Goal: Complete application form: Complete application form

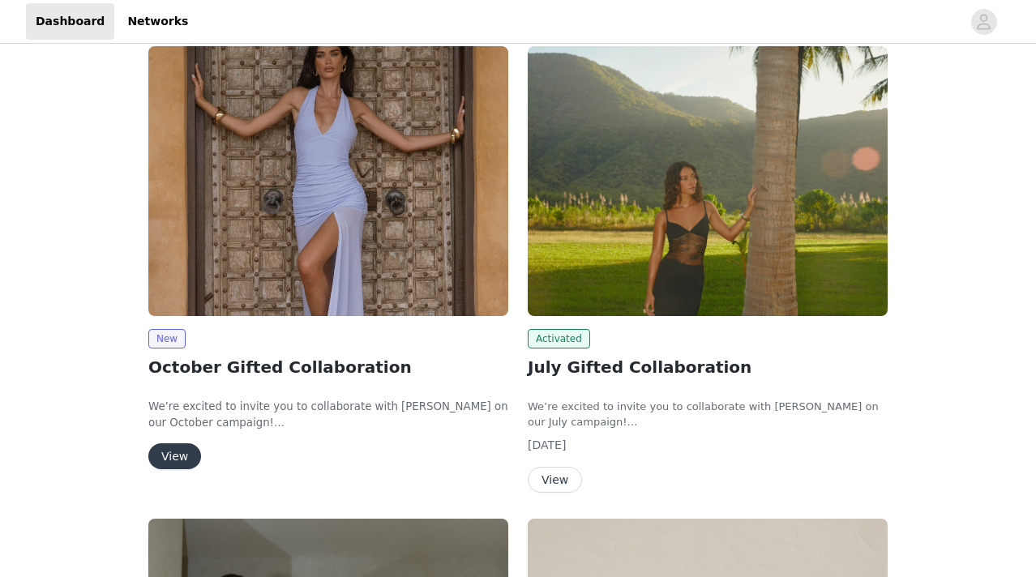
scroll to position [218, 0]
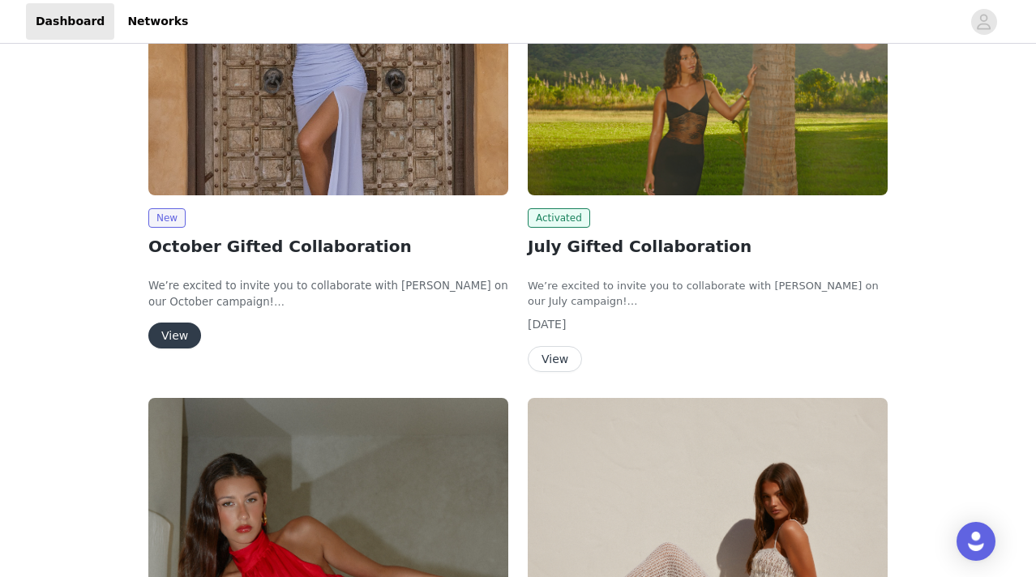
click at [177, 335] on button "View" at bounding box center [174, 335] width 53 height 26
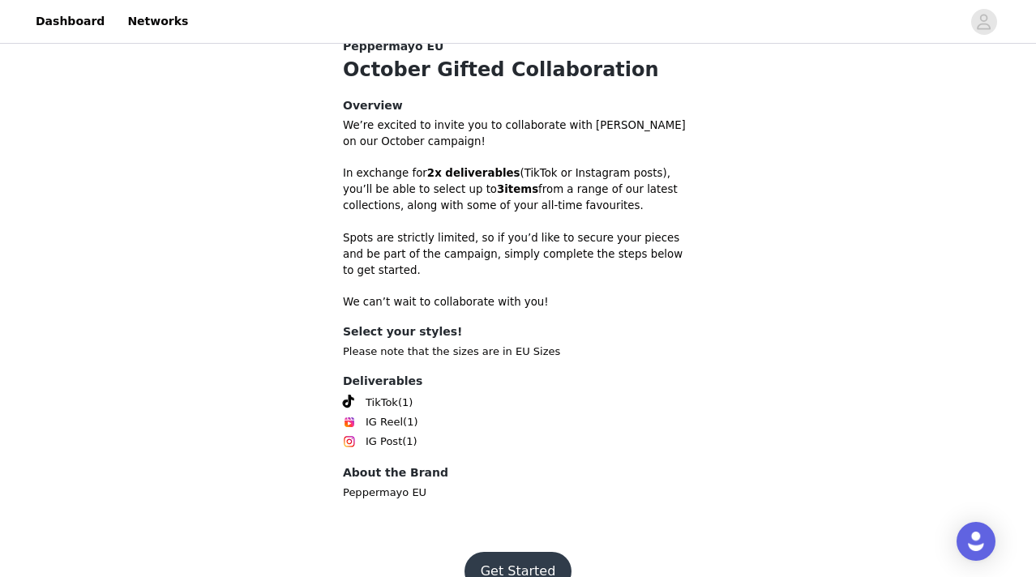
scroll to position [459, 0]
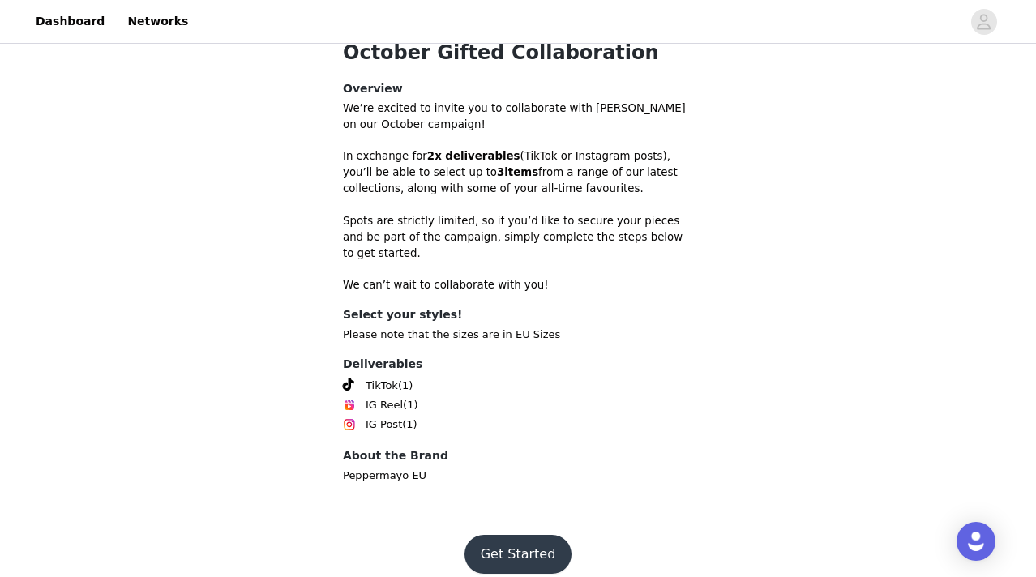
click at [507, 535] on button "Get Started" at bounding box center [518, 554] width 108 height 39
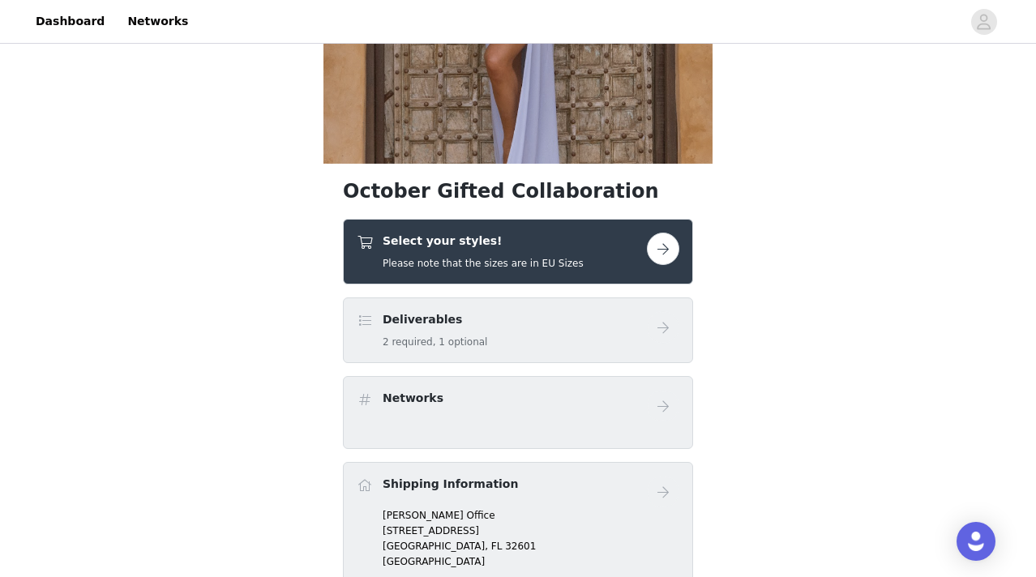
scroll to position [275, 0]
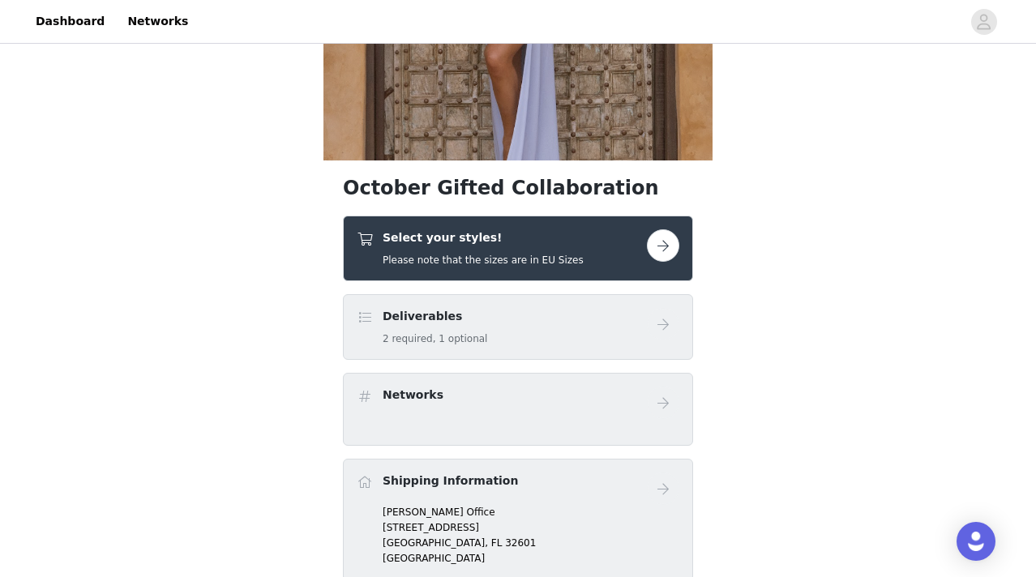
click at [560, 242] on h4 "Select your styles!" at bounding box center [482, 237] width 201 height 17
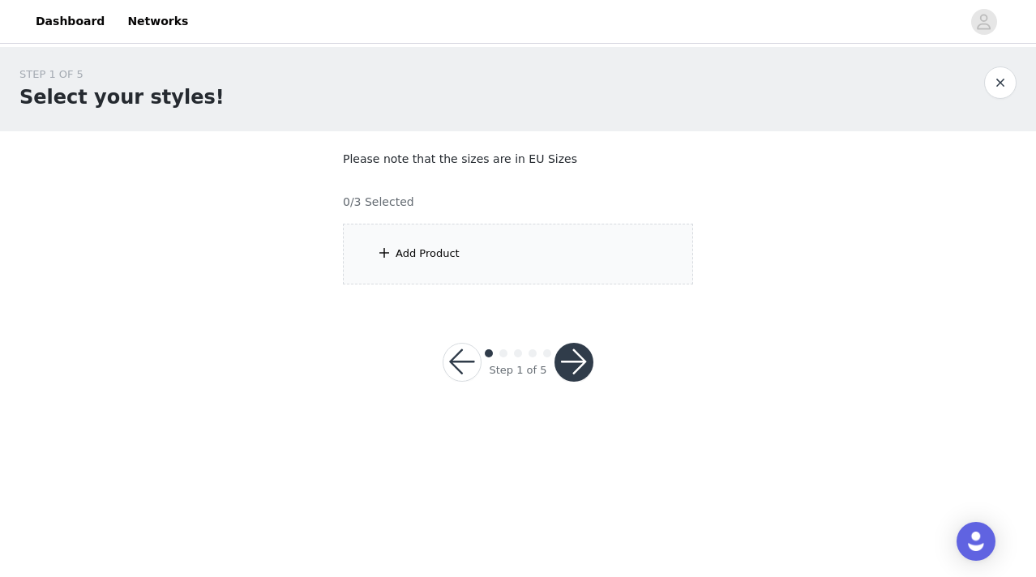
click at [490, 220] on section "Please note that the sizes are in EU Sizes 0/3 Selected Add Product" at bounding box center [517, 217] width 389 height 173
click at [477, 251] on div "Add Product" at bounding box center [518, 254] width 350 height 61
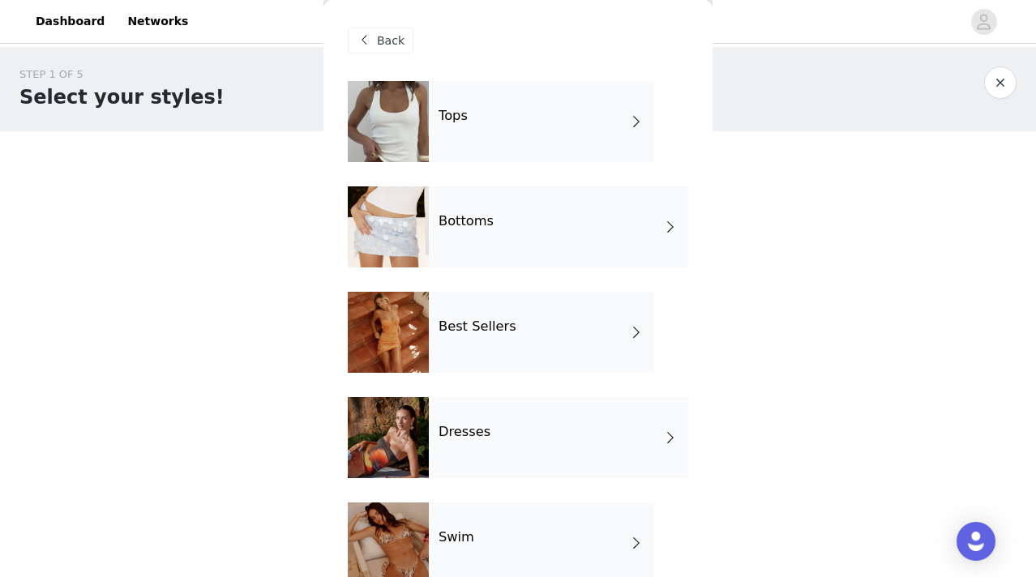
click at [477, 342] on div "Best Sellers" at bounding box center [541, 332] width 225 height 81
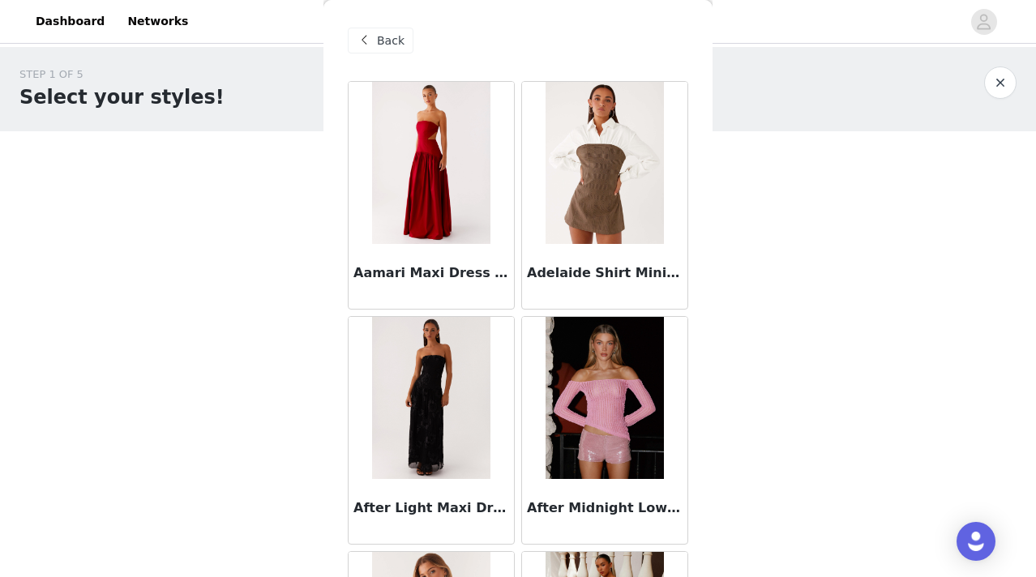
click at [388, 36] on span "Back" at bounding box center [391, 40] width 28 height 17
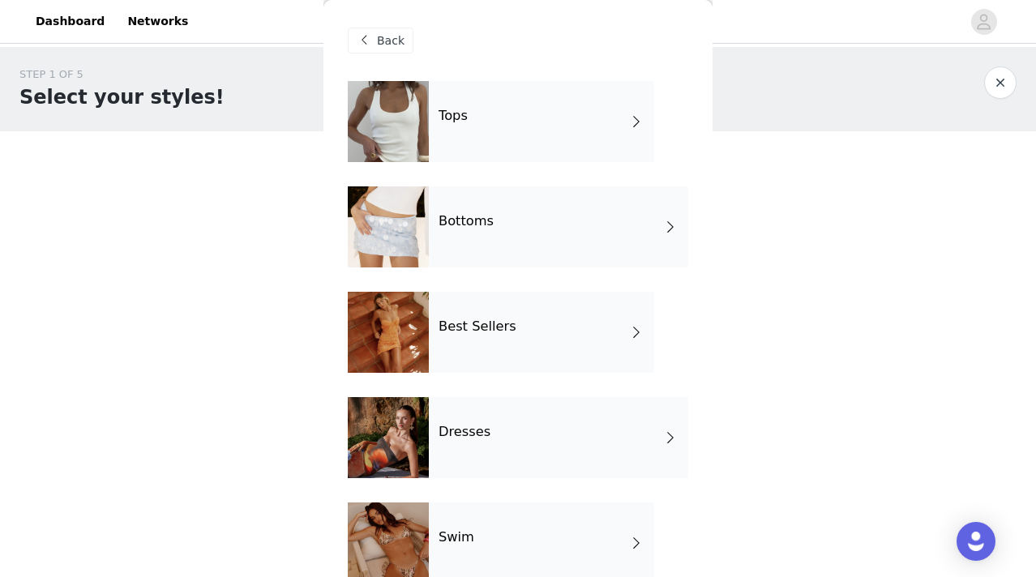
click at [493, 121] on div "Tops" at bounding box center [541, 121] width 225 height 81
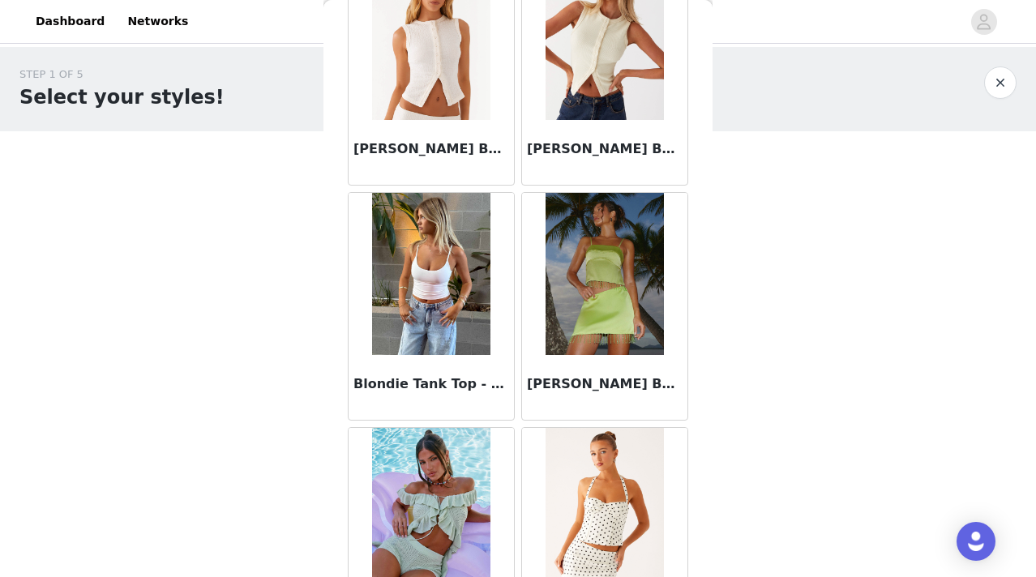
scroll to position [1902, 0]
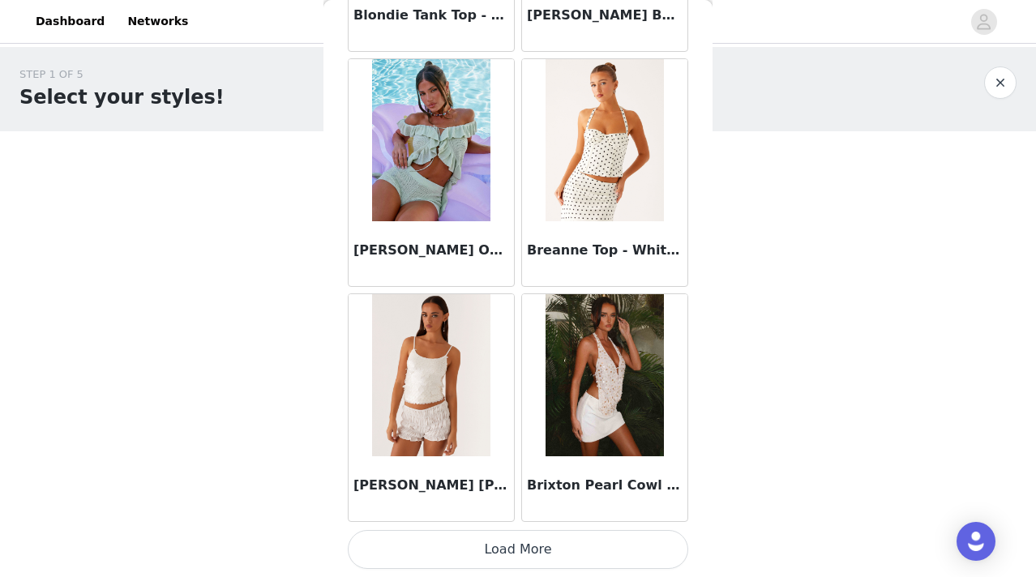
click at [515, 545] on button "Load More" at bounding box center [518, 549] width 340 height 39
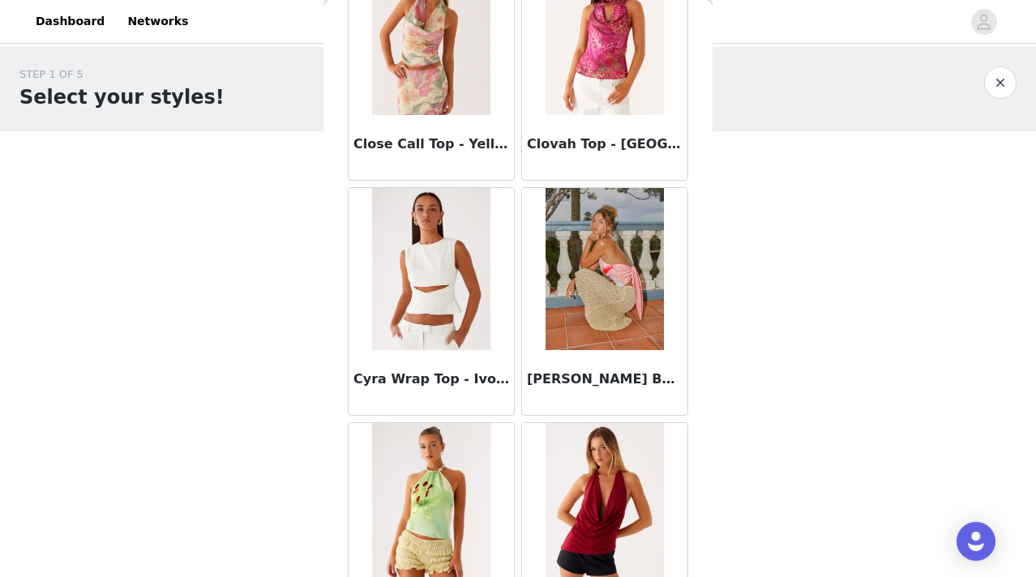
scroll to position [4252, 0]
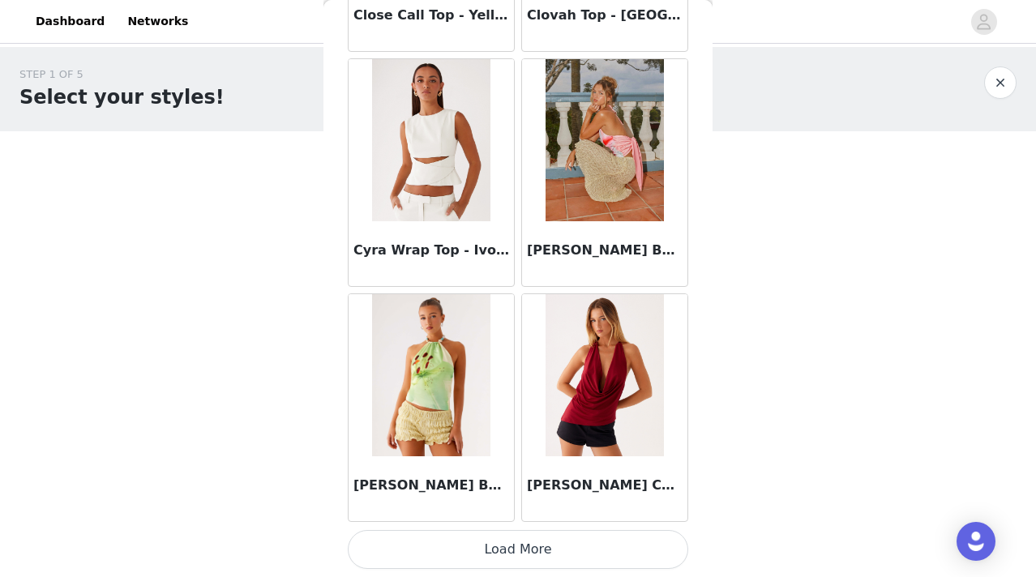
click at [482, 549] on button "Load More" at bounding box center [518, 549] width 340 height 39
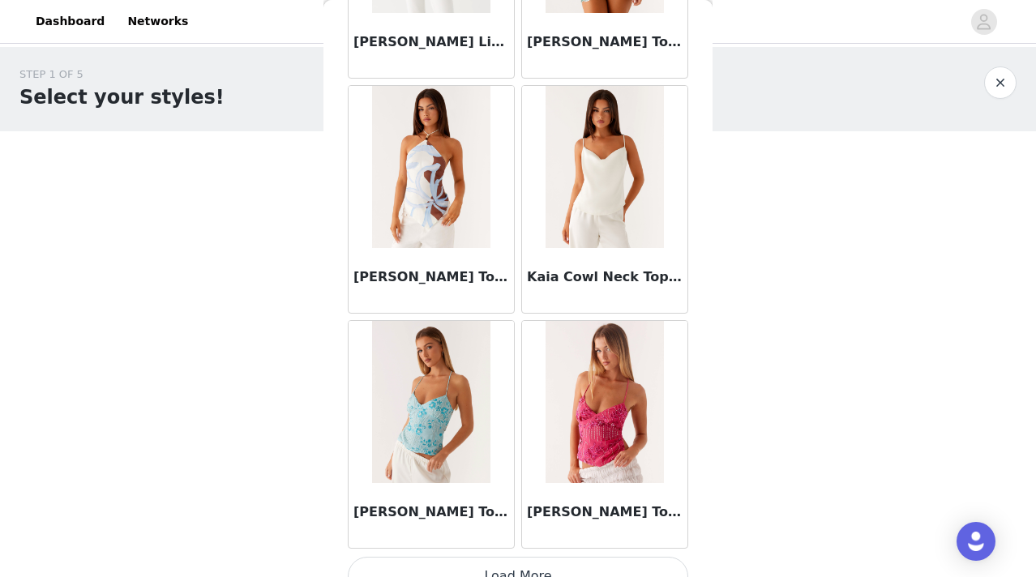
scroll to position [6602, 0]
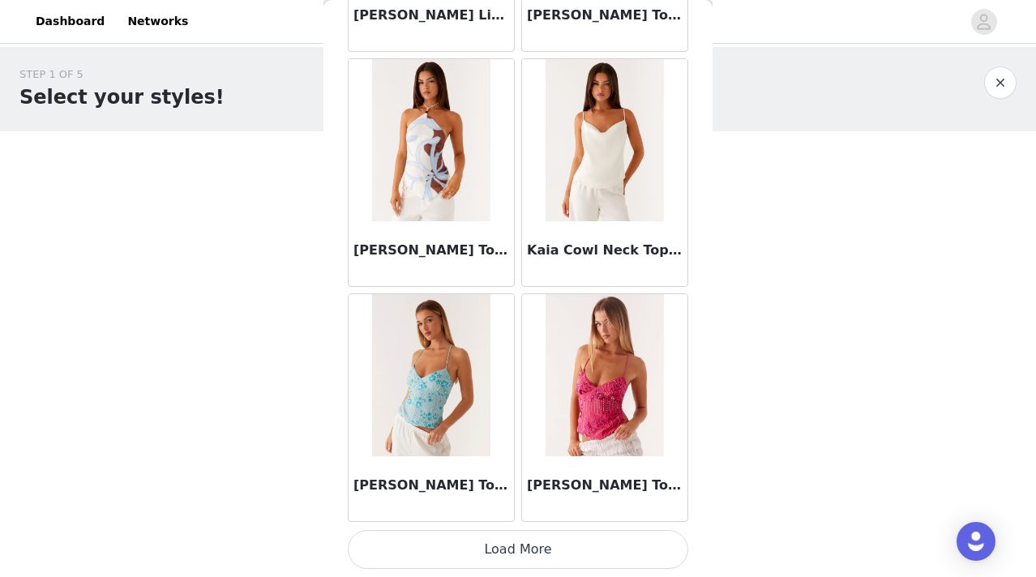
click at [468, 543] on button "Load More" at bounding box center [518, 549] width 340 height 39
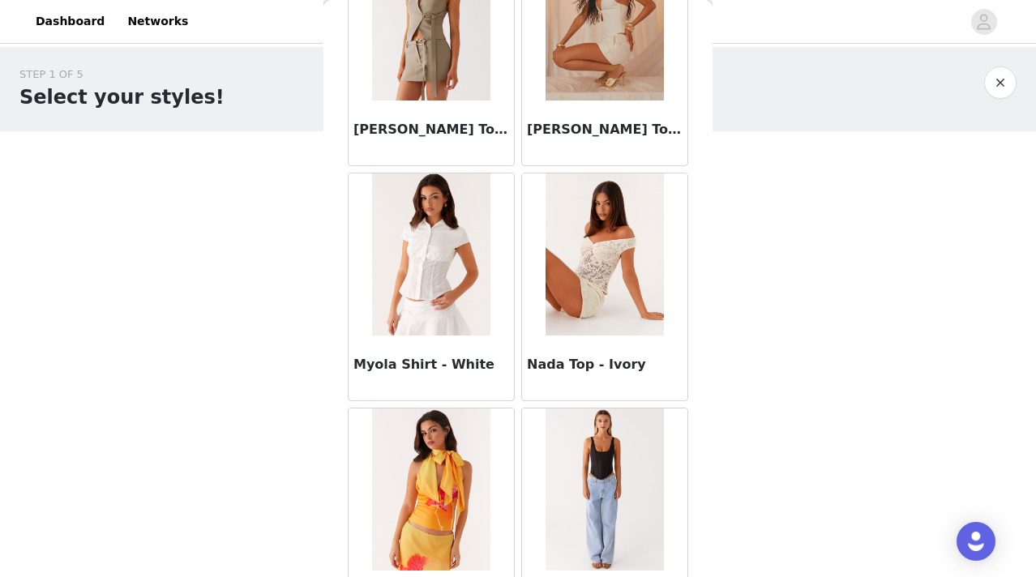
scroll to position [8952, 0]
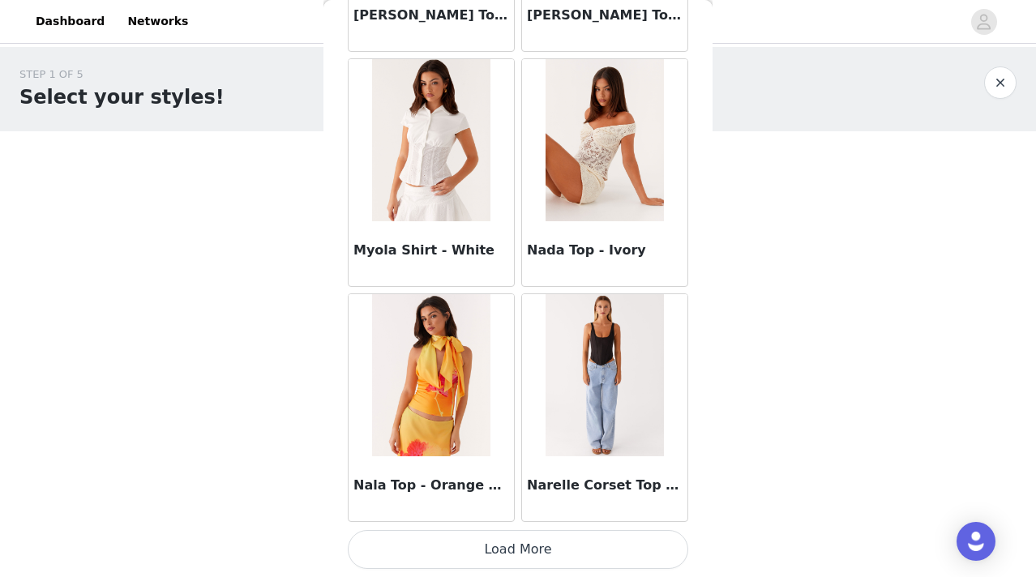
click at [515, 555] on button "Load More" at bounding box center [518, 549] width 340 height 39
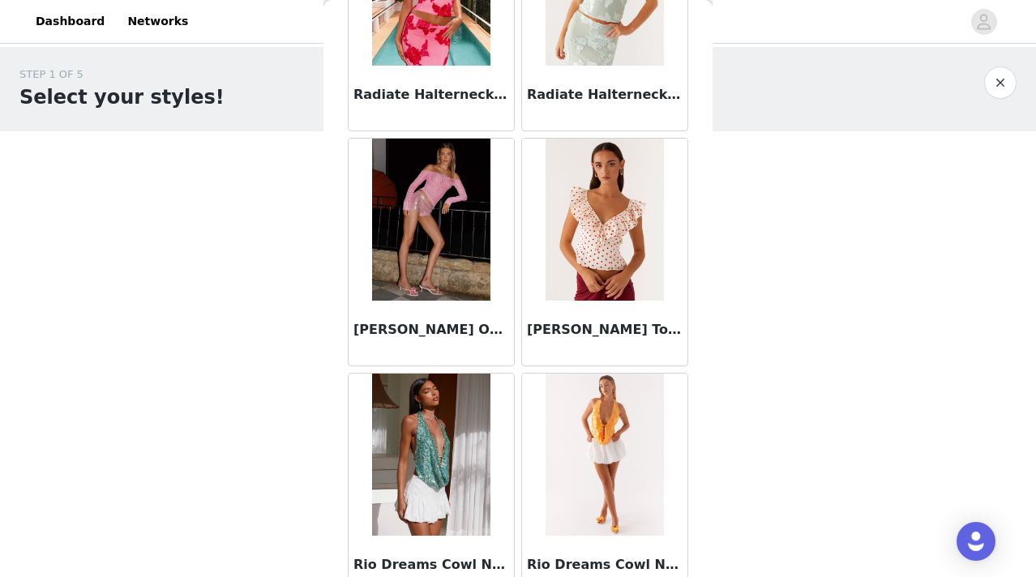
scroll to position [11301, 0]
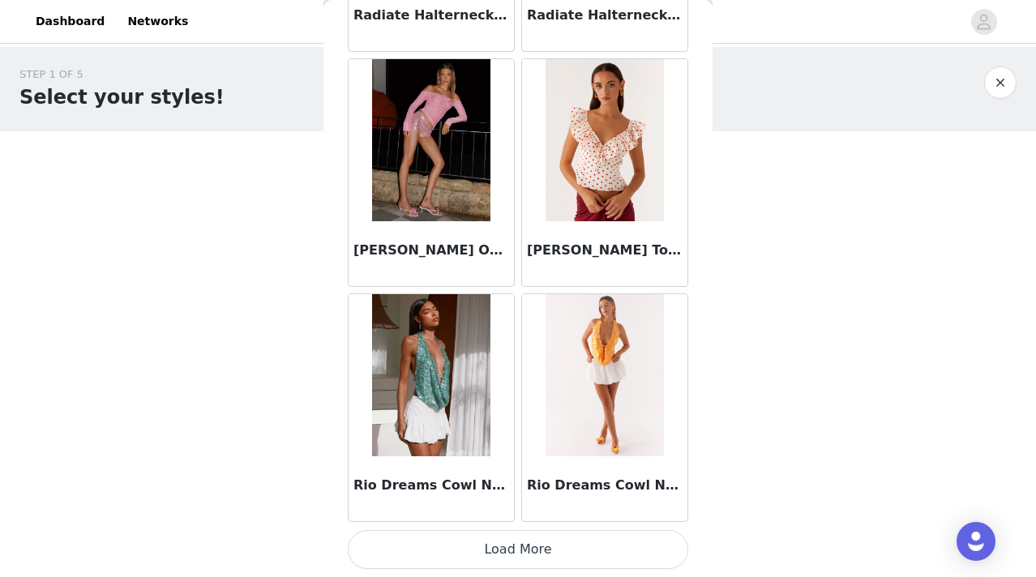
click at [496, 540] on button "Load More" at bounding box center [518, 549] width 340 height 39
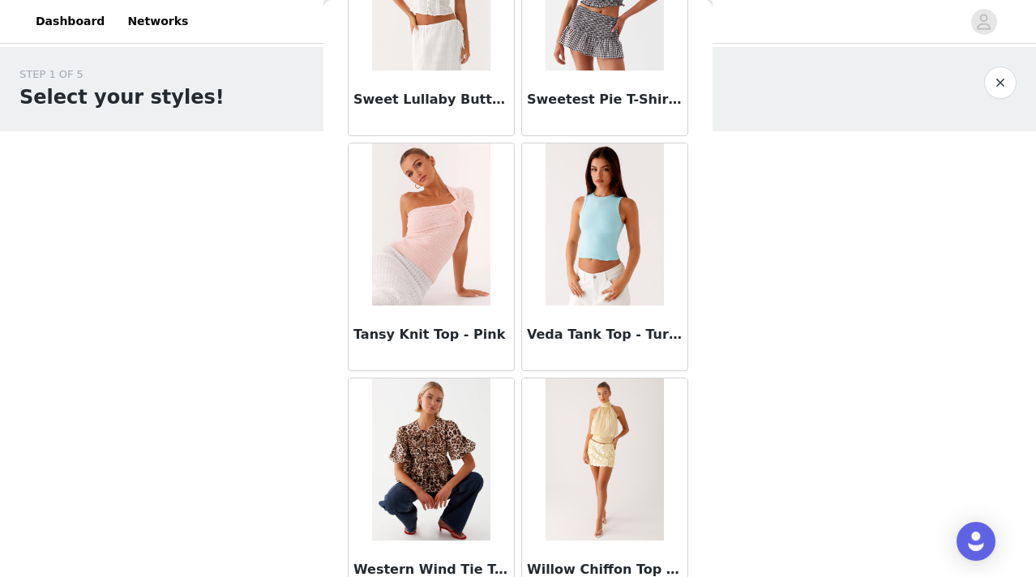
scroll to position [13355, 0]
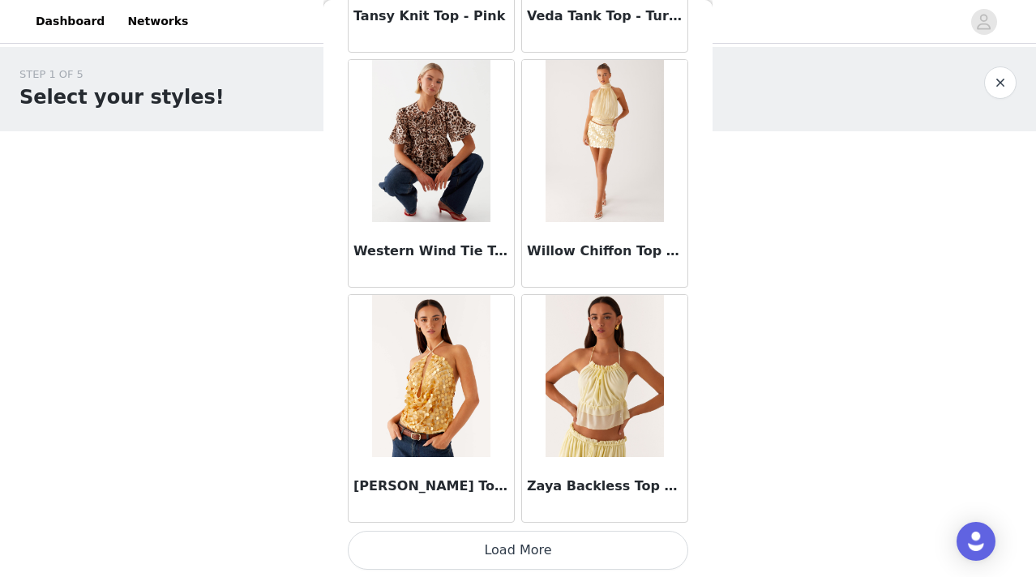
click at [500, 566] on button "Load More" at bounding box center [518, 550] width 340 height 39
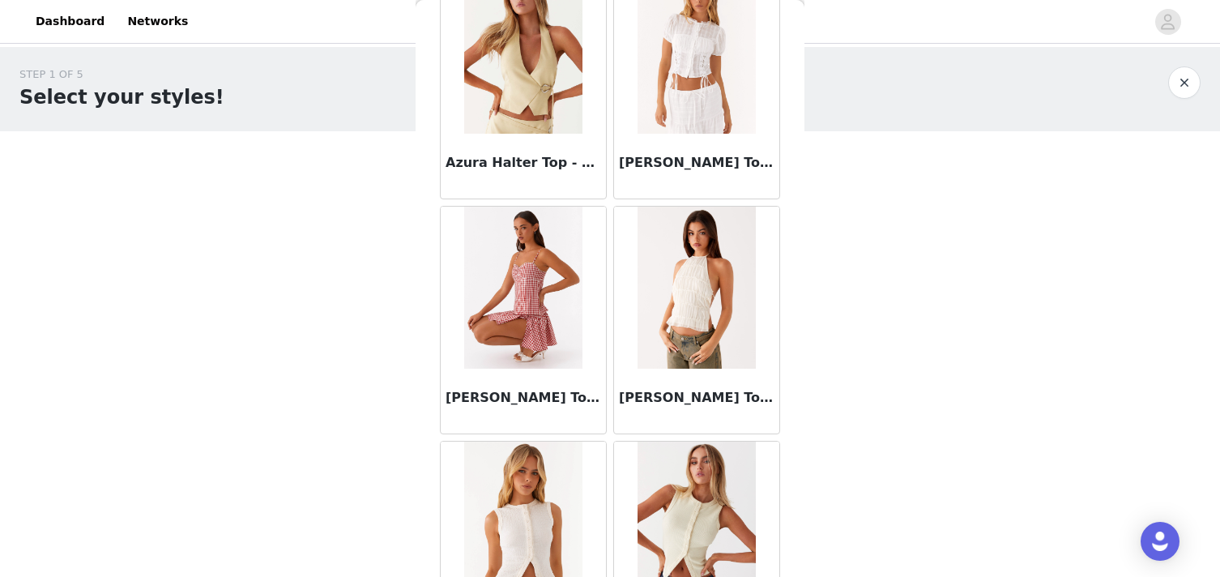
scroll to position [0, 0]
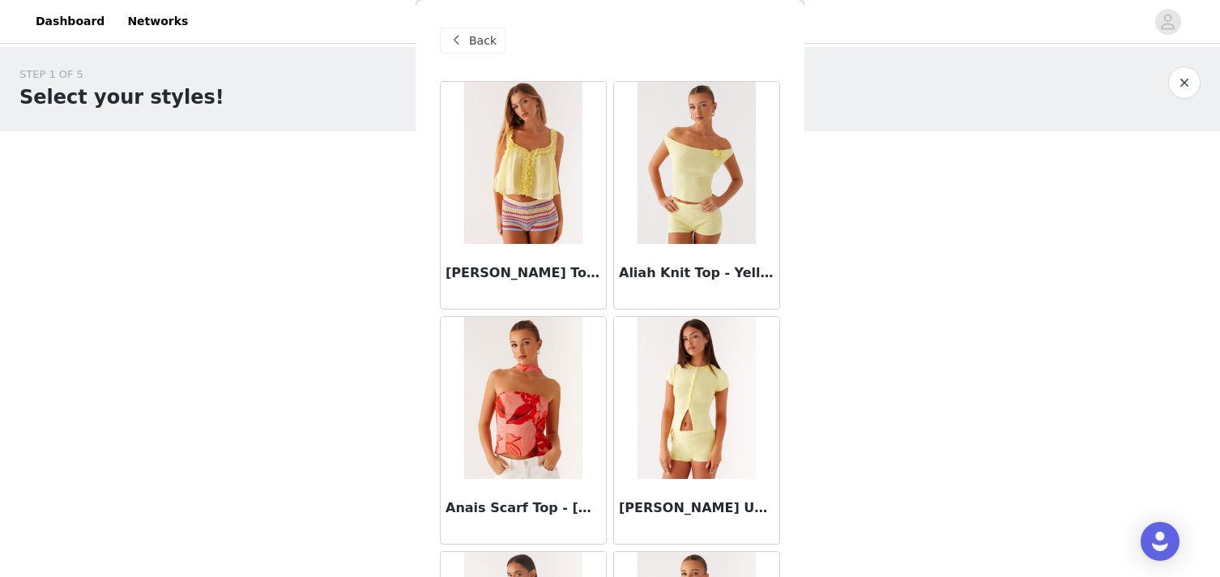
click at [469, 46] on span "Back" at bounding box center [483, 40] width 28 height 17
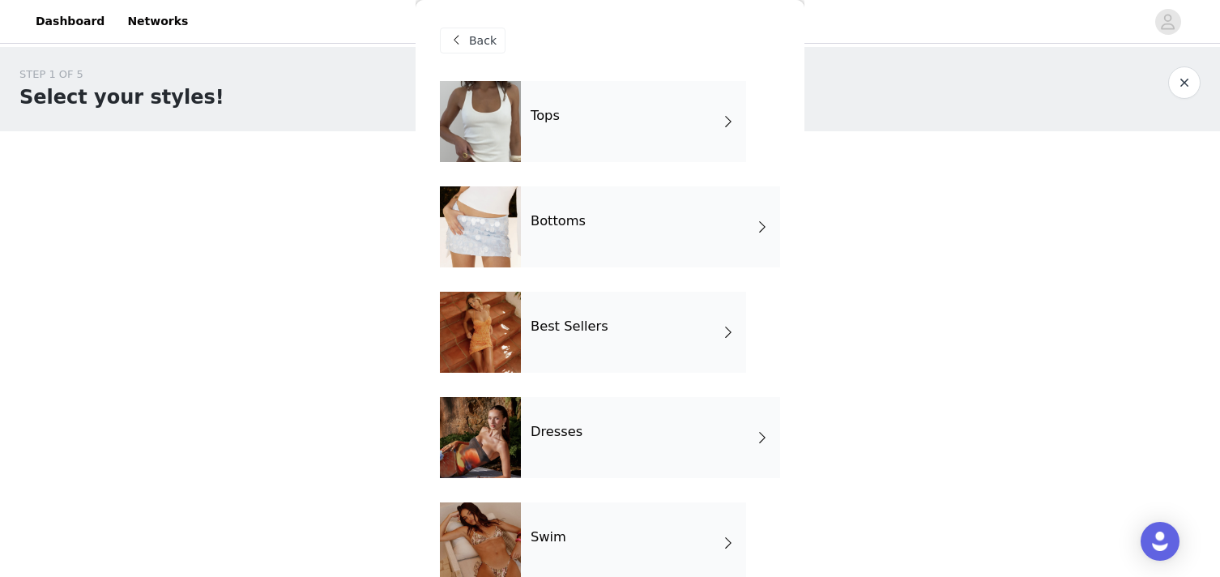
click at [579, 224] on h4 "Bottoms" at bounding box center [558, 221] width 55 height 15
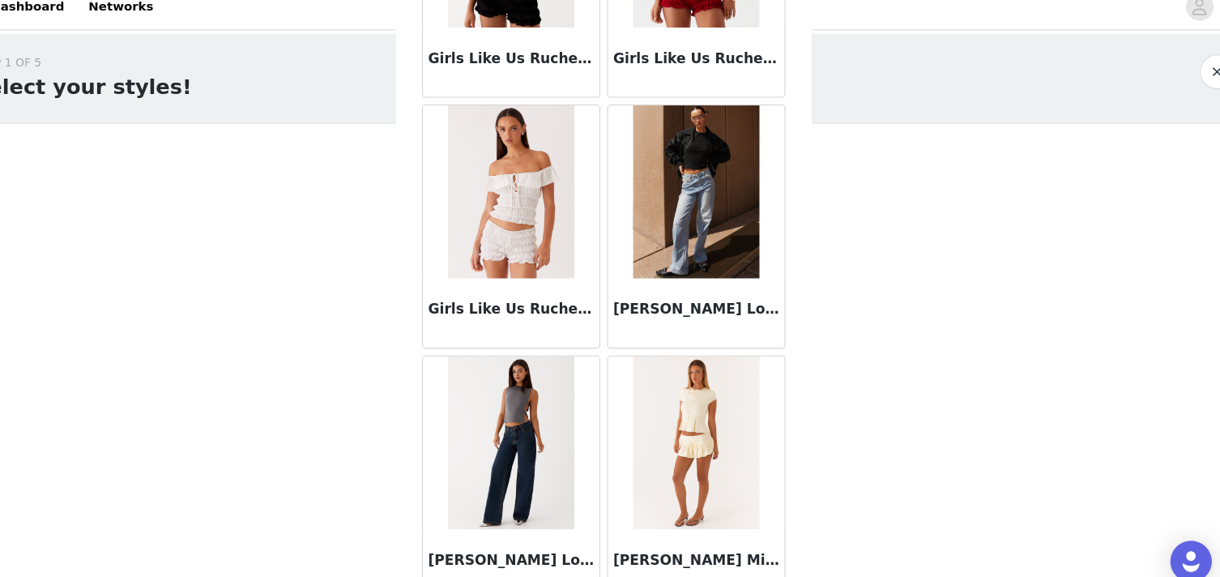
scroll to position [1902, 0]
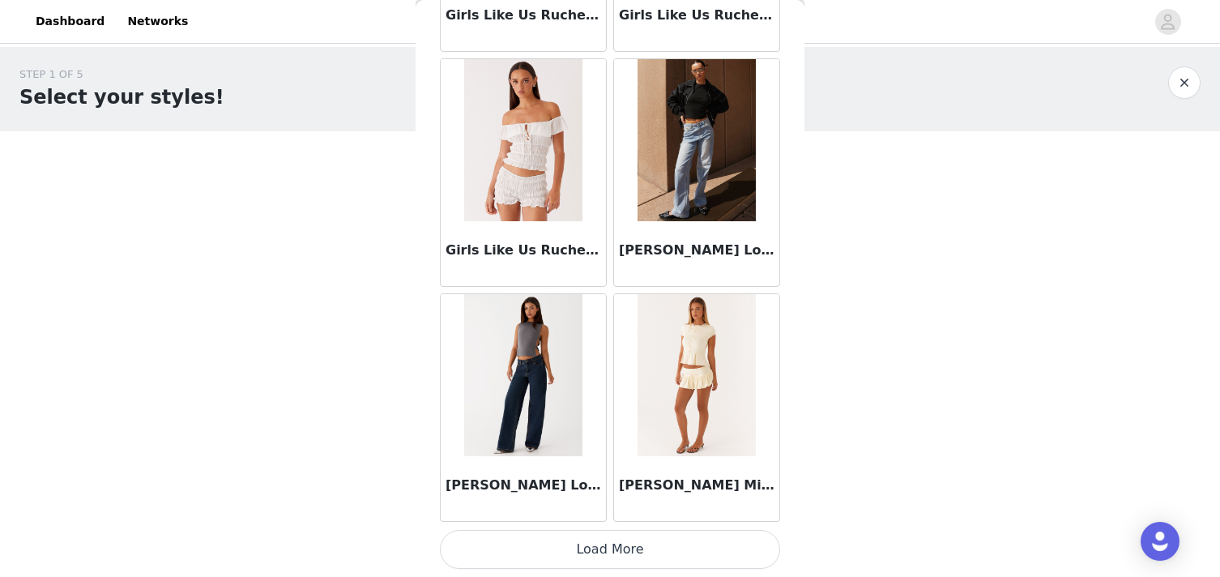
click at [557, 545] on button "Load More" at bounding box center [610, 549] width 340 height 39
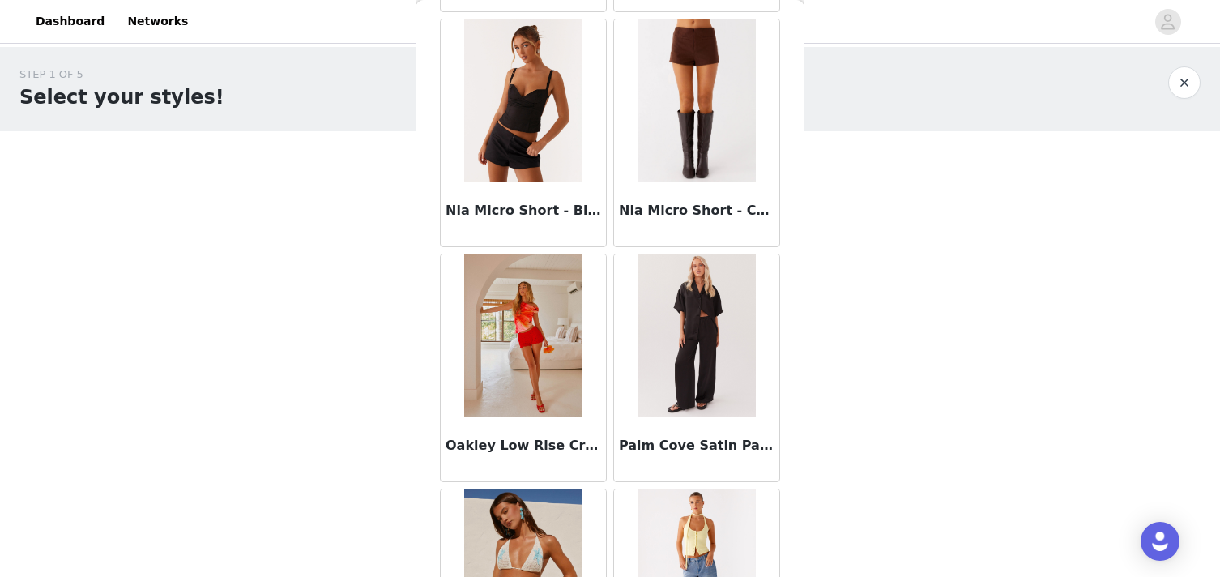
scroll to position [3588, 0]
click at [506, 216] on h3 "Nia Micro Short - Black" at bounding box center [524, 209] width 156 height 19
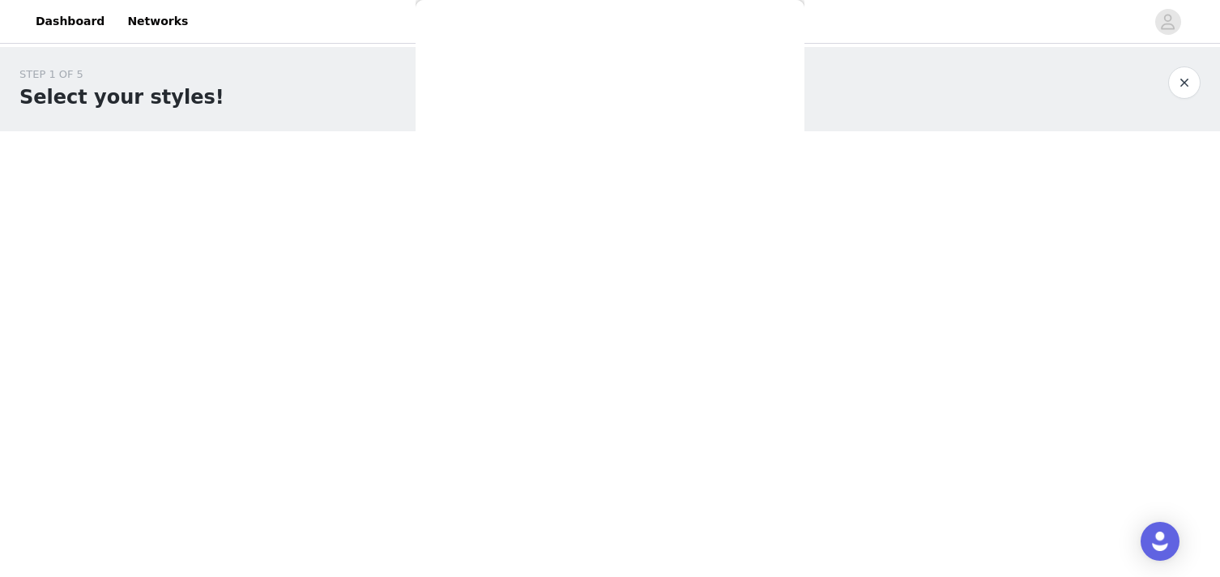
scroll to position [260, 0]
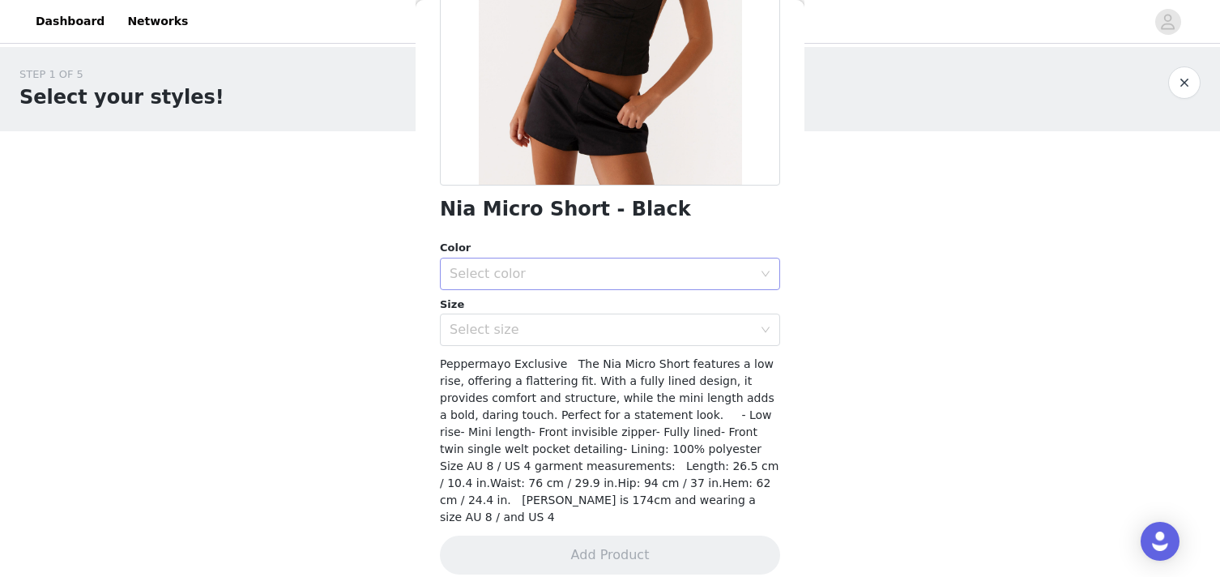
click at [561, 269] on div "Select color" at bounding box center [601, 274] width 303 height 16
click at [489, 305] on li "Black" at bounding box center [610, 310] width 340 height 26
click at [487, 318] on div "Select size" at bounding box center [605, 329] width 310 height 31
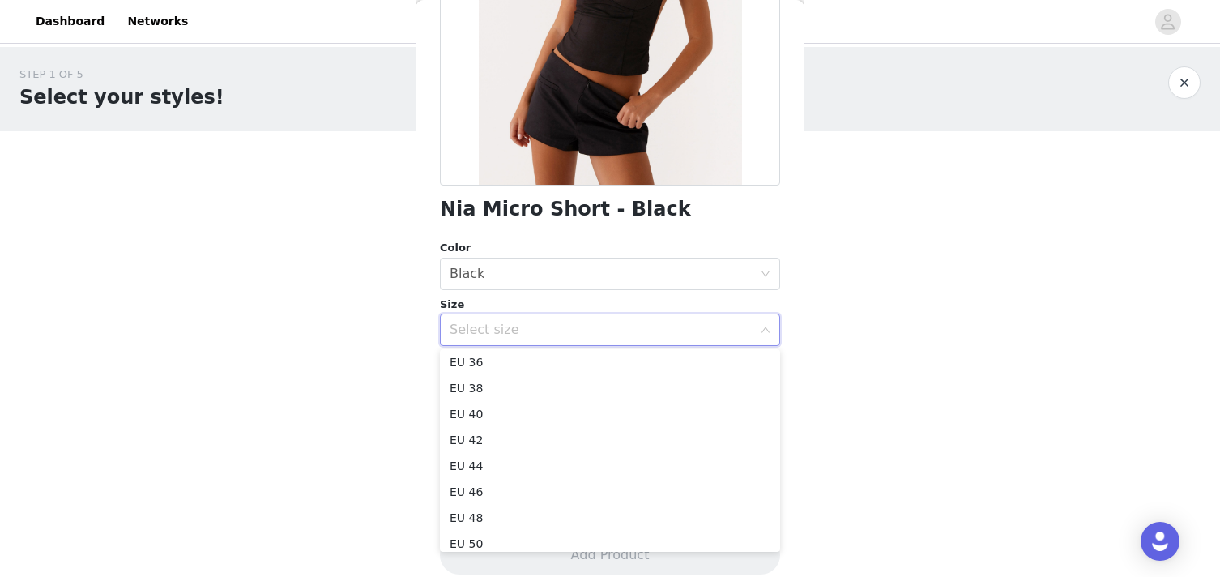
click at [511, 325] on div "Select size" at bounding box center [601, 330] width 303 height 16
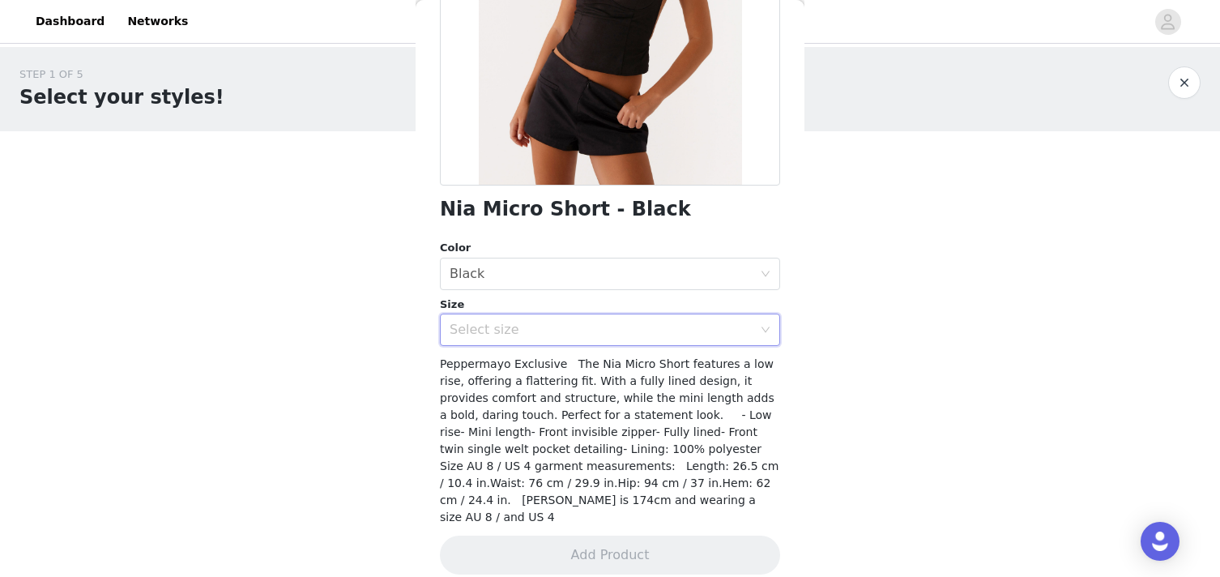
scroll to position [228, 0]
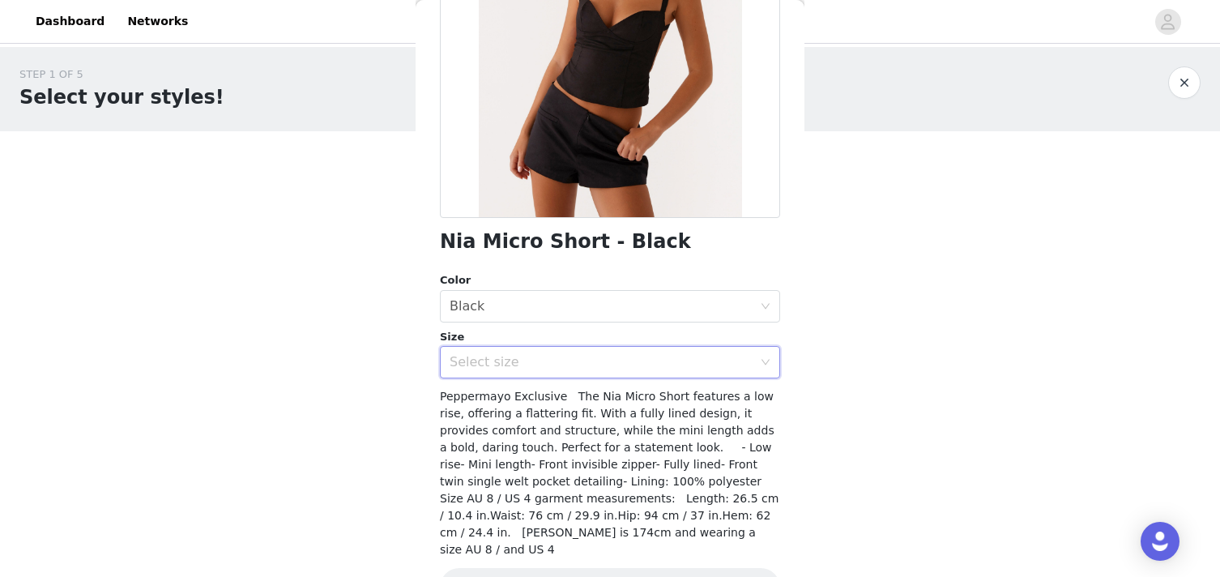
click at [502, 366] on div "Select size" at bounding box center [601, 362] width 303 height 16
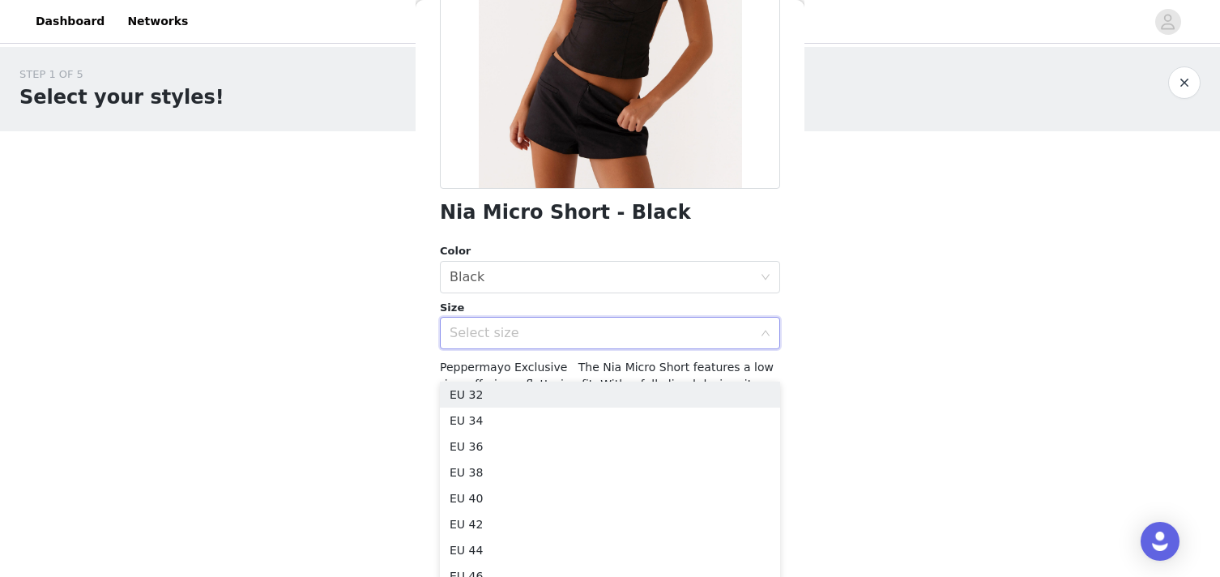
scroll to position [260, 0]
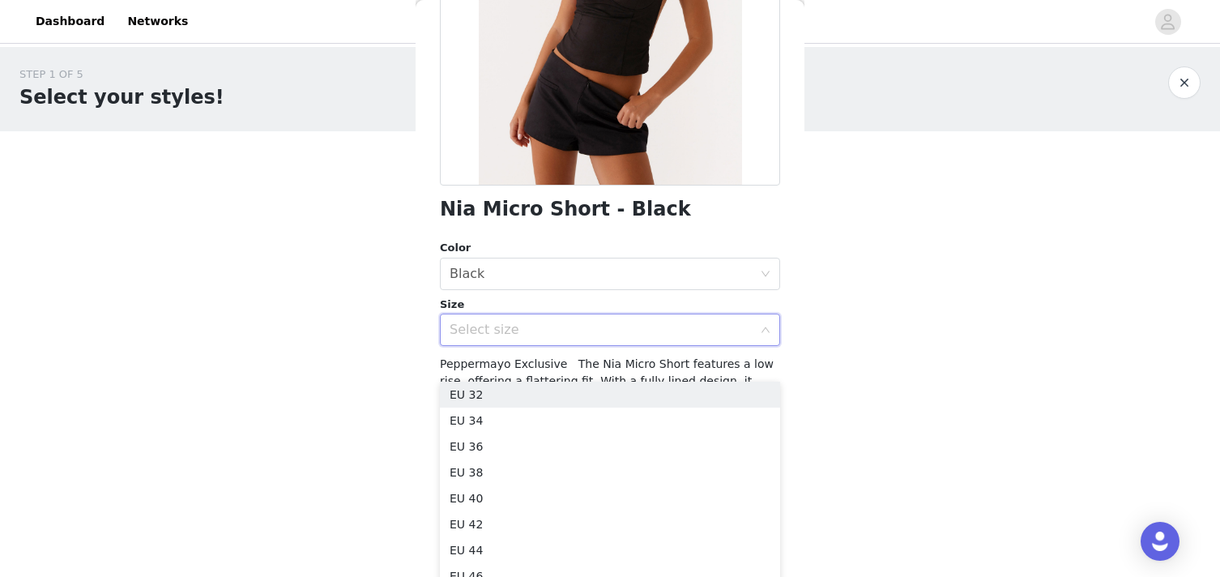
click at [510, 322] on div "Select size" at bounding box center [601, 330] width 303 height 16
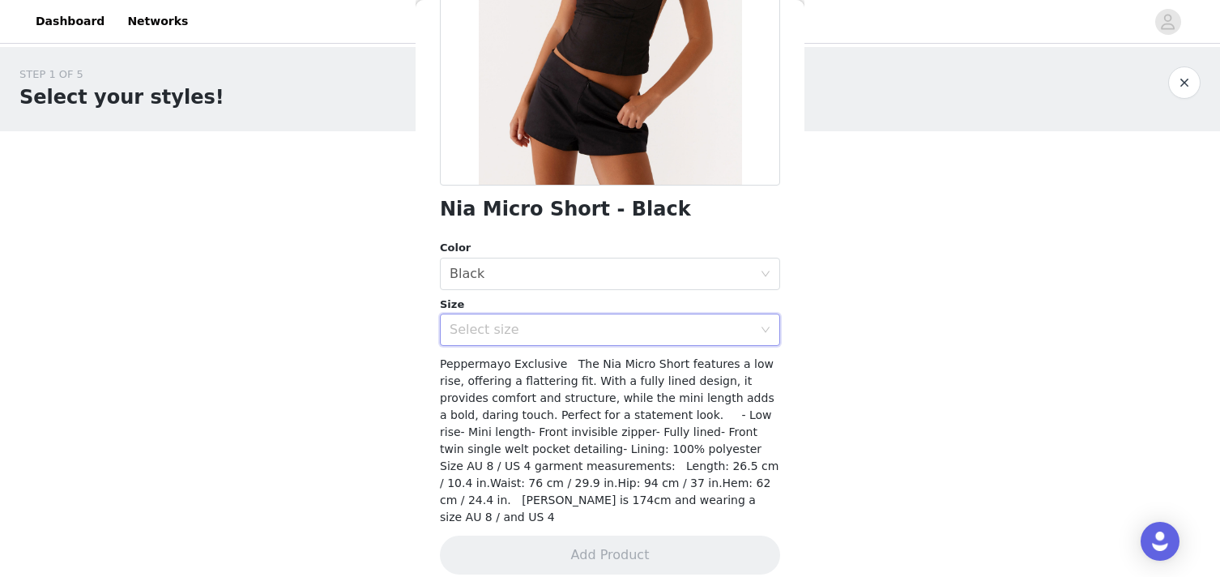
click at [529, 334] on div "Select size" at bounding box center [601, 330] width 303 height 16
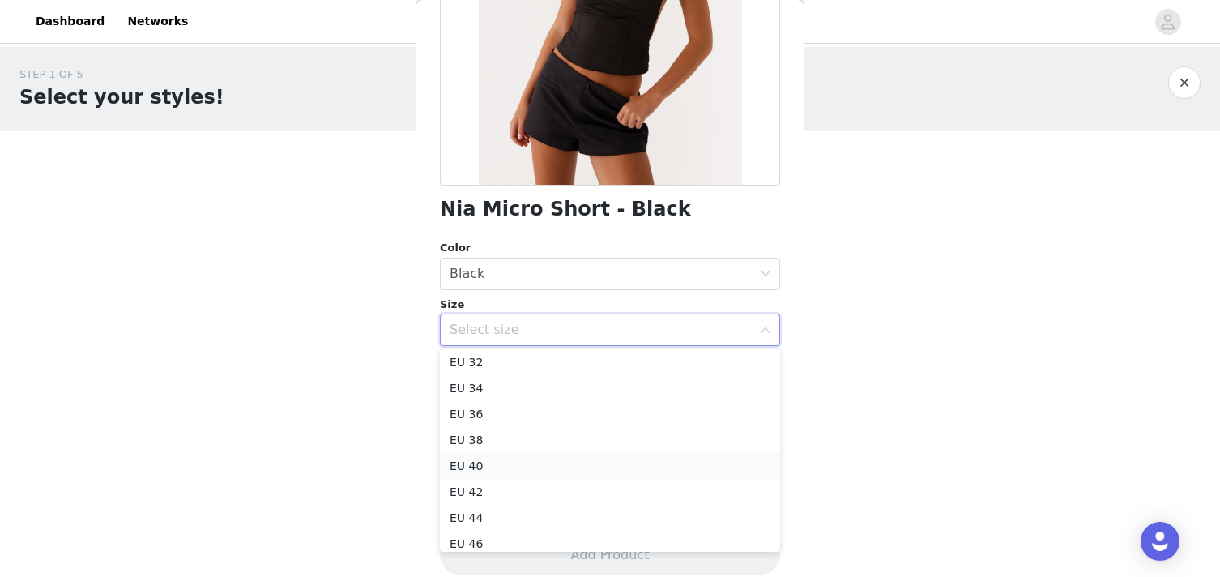
click at [491, 467] on li "EU 40" at bounding box center [610, 466] width 340 height 26
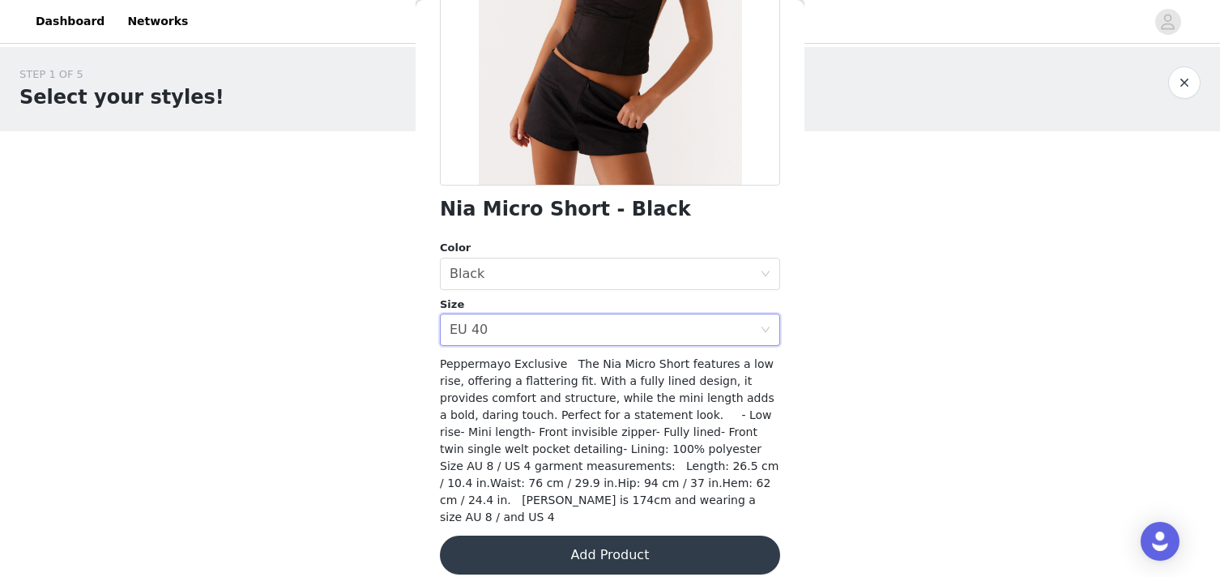
click at [553, 536] on button "Add Product" at bounding box center [610, 555] width 340 height 39
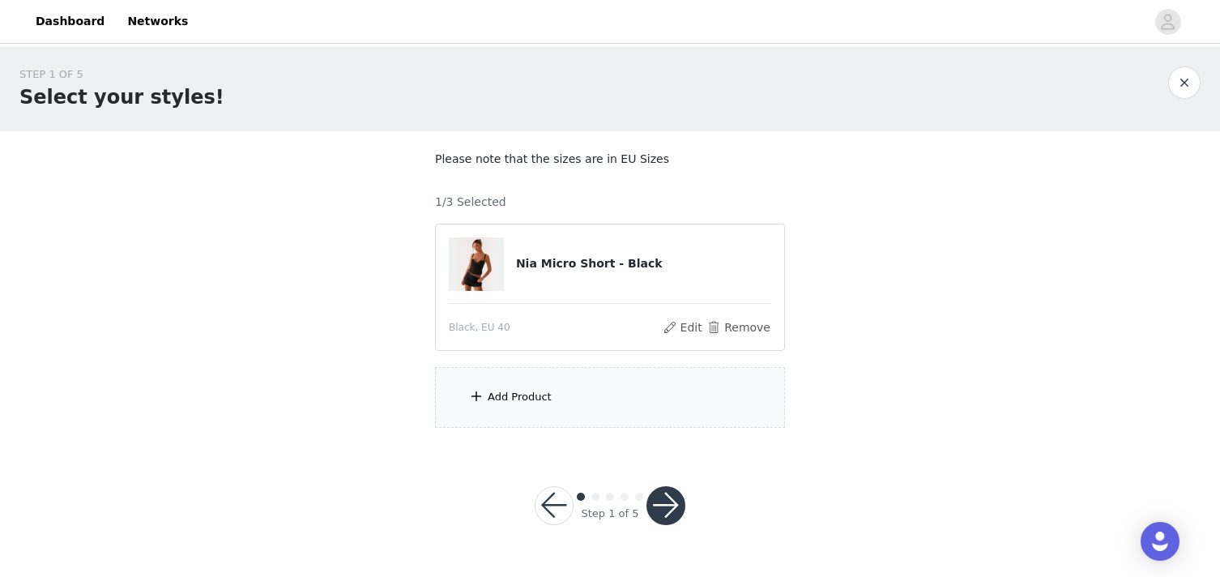
click at [541, 384] on div "Add Product" at bounding box center [610, 397] width 350 height 61
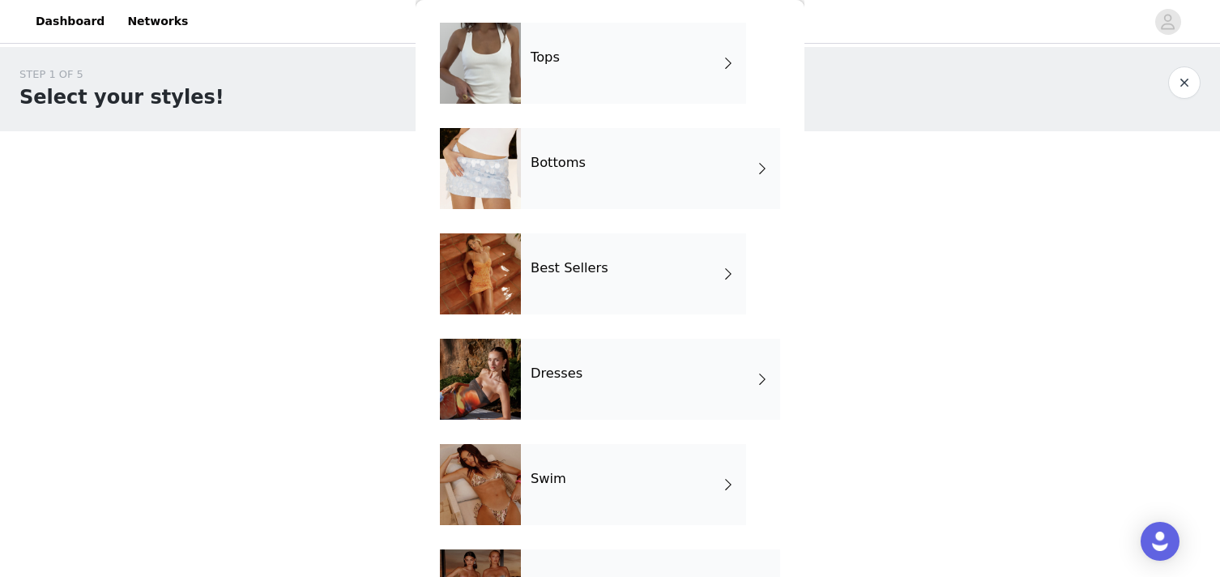
scroll to position [69, 0]
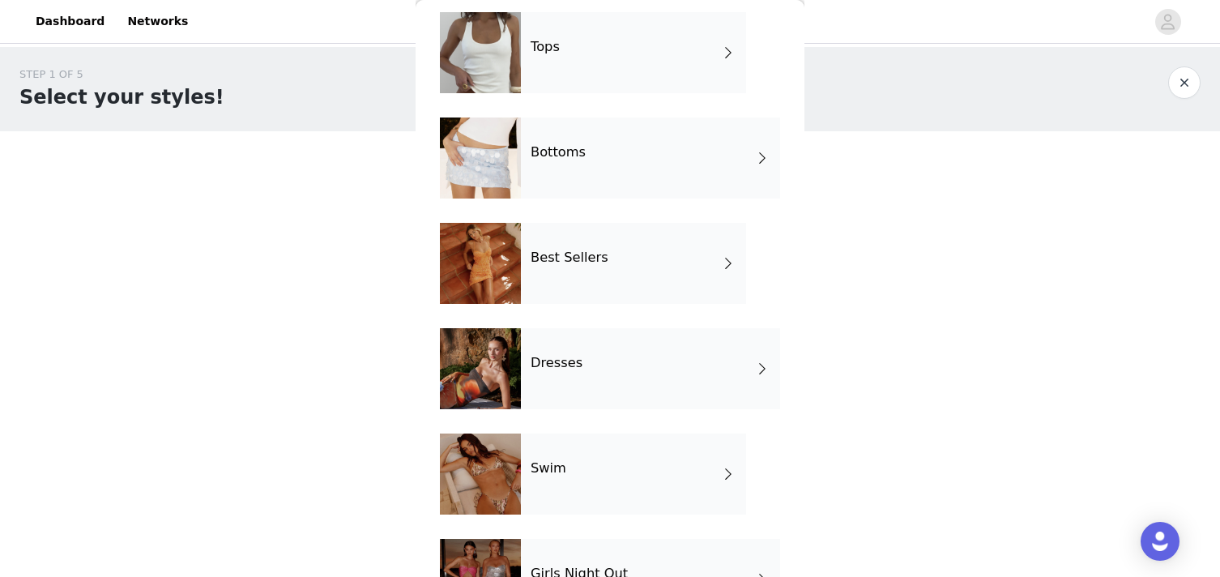
click at [561, 148] on h4 "Bottoms" at bounding box center [558, 152] width 55 height 15
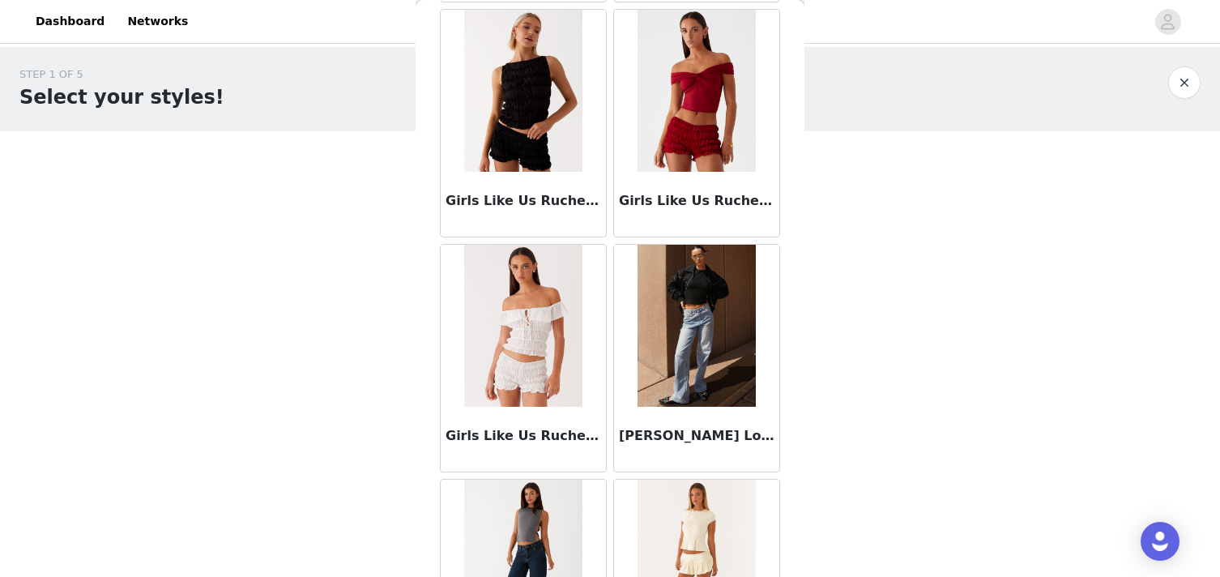
scroll to position [1902, 0]
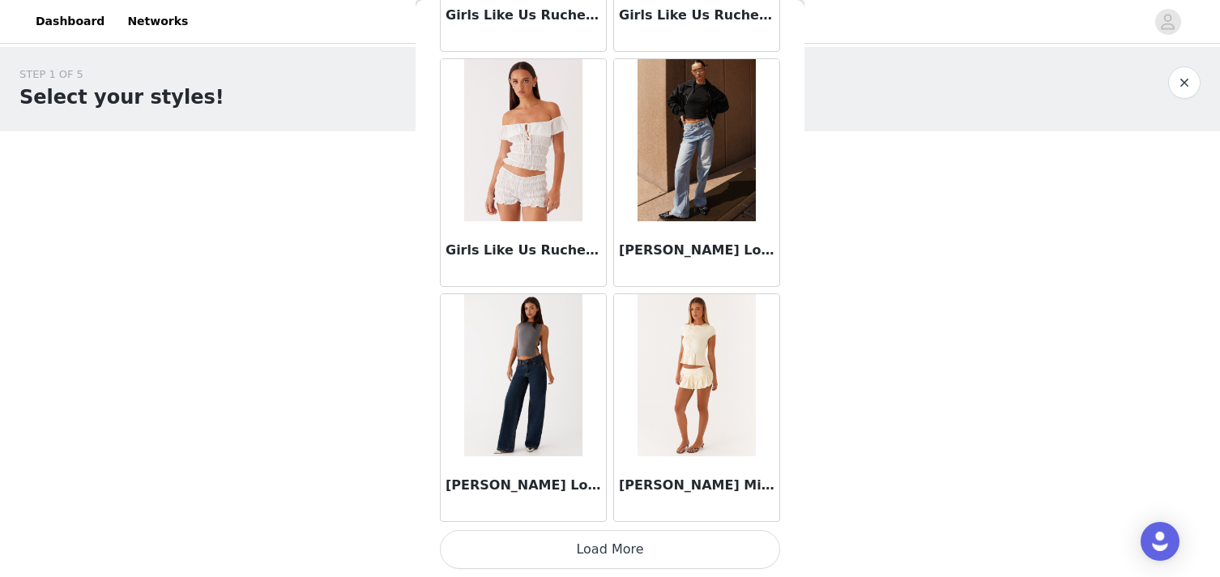
click at [613, 537] on button "Load More" at bounding box center [610, 549] width 340 height 39
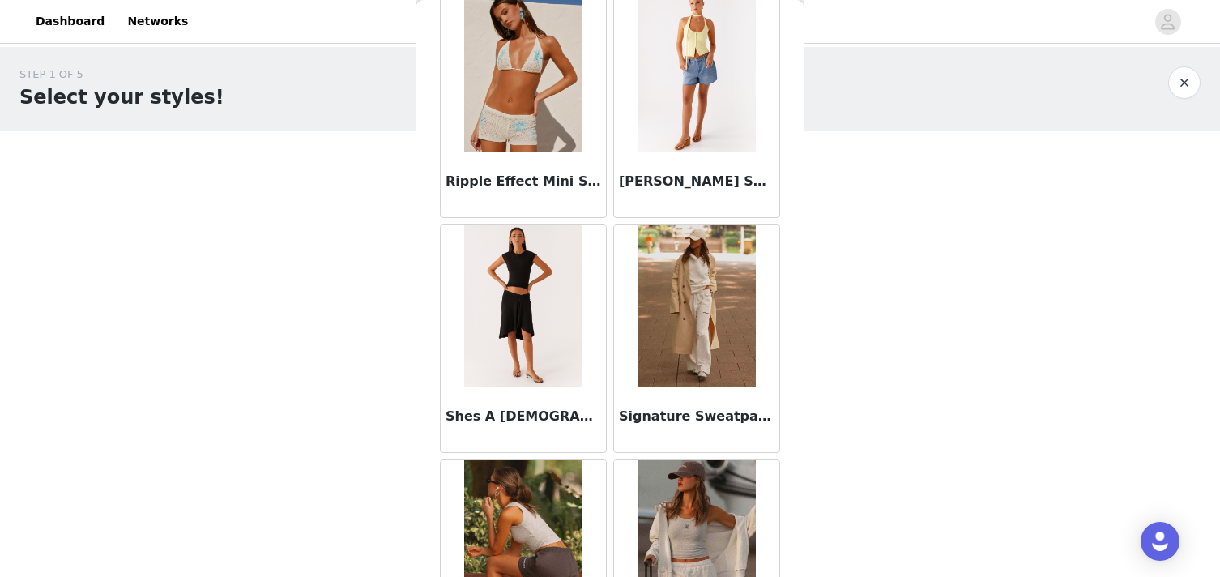
scroll to position [4229, 0]
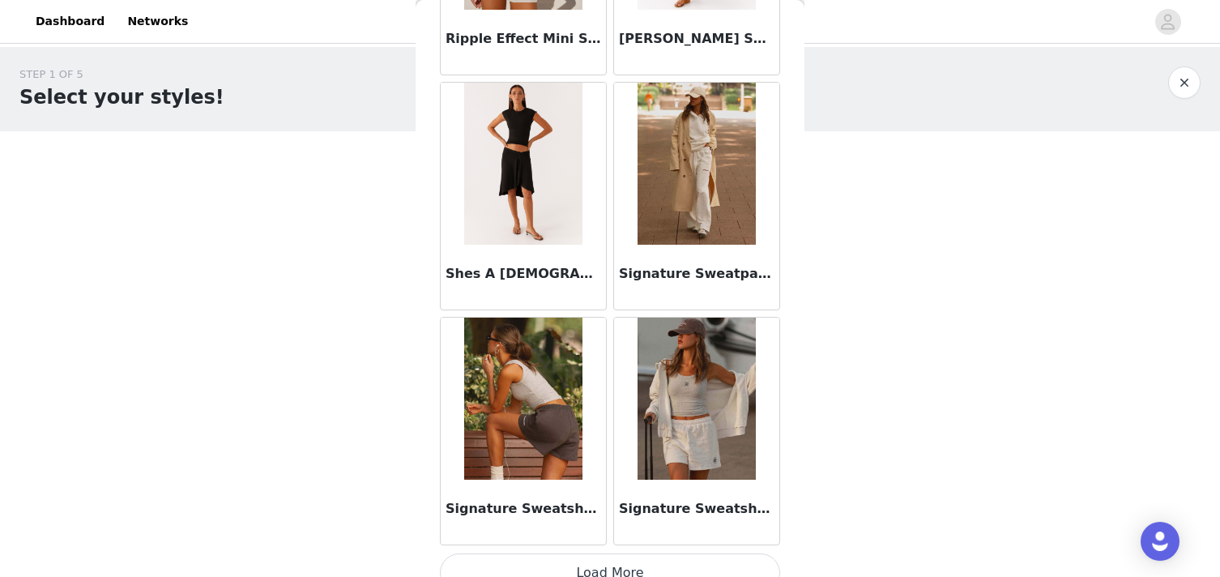
click at [539, 163] on img at bounding box center [522, 164] width 117 height 162
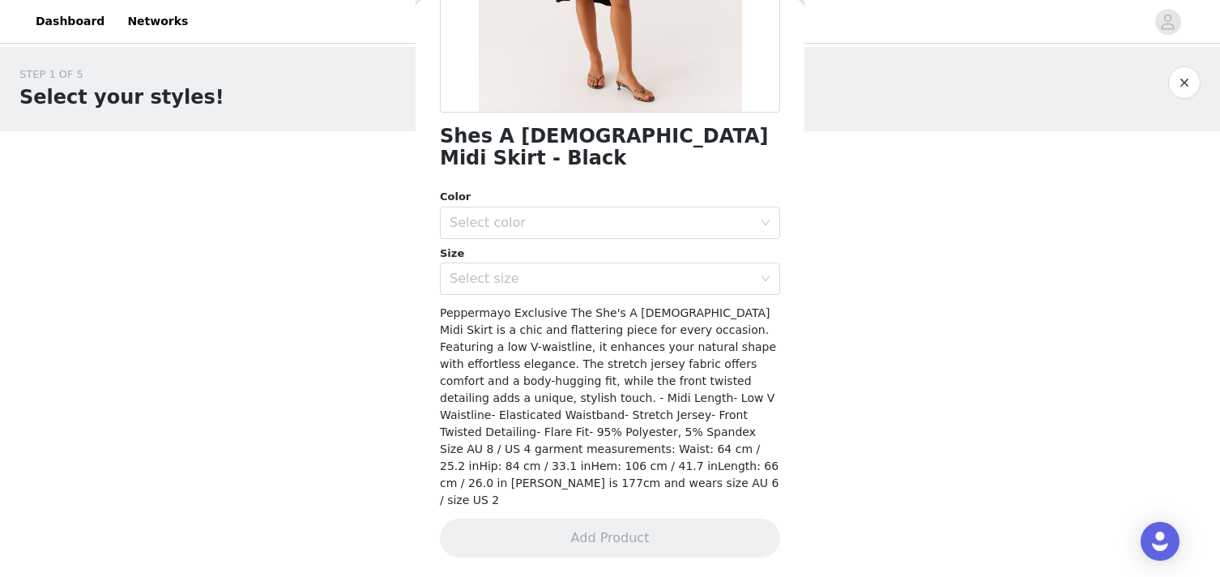
scroll to position [277, 0]
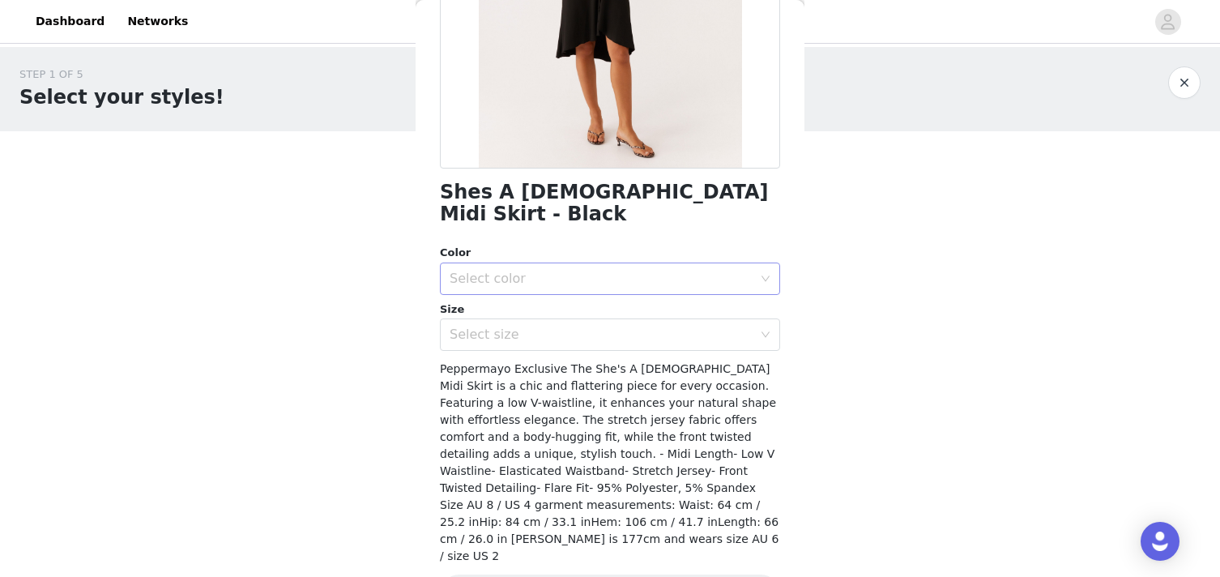
click at [566, 271] on div "Select color" at bounding box center [601, 279] width 303 height 16
click at [504, 295] on li "Black" at bounding box center [610, 293] width 340 height 26
click at [504, 327] on div "Select size" at bounding box center [601, 335] width 303 height 16
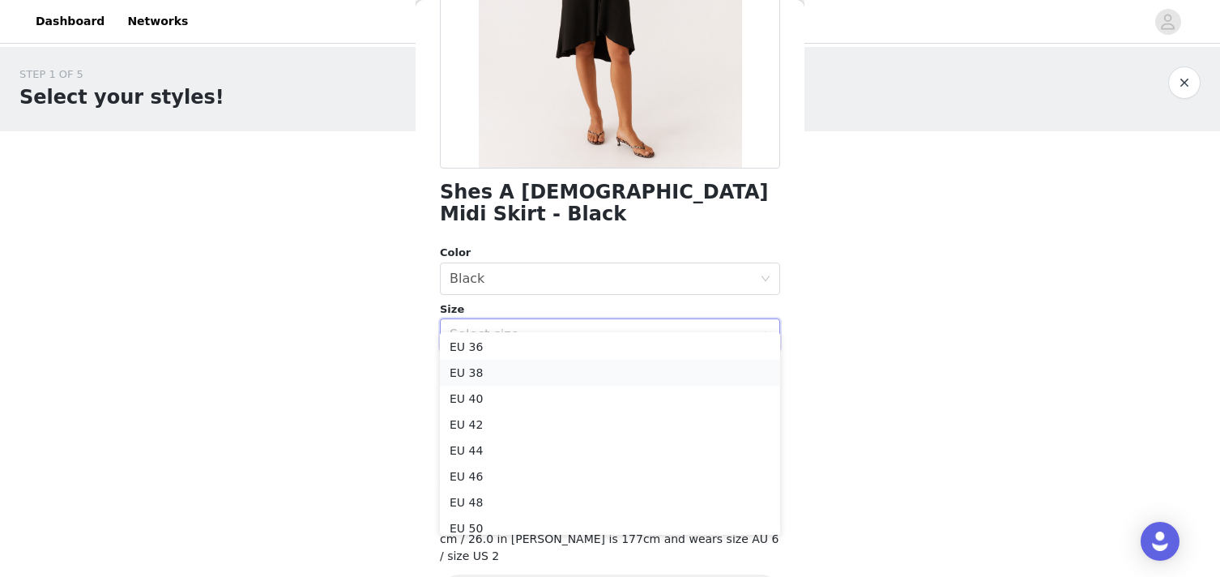
scroll to position [63, 0]
click at [480, 364] on li "EU 38" at bounding box center [610, 363] width 340 height 26
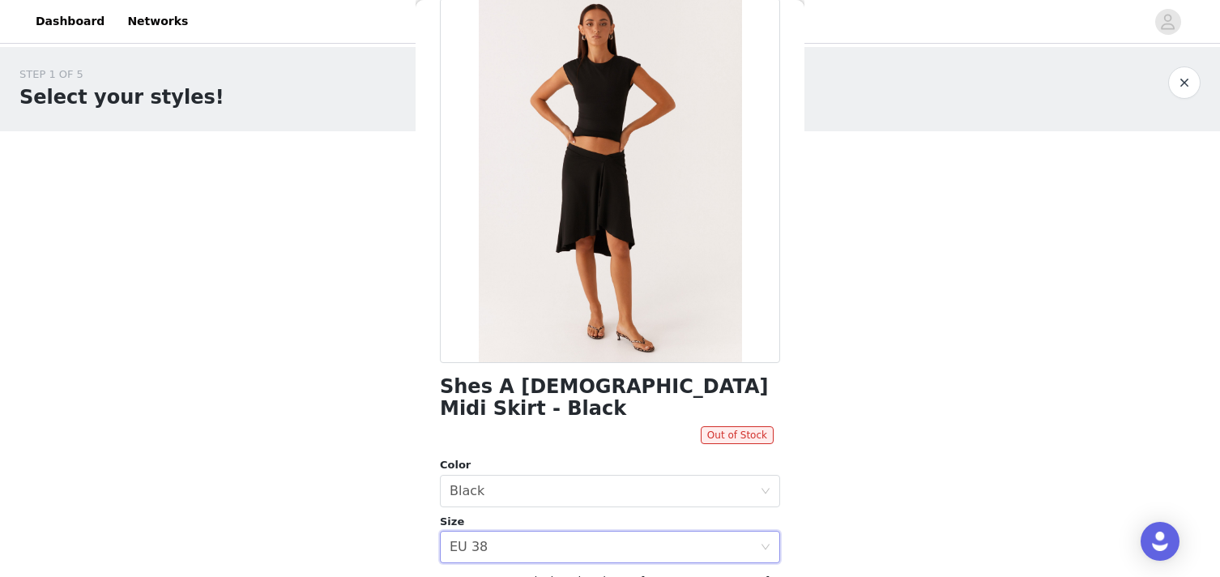
scroll to position [0, 0]
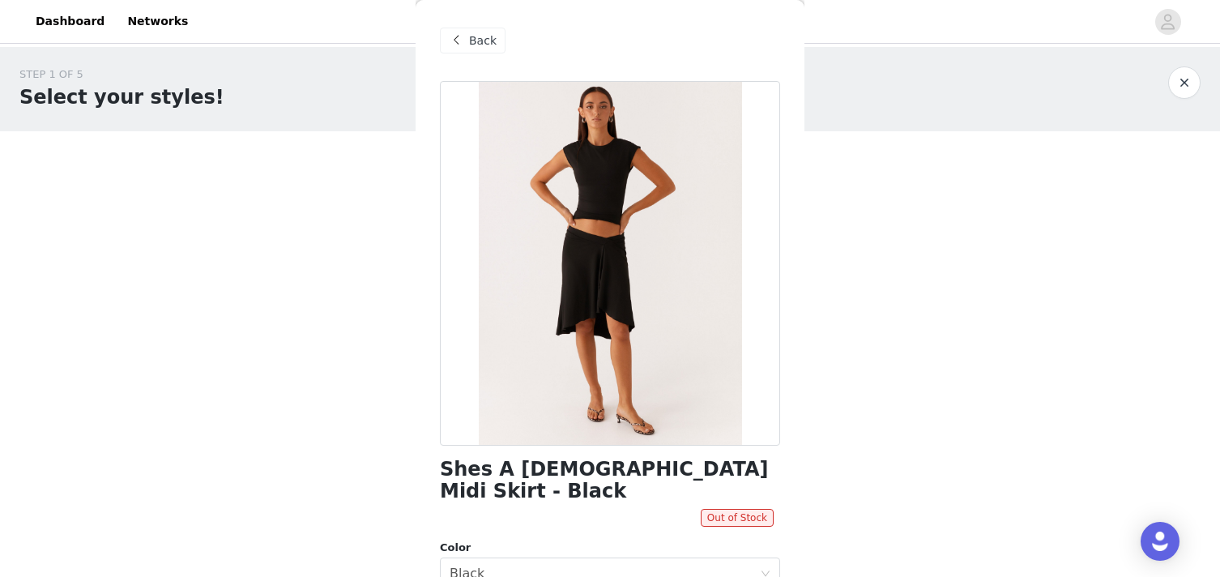
click at [456, 42] on span at bounding box center [455, 40] width 19 height 19
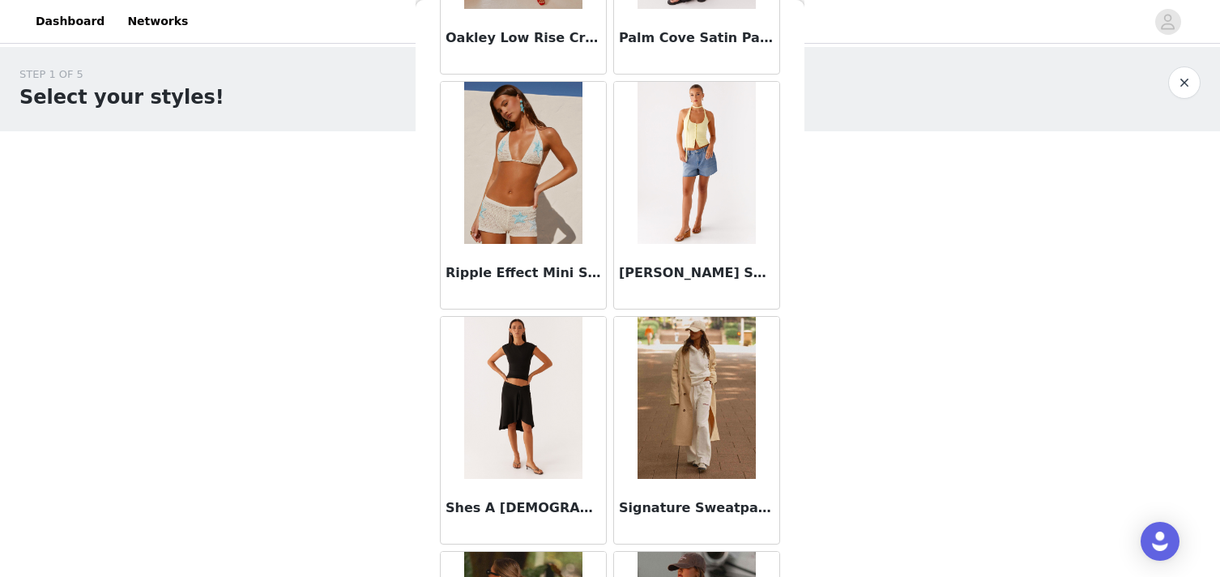
scroll to position [4252, 0]
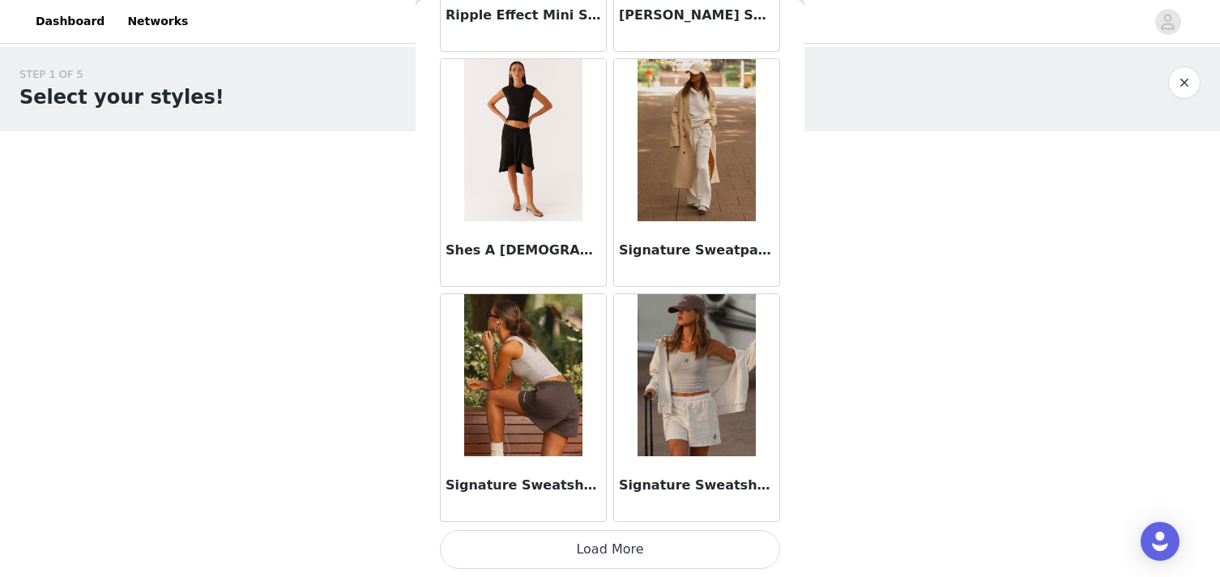
click at [644, 549] on button "Load More" at bounding box center [610, 549] width 340 height 39
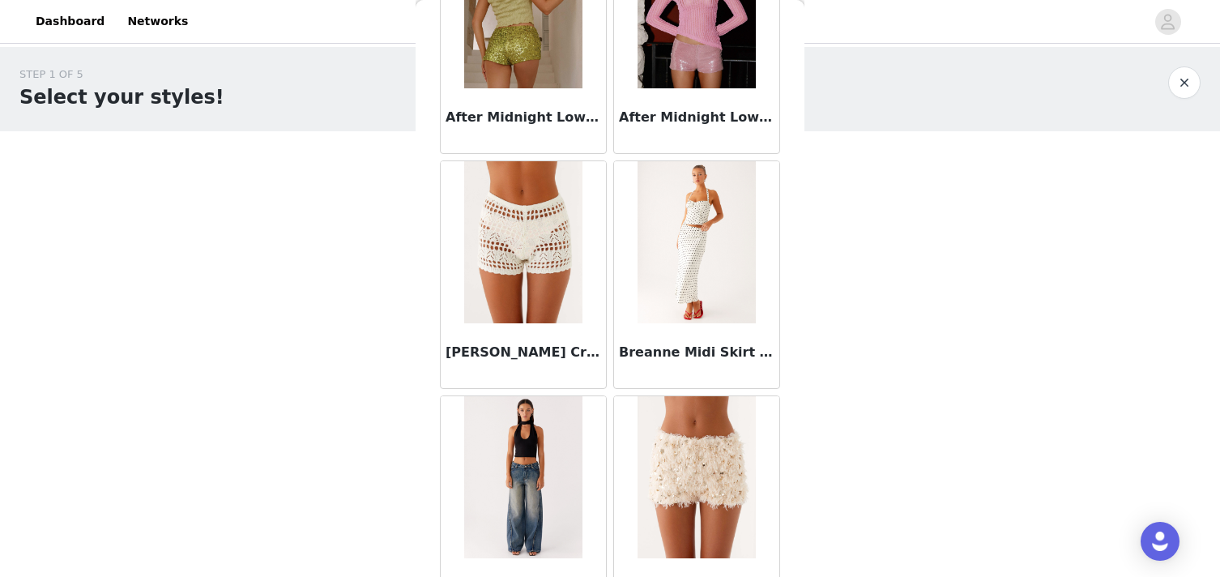
scroll to position [0, 0]
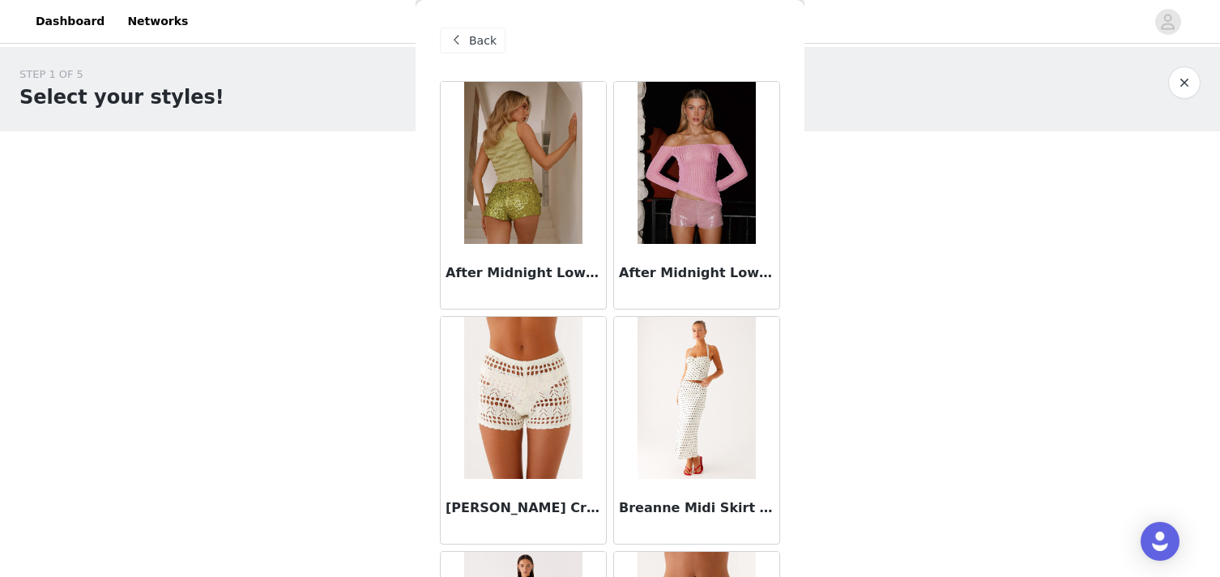
click at [471, 35] on span "Back" at bounding box center [483, 40] width 28 height 17
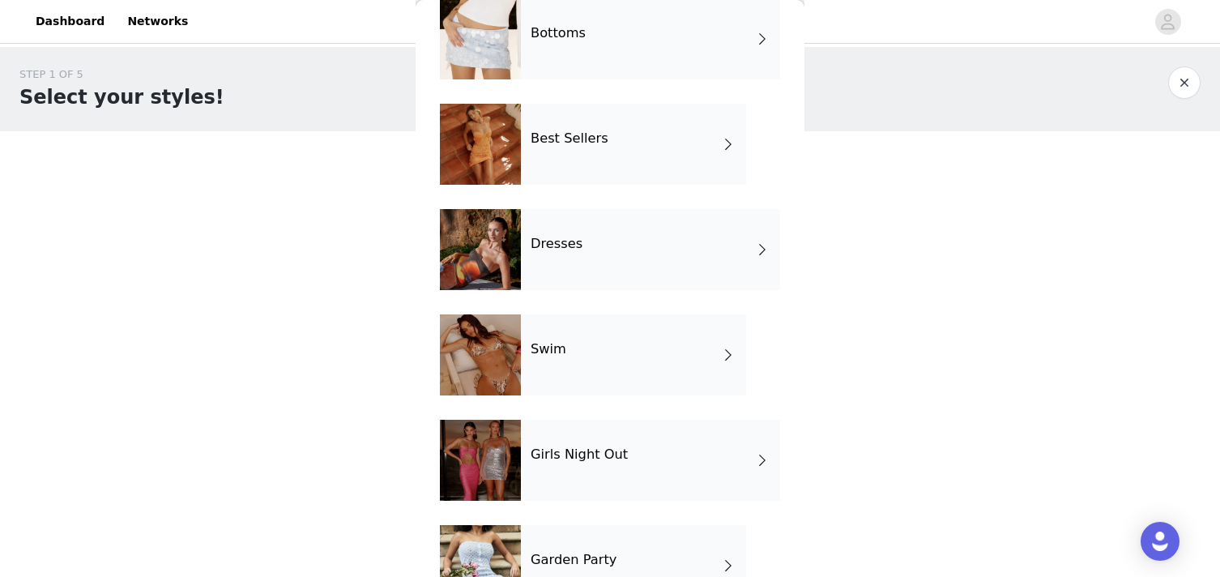
scroll to position [234, 0]
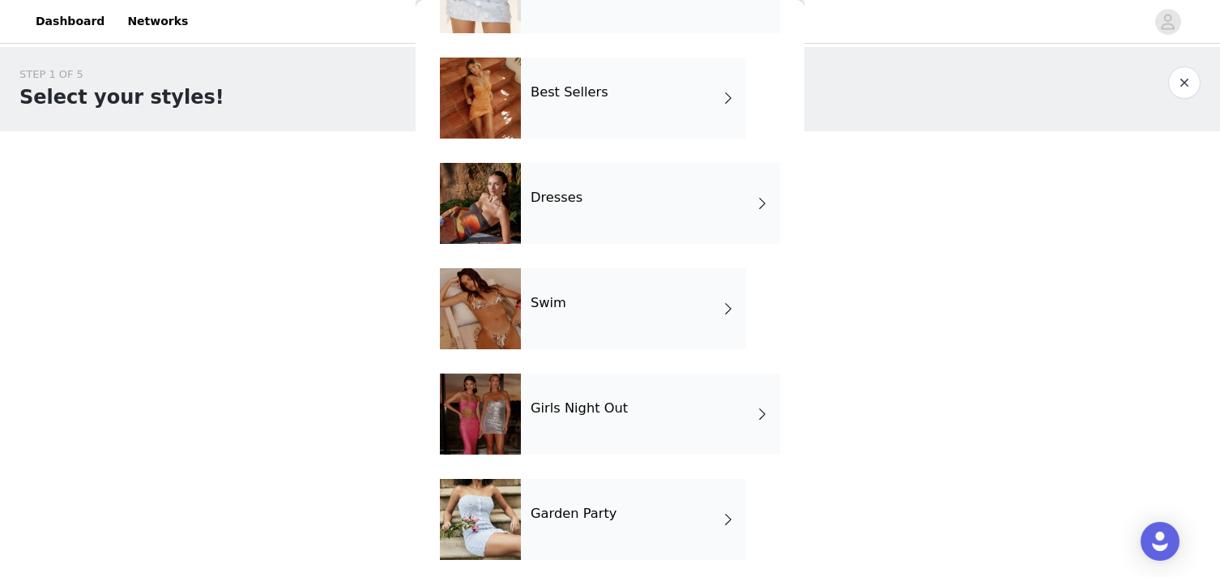
click at [541, 302] on h4 "Swim" at bounding box center [549, 303] width 36 height 15
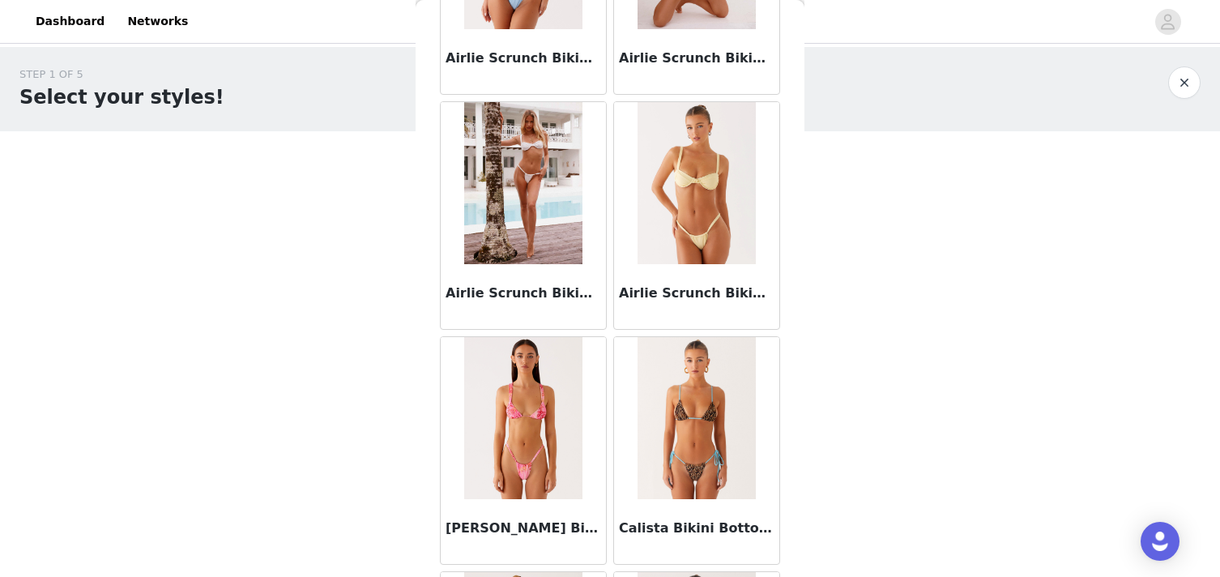
scroll to position [0, 0]
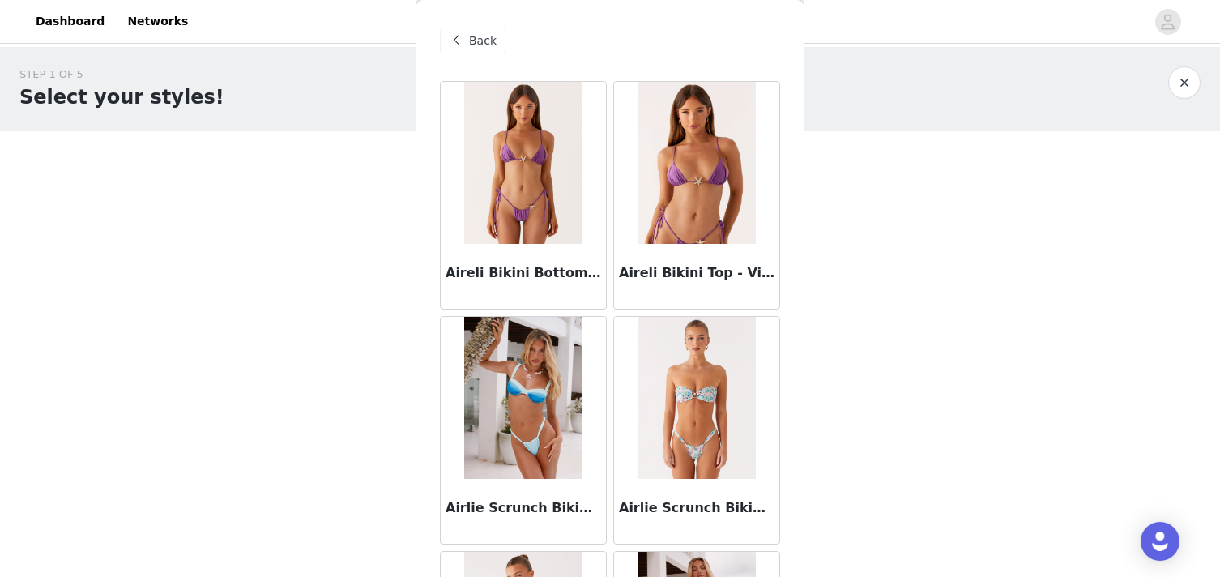
click at [472, 29] on div "Back" at bounding box center [473, 41] width 66 height 26
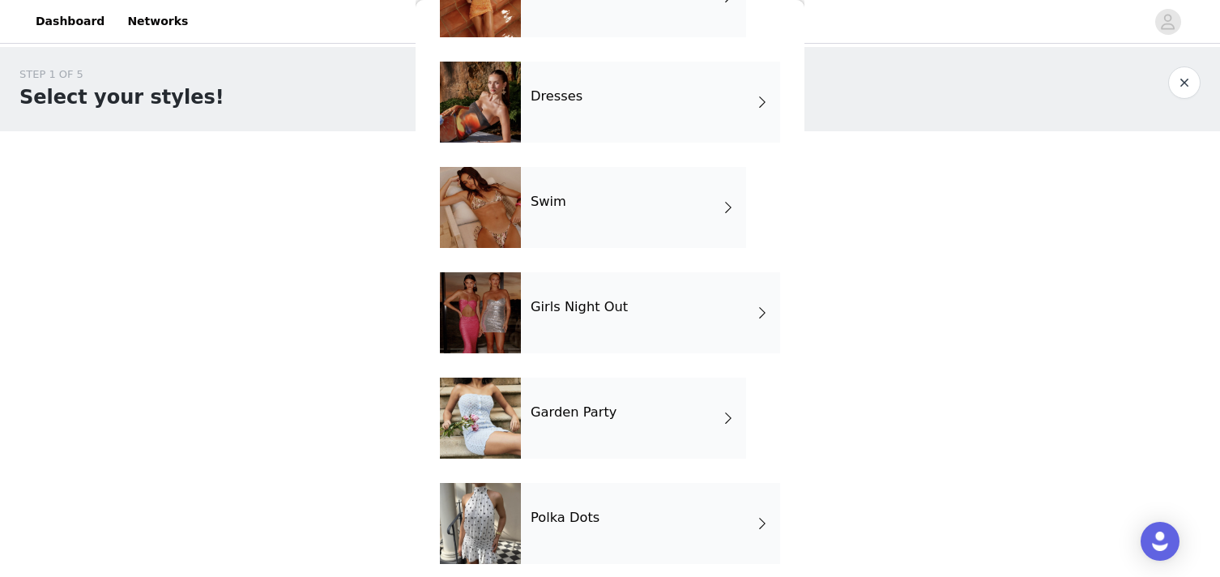
scroll to position [347, 0]
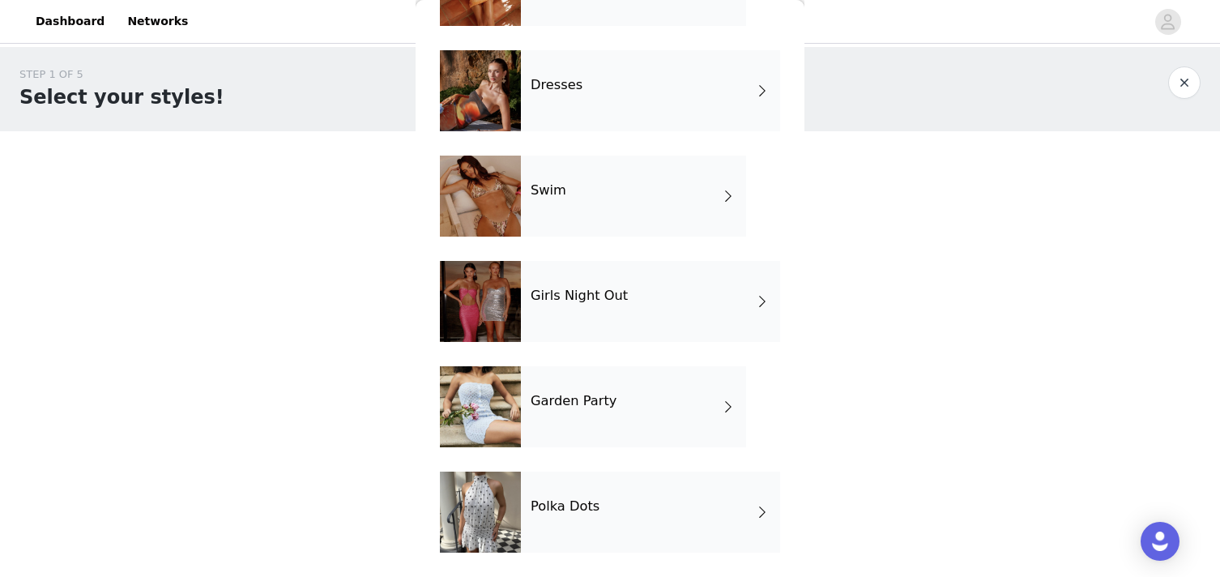
click at [553, 395] on h4 "Garden Party" at bounding box center [574, 401] width 86 height 15
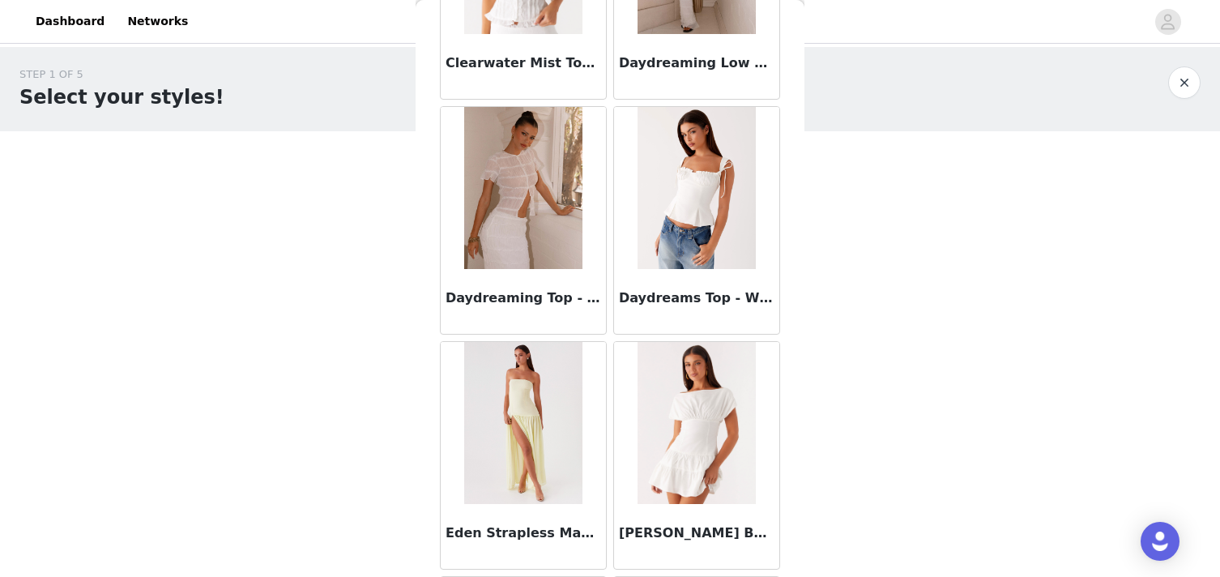
scroll to position [1902, 0]
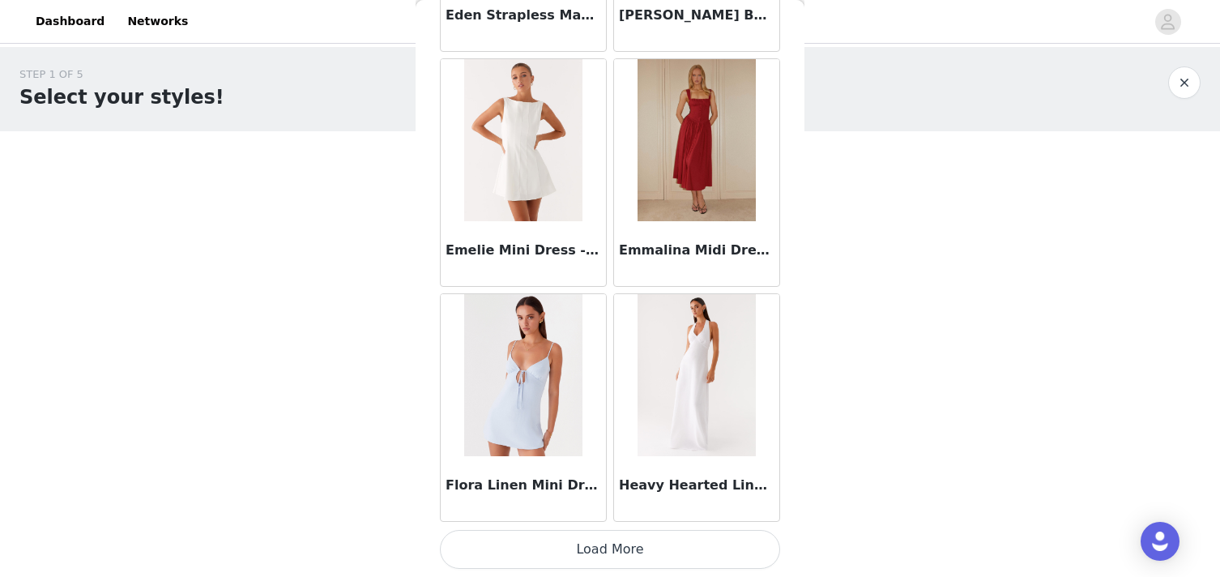
click at [574, 546] on button "Load More" at bounding box center [610, 549] width 340 height 39
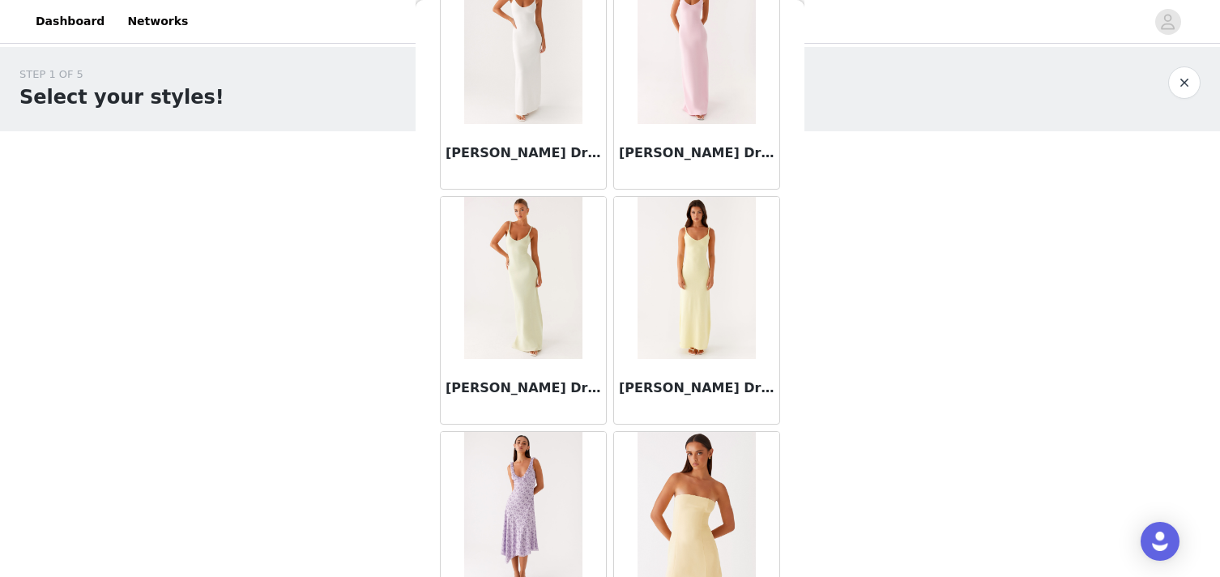
scroll to position [0, 0]
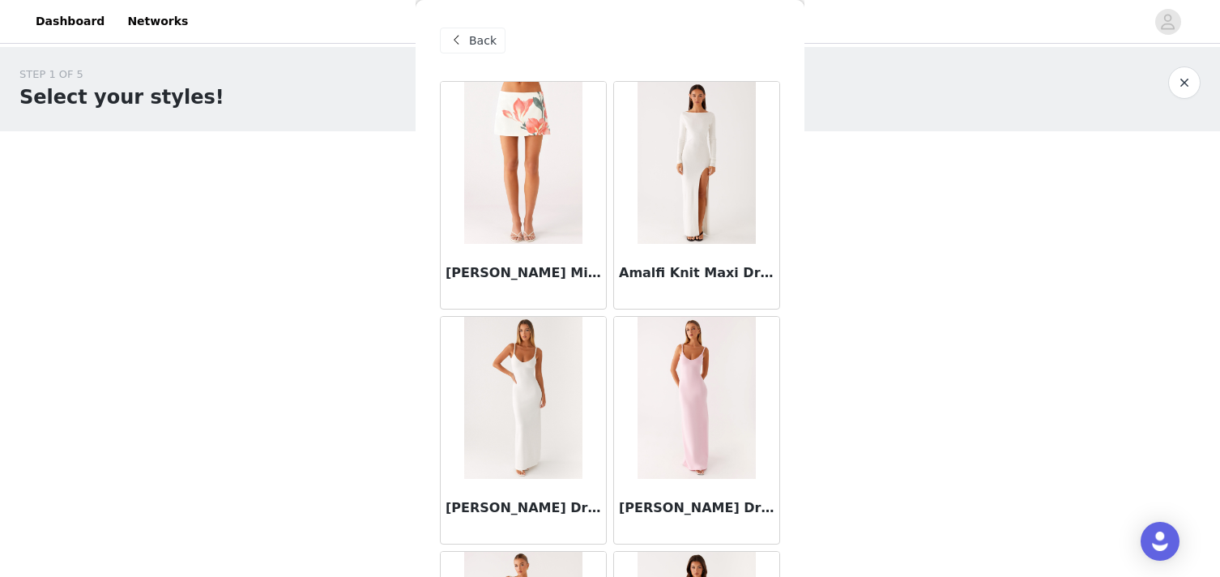
click at [470, 25] on div "Back" at bounding box center [610, 40] width 340 height 81
click at [469, 33] on span "Back" at bounding box center [483, 40] width 28 height 17
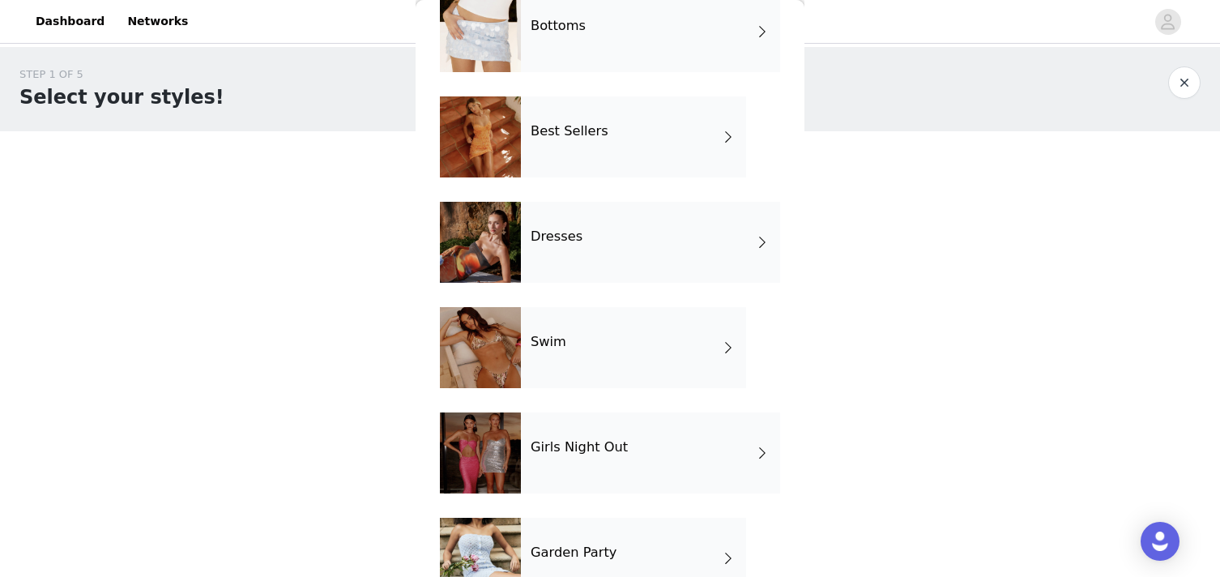
scroll to position [182, 0]
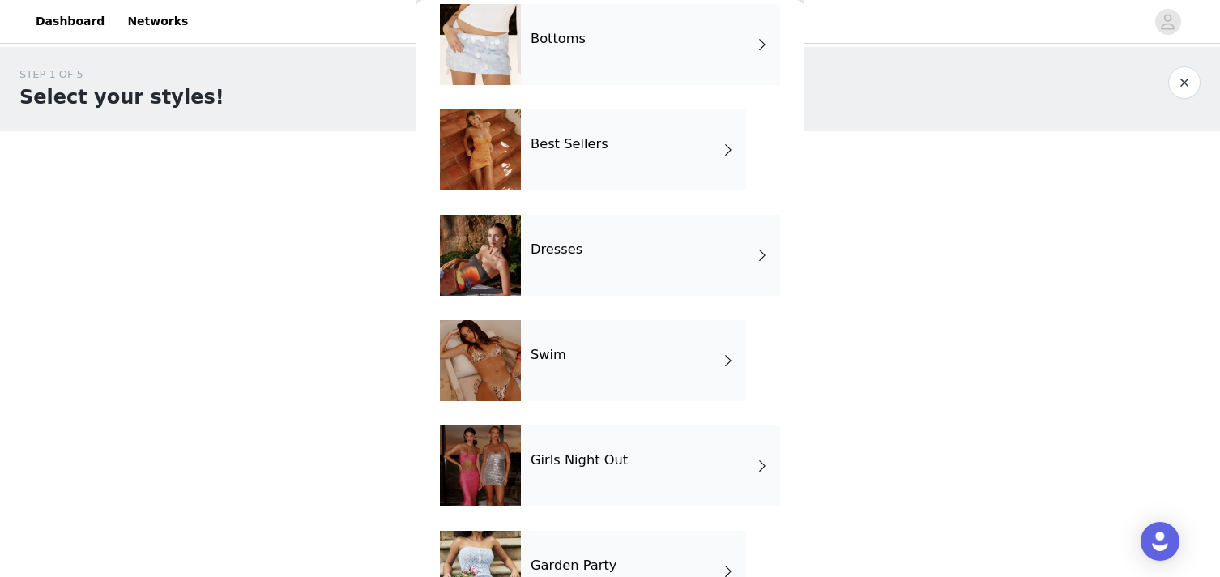
click at [589, 460] on h4 "Girls Night Out" at bounding box center [579, 460] width 97 height 15
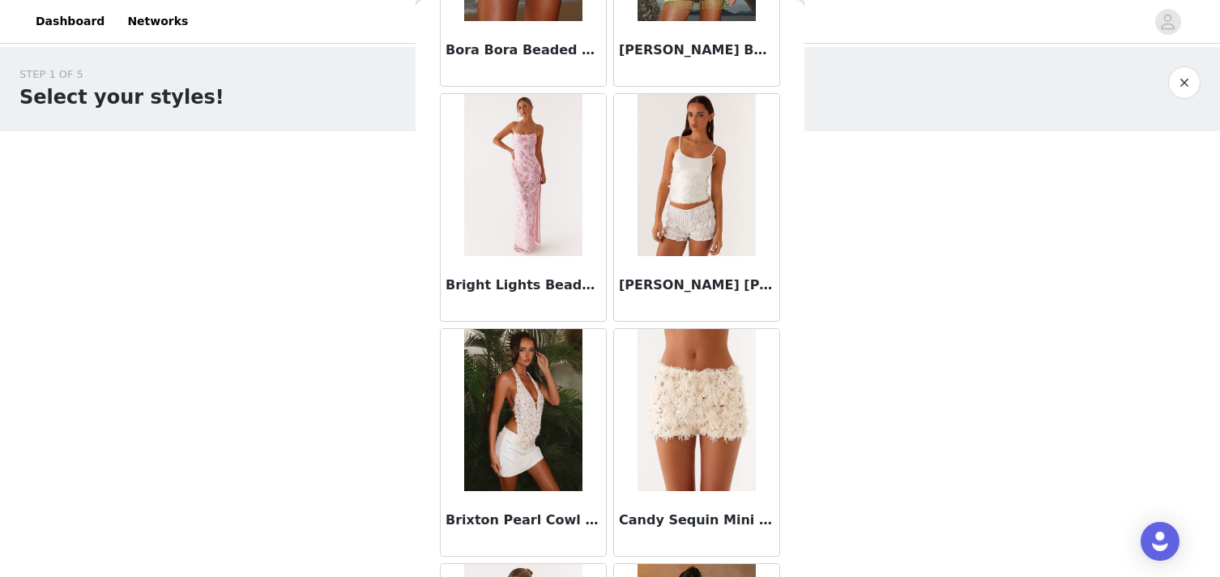
scroll to position [1902, 0]
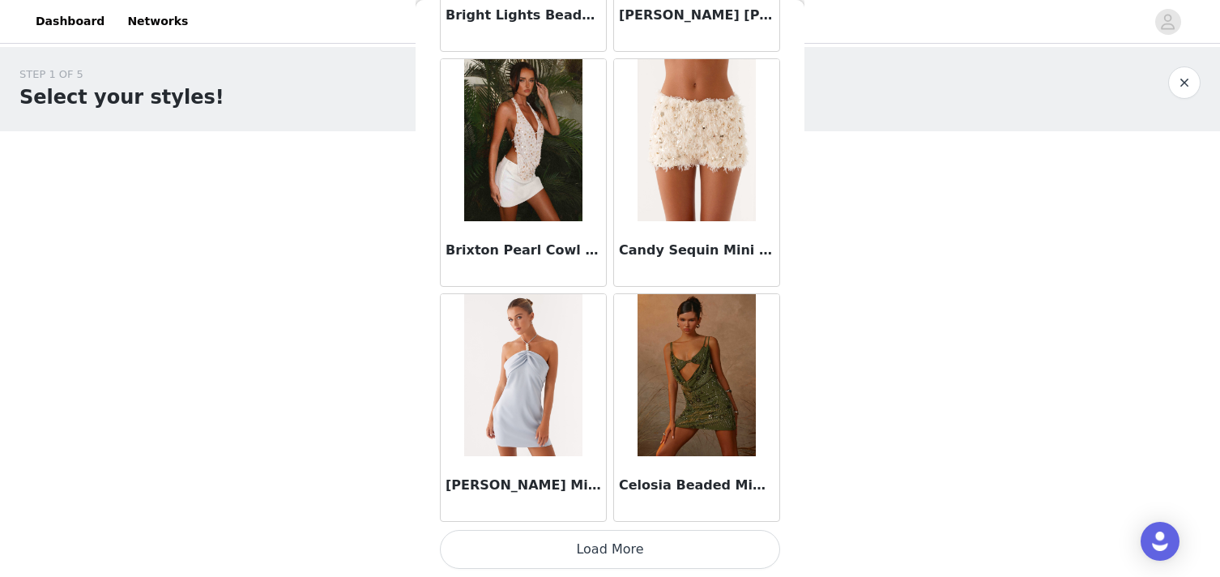
click at [564, 540] on button "Load More" at bounding box center [610, 549] width 340 height 39
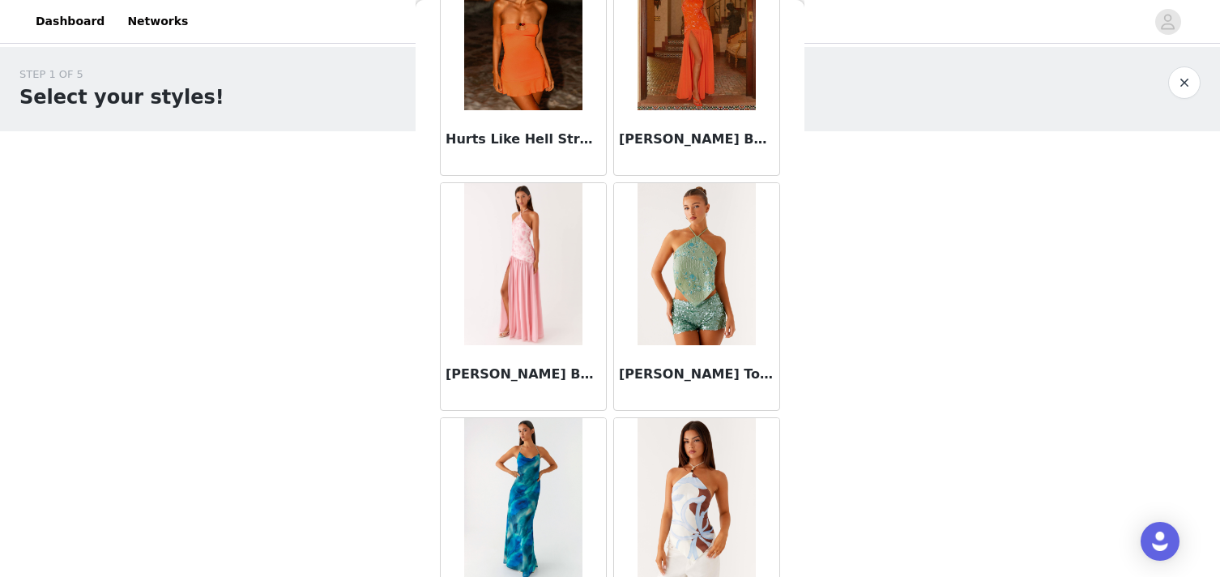
scroll to position [4252, 0]
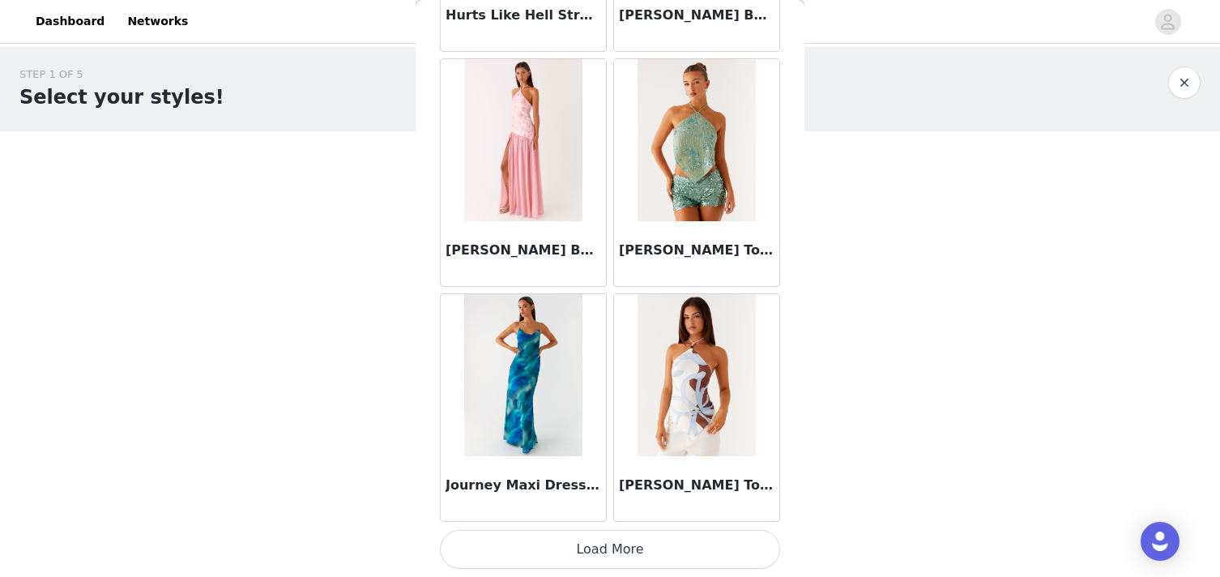
click at [627, 523] on div "[PERSON_NAME] Top - [PERSON_NAME] Wave Print" at bounding box center [696, 407] width 173 height 235
click at [627, 545] on button "Load More" at bounding box center [610, 549] width 340 height 39
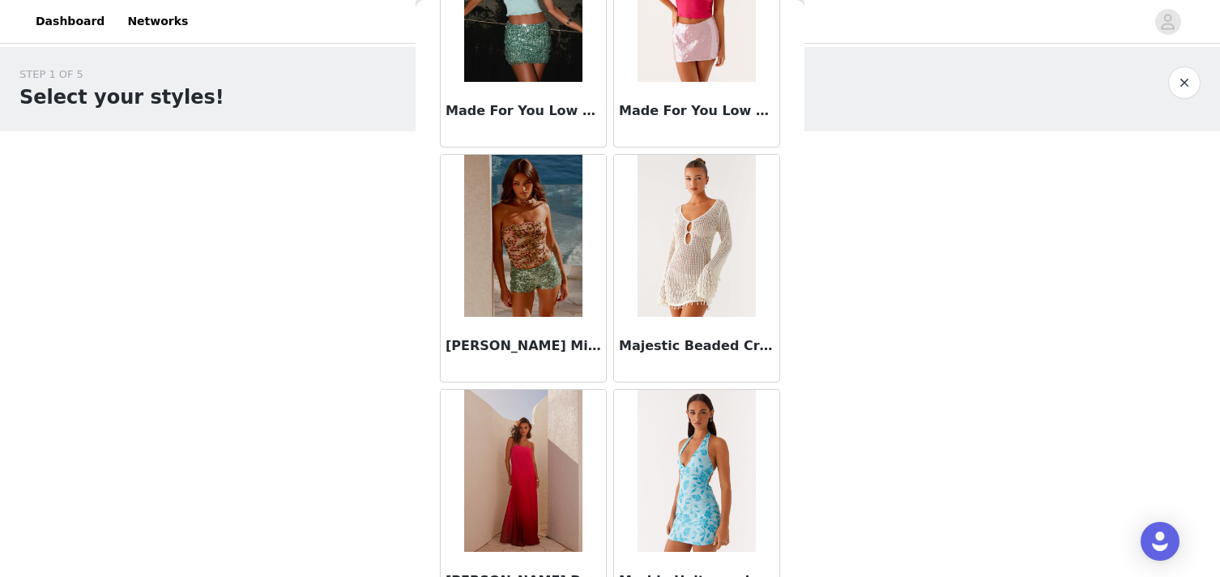
scroll to position [6602, 0]
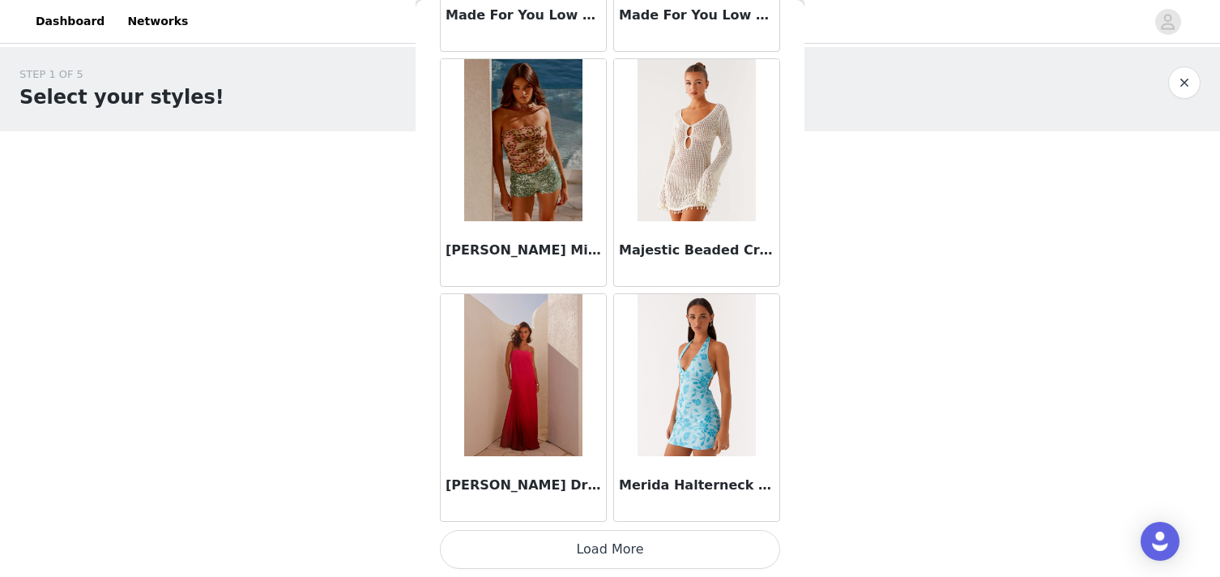
click at [574, 549] on button "Load More" at bounding box center [610, 549] width 340 height 39
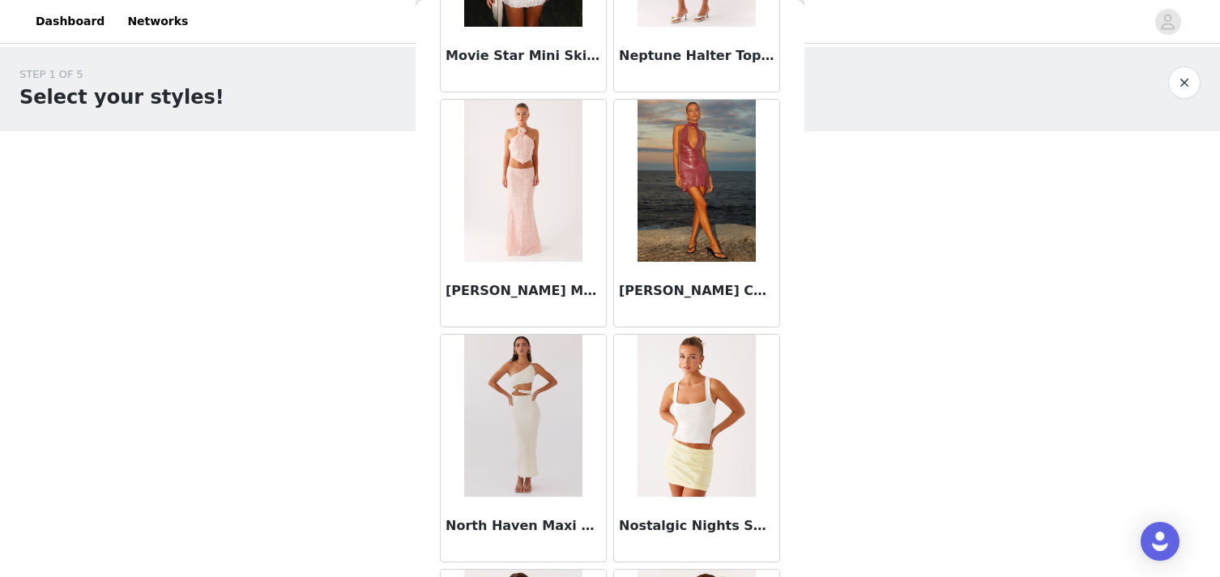
scroll to position [7955, 0]
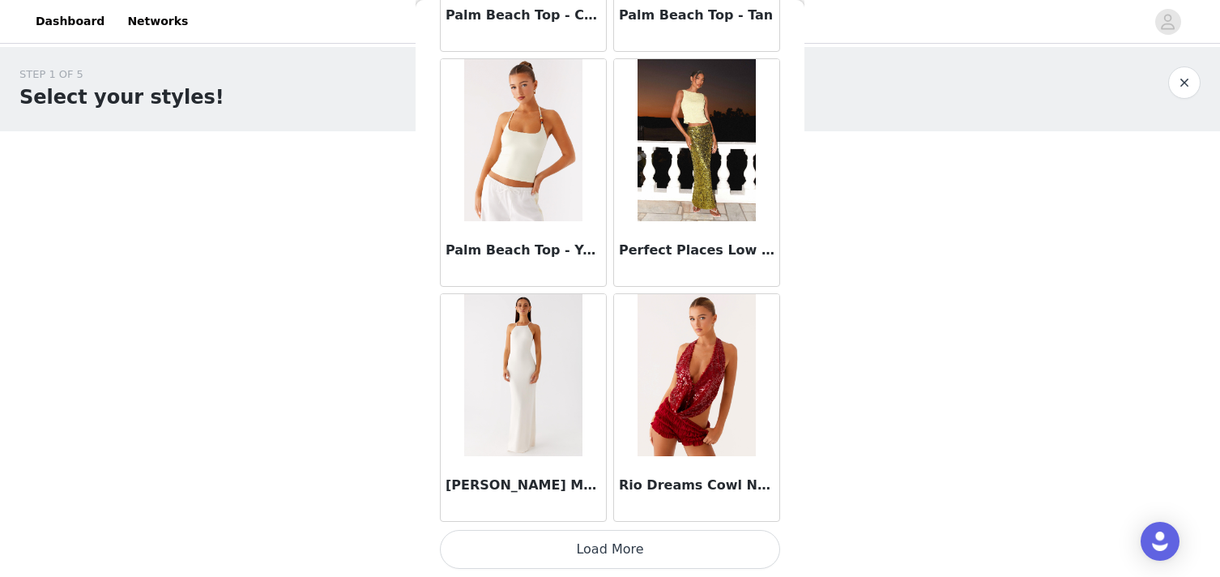
click at [592, 545] on button "Load More" at bounding box center [610, 549] width 340 height 39
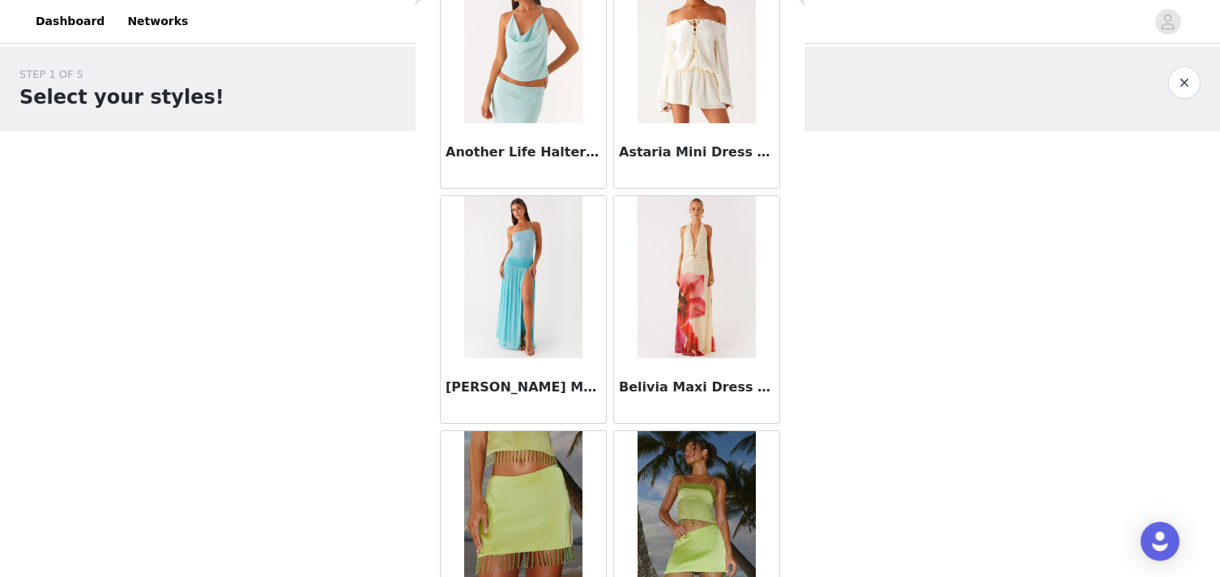
scroll to position [0, 0]
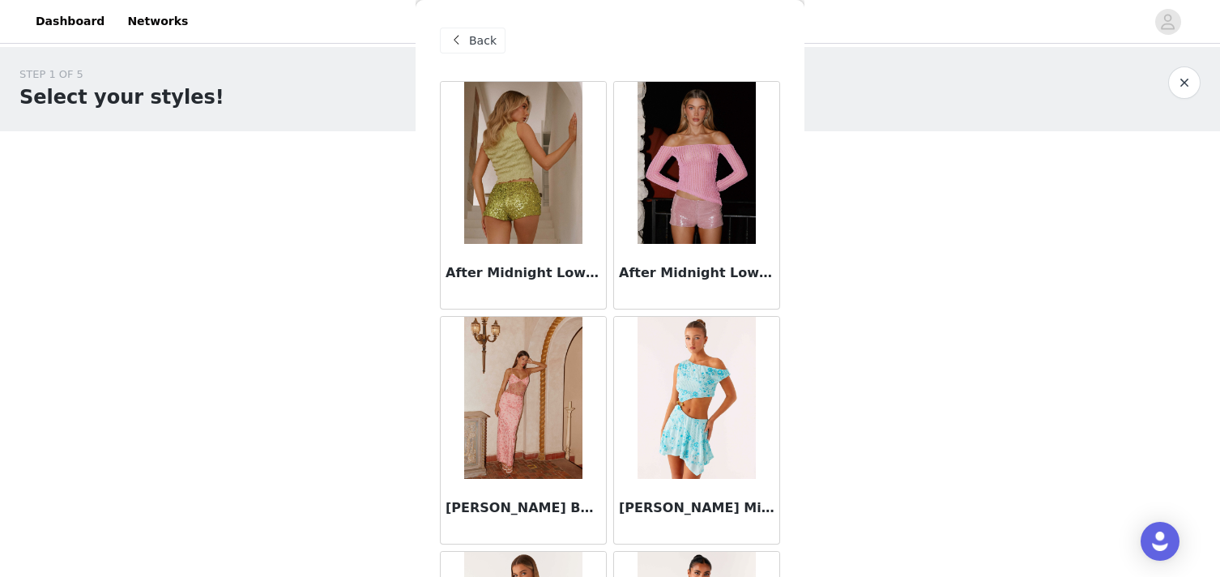
click at [484, 43] on span "Back" at bounding box center [483, 40] width 28 height 17
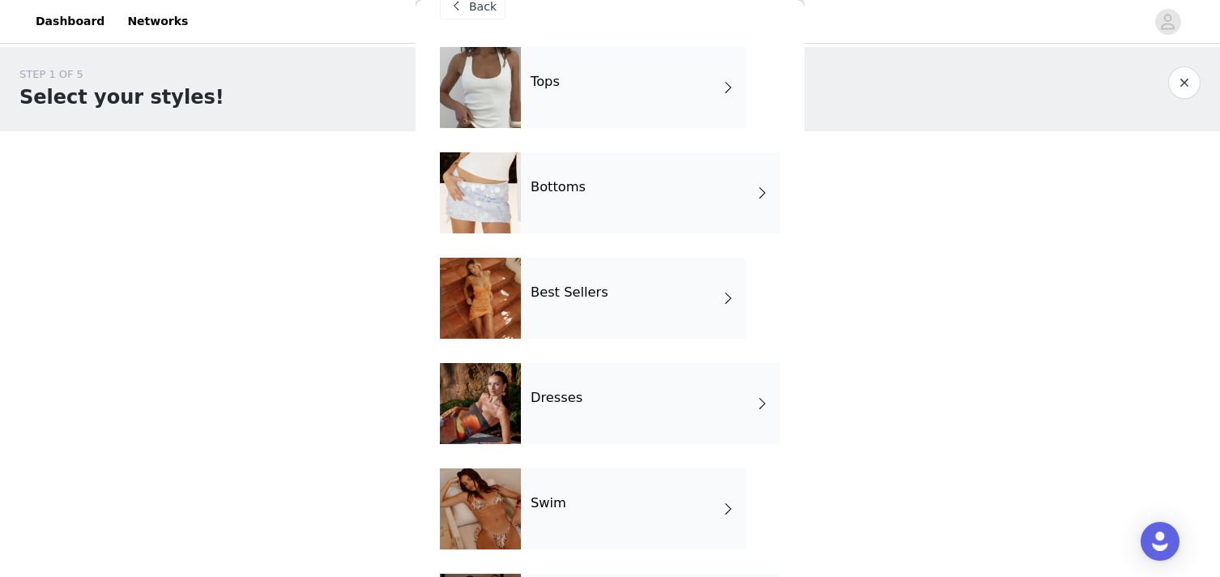
scroll to position [35, 0]
click at [566, 188] on h4 "Bottoms" at bounding box center [558, 186] width 55 height 15
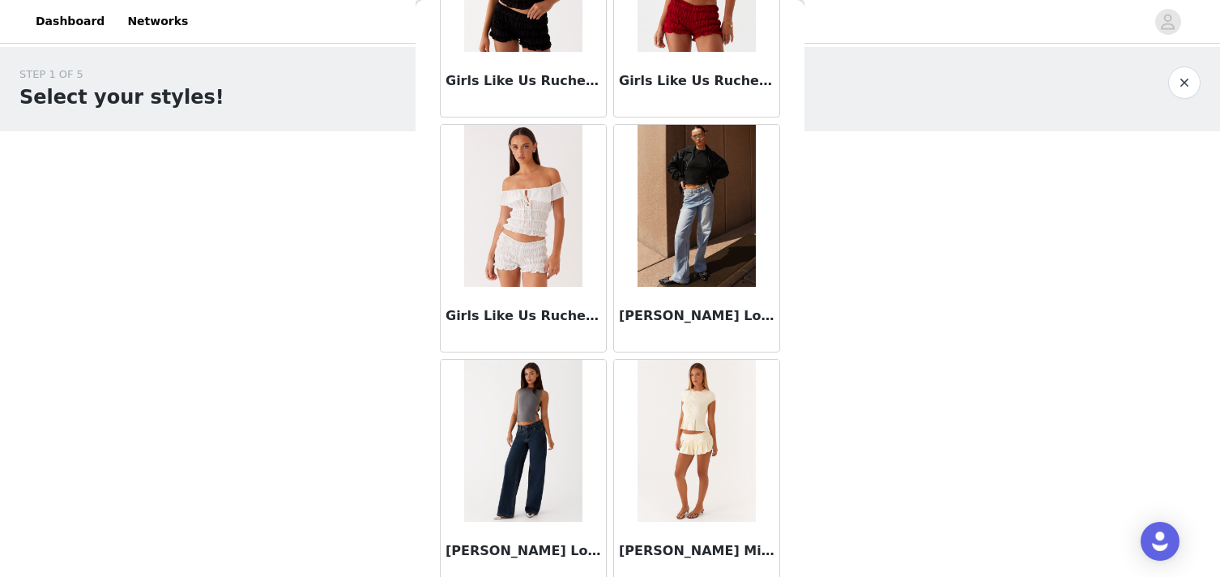
scroll to position [1838, 0]
click at [527, 459] on img at bounding box center [522, 440] width 117 height 162
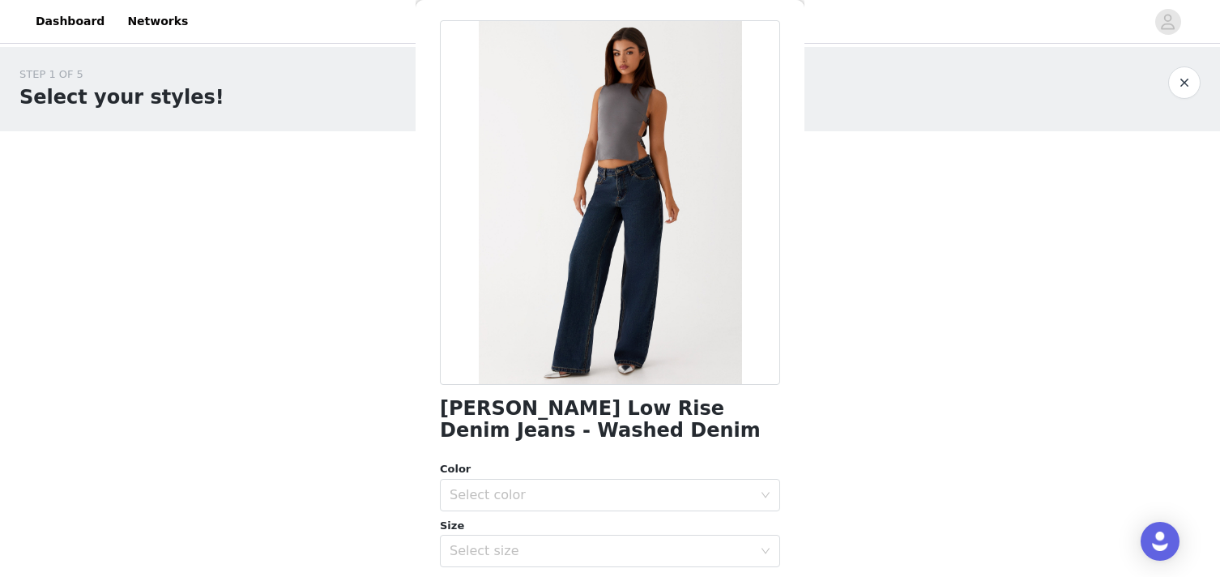
scroll to position [288, 0]
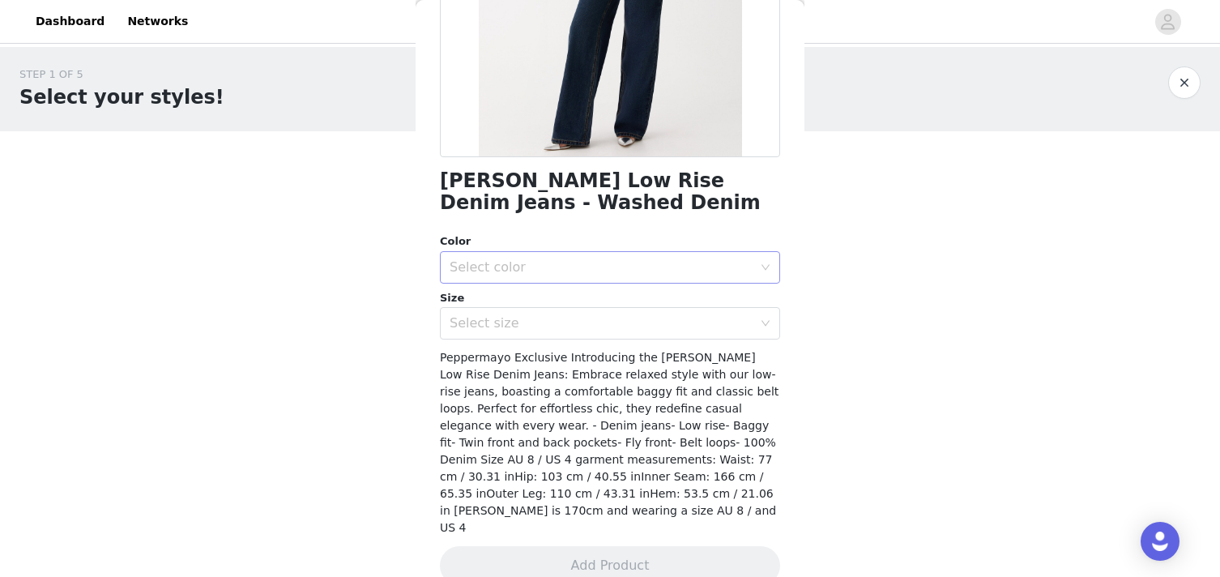
click at [569, 274] on div "Select color" at bounding box center [601, 267] width 303 height 16
click at [518, 300] on li "Washed Denim" at bounding box center [610, 303] width 340 height 26
click at [505, 330] on div "Select size" at bounding box center [601, 323] width 303 height 16
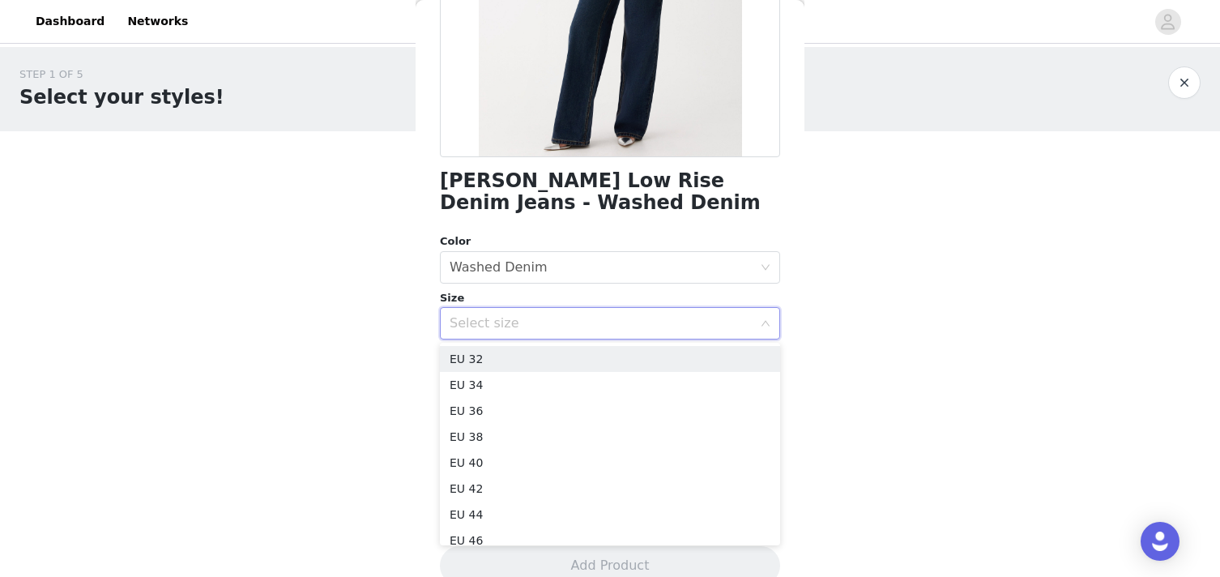
scroll to position [299, 0]
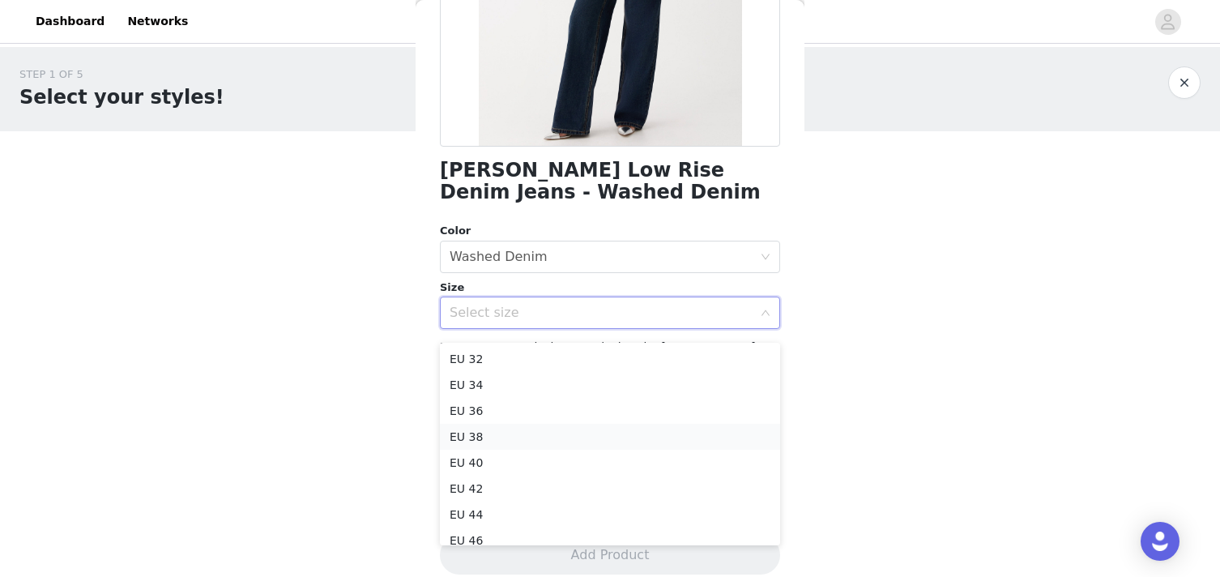
click at [480, 428] on li "EU 38" at bounding box center [610, 437] width 340 height 26
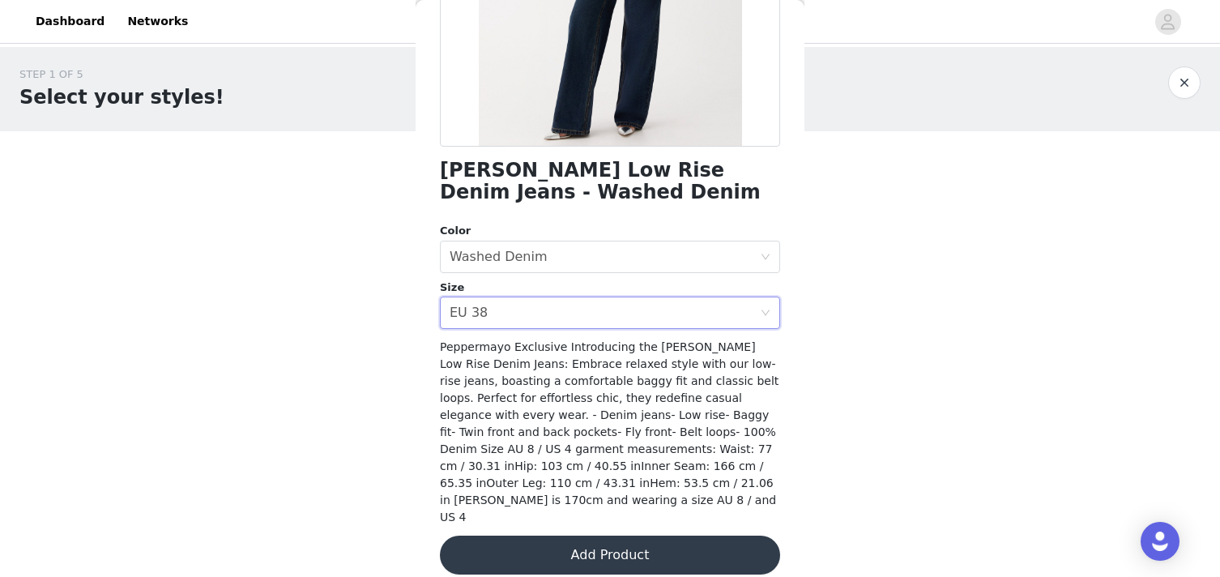
click at [523, 540] on button "Add Product" at bounding box center [610, 555] width 340 height 39
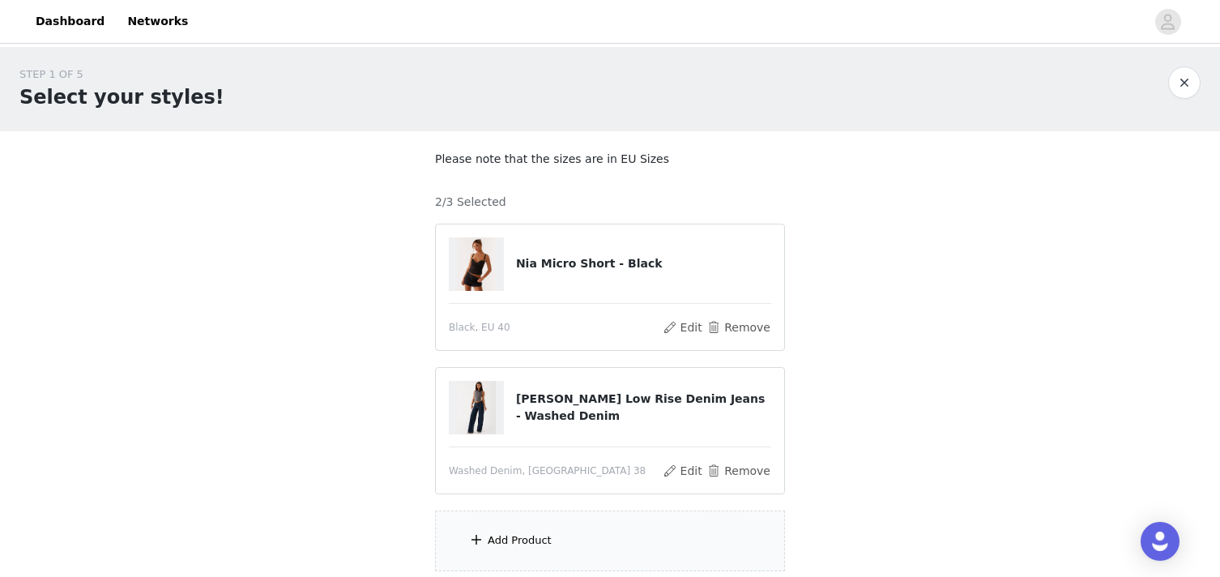
scroll to position [130, 0]
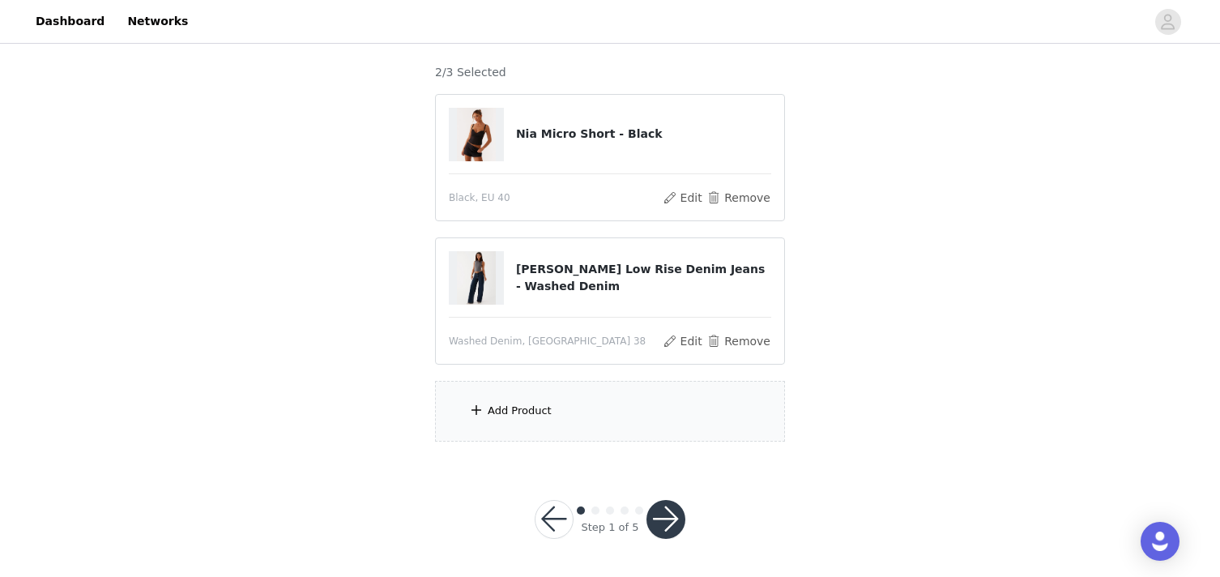
click at [502, 412] on div "Add Product" at bounding box center [520, 411] width 64 height 16
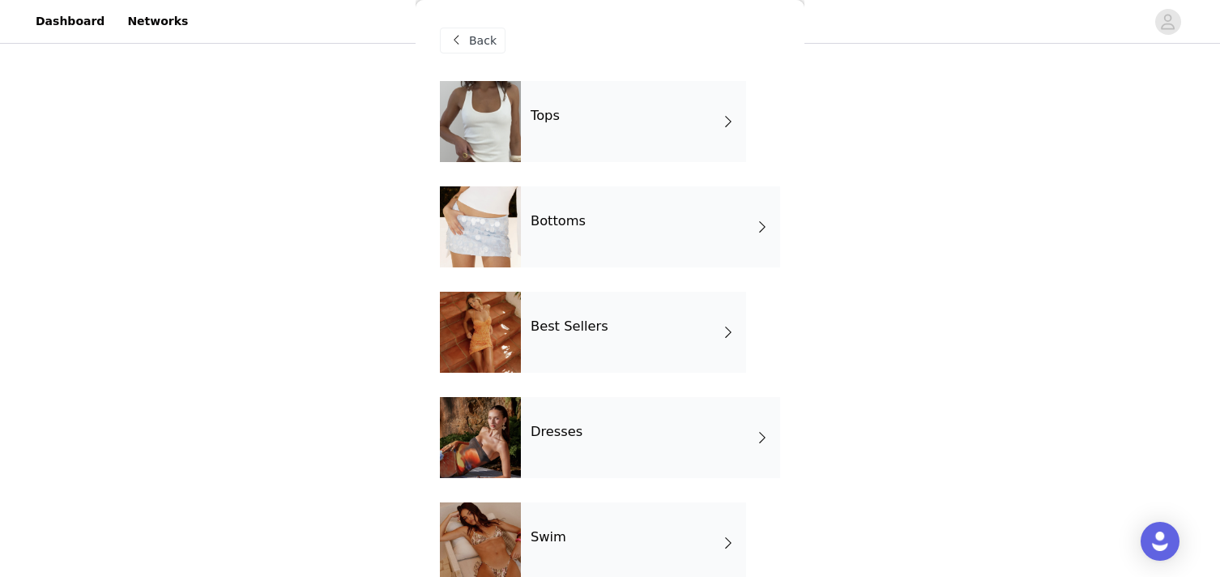
click at [584, 220] on div "Bottoms" at bounding box center [650, 226] width 259 height 81
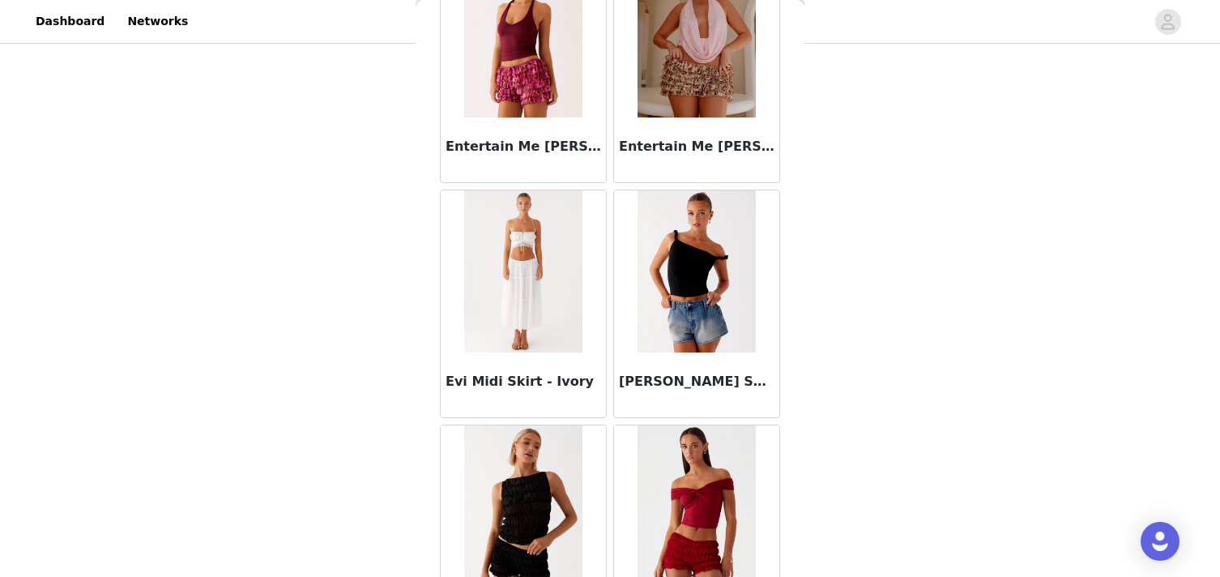
scroll to position [1902, 0]
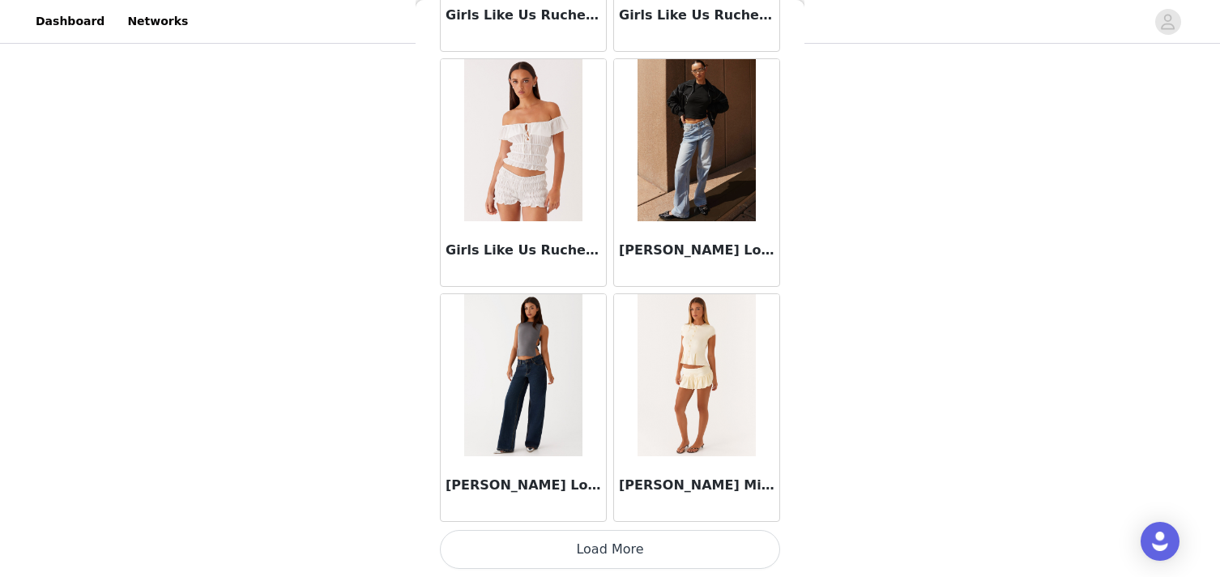
click at [602, 540] on button "Load More" at bounding box center [610, 549] width 340 height 39
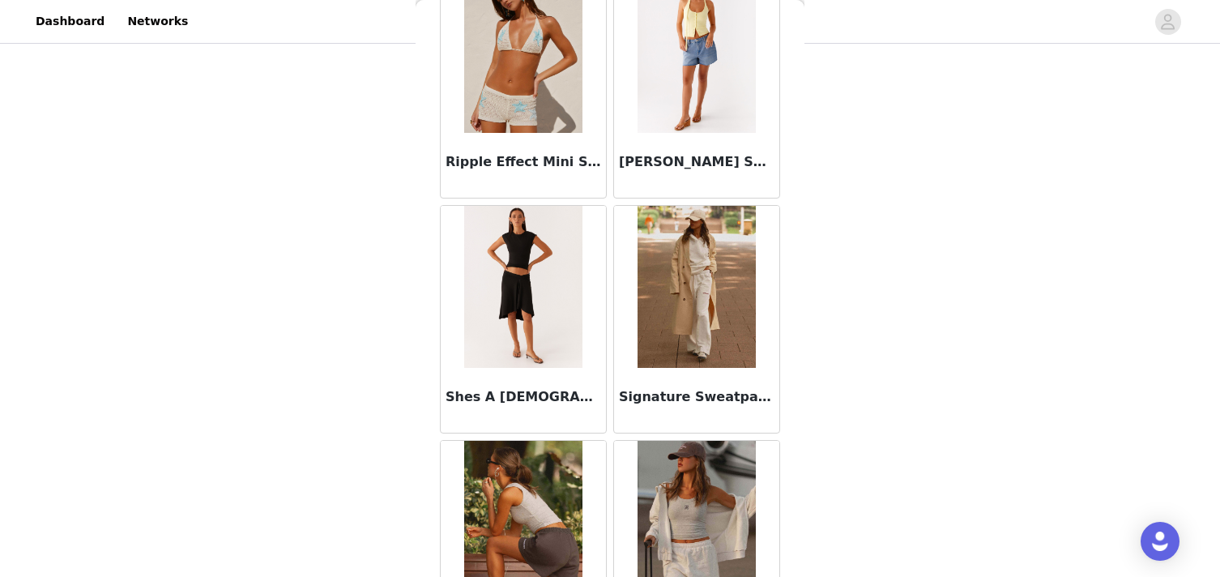
scroll to position [4252, 0]
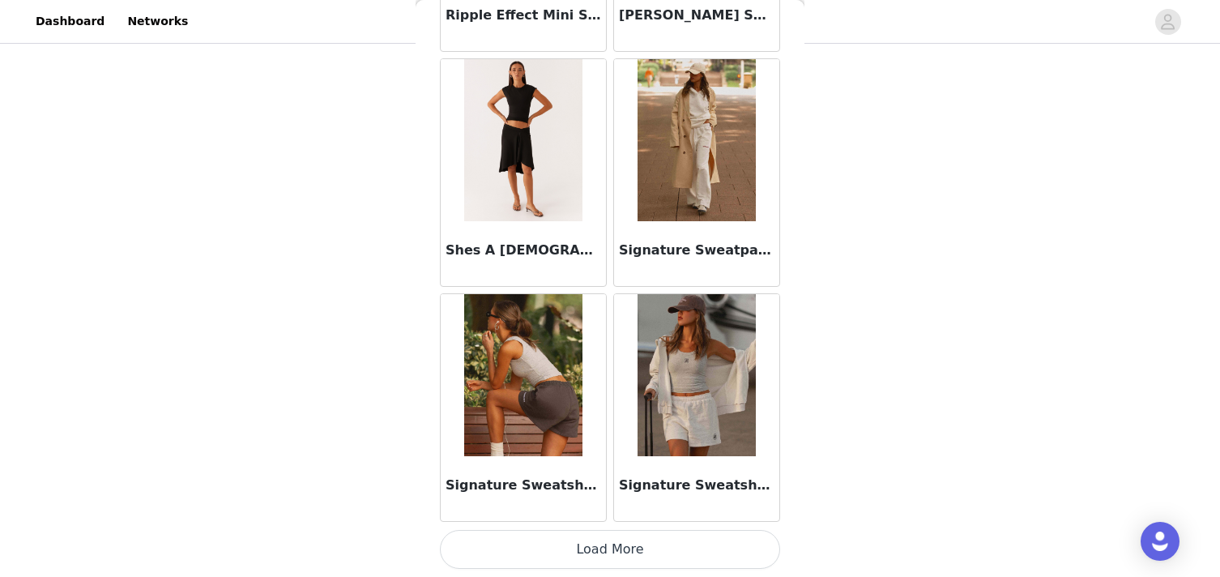
click at [600, 553] on button "Load More" at bounding box center [610, 549] width 340 height 39
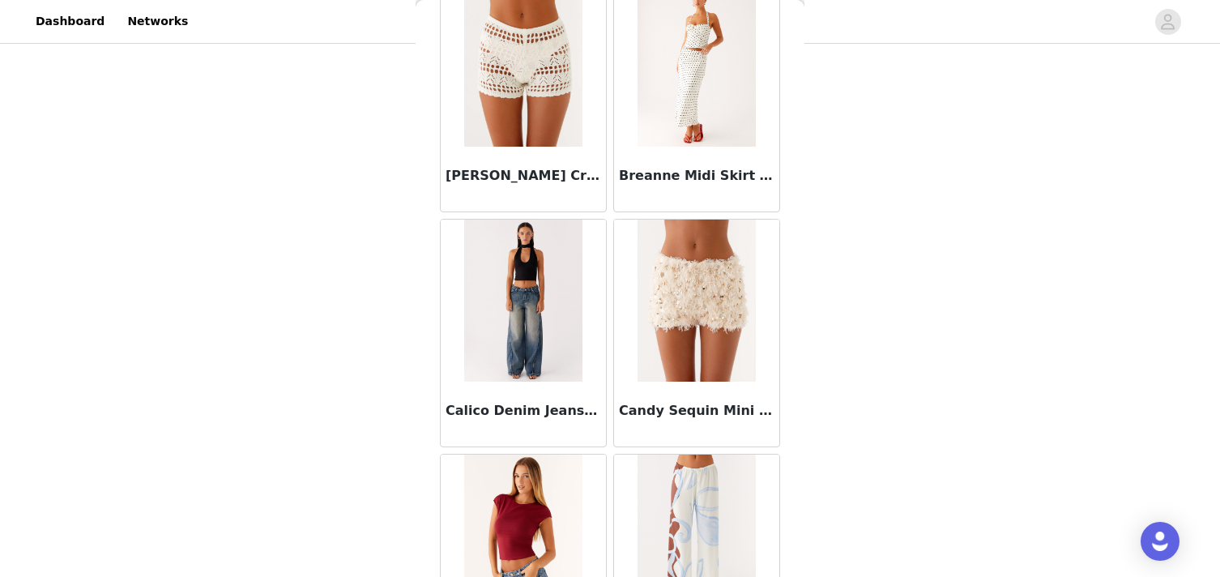
scroll to position [0, 0]
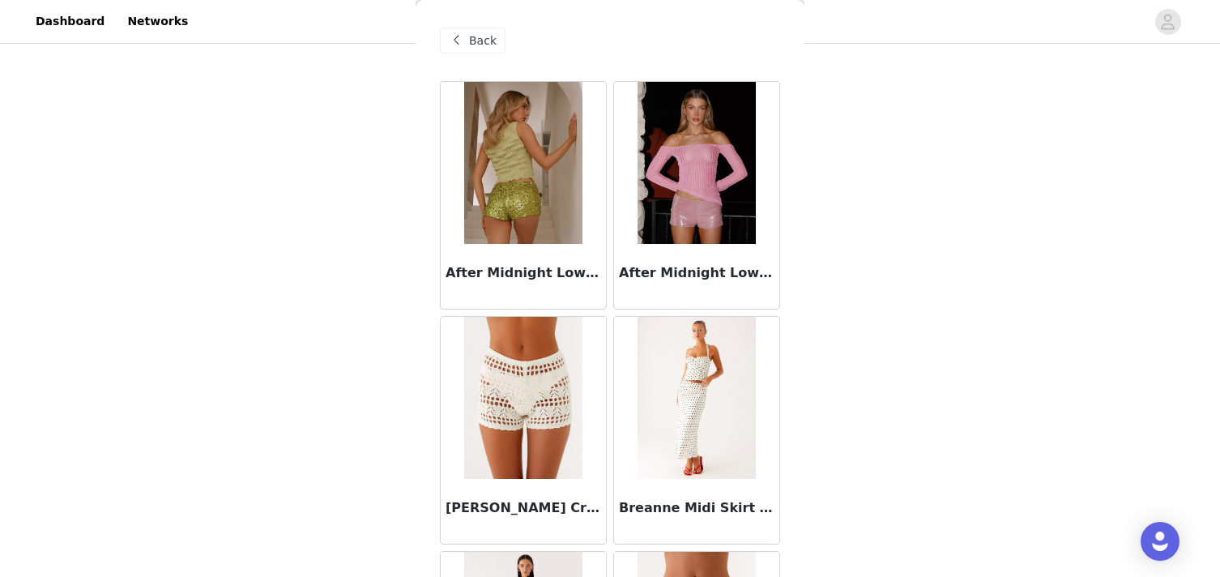
click at [464, 32] on span at bounding box center [455, 40] width 19 height 19
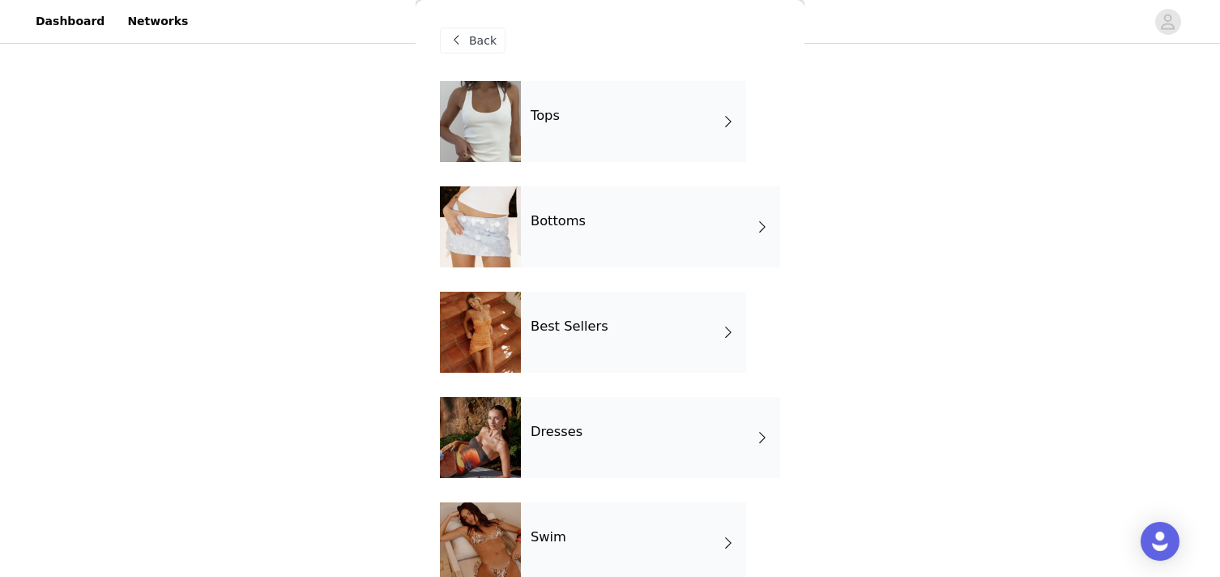
click at [596, 108] on div "Tops" at bounding box center [633, 121] width 225 height 81
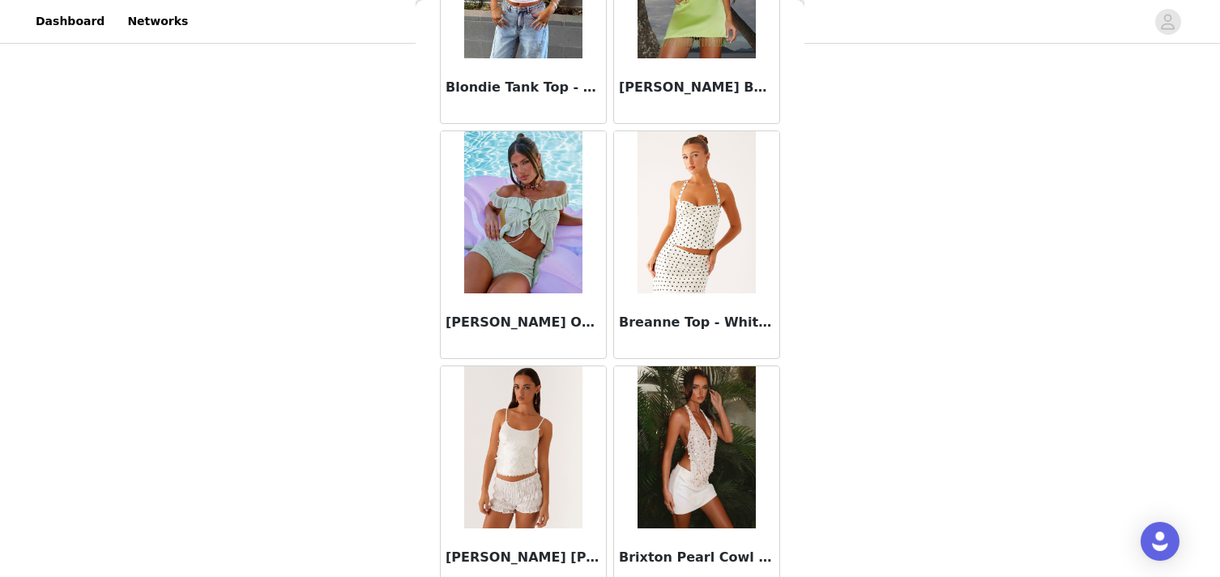
scroll to position [1902, 0]
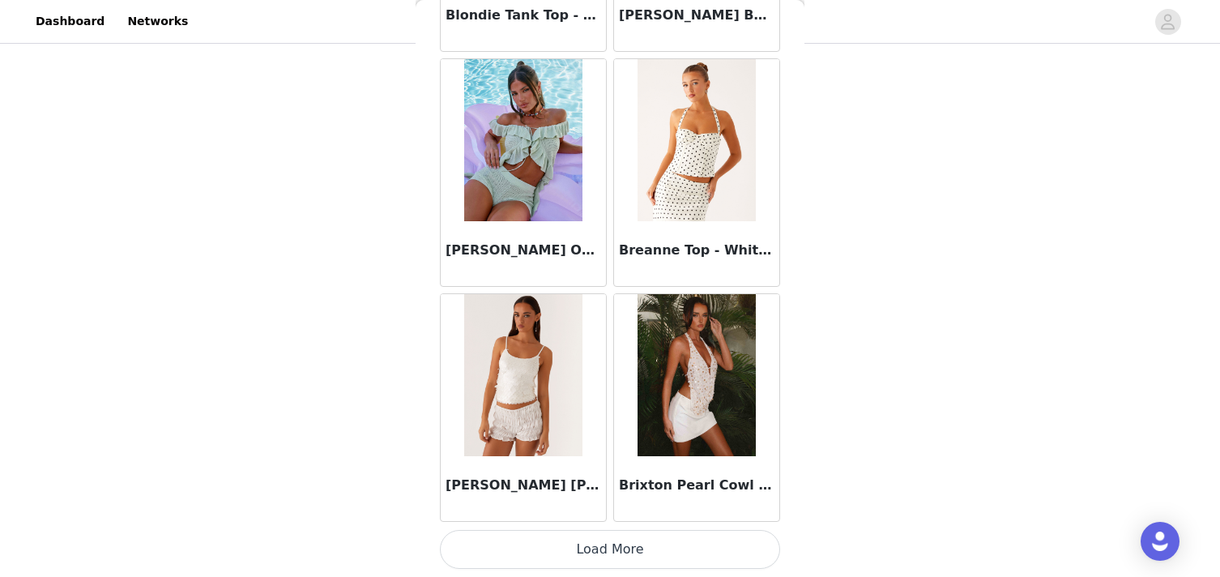
click at [594, 559] on button "Load More" at bounding box center [610, 549] width 340 height 39
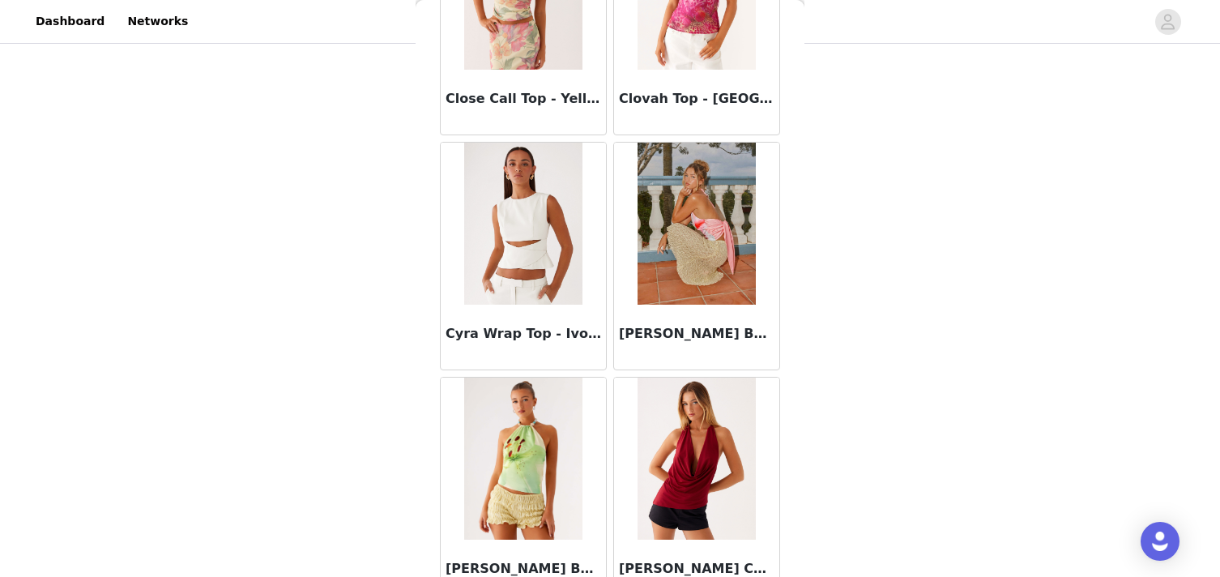
scroll to position [4191, 0]
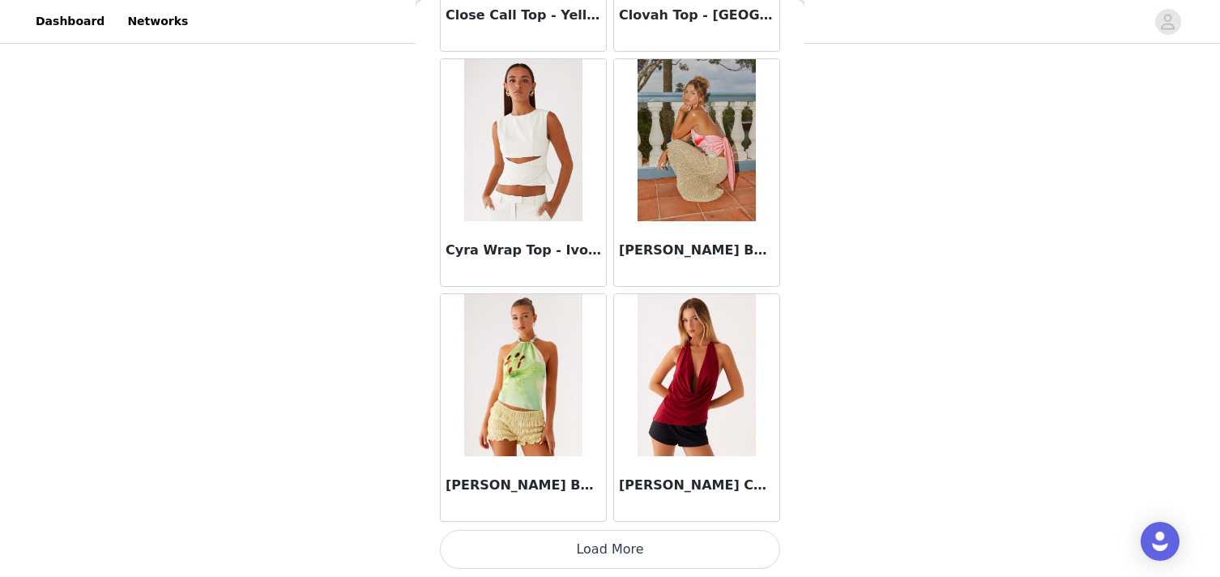
click at [598, 531] on button "Load More" at bounding box center [610, 549] width 340 height 39
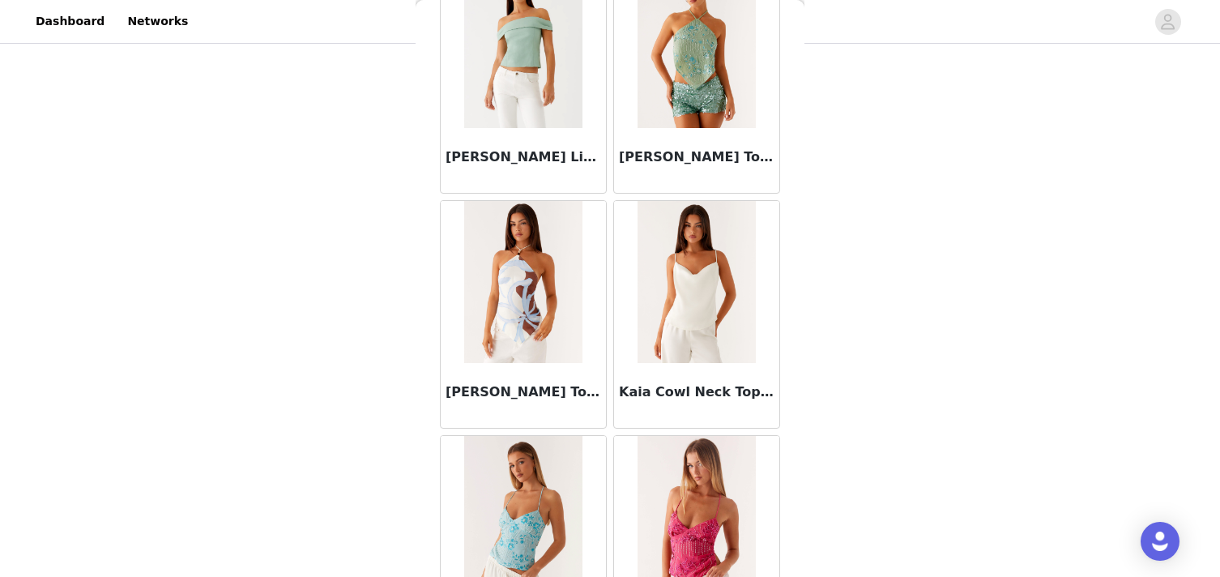
scroll to position [6602, 0]
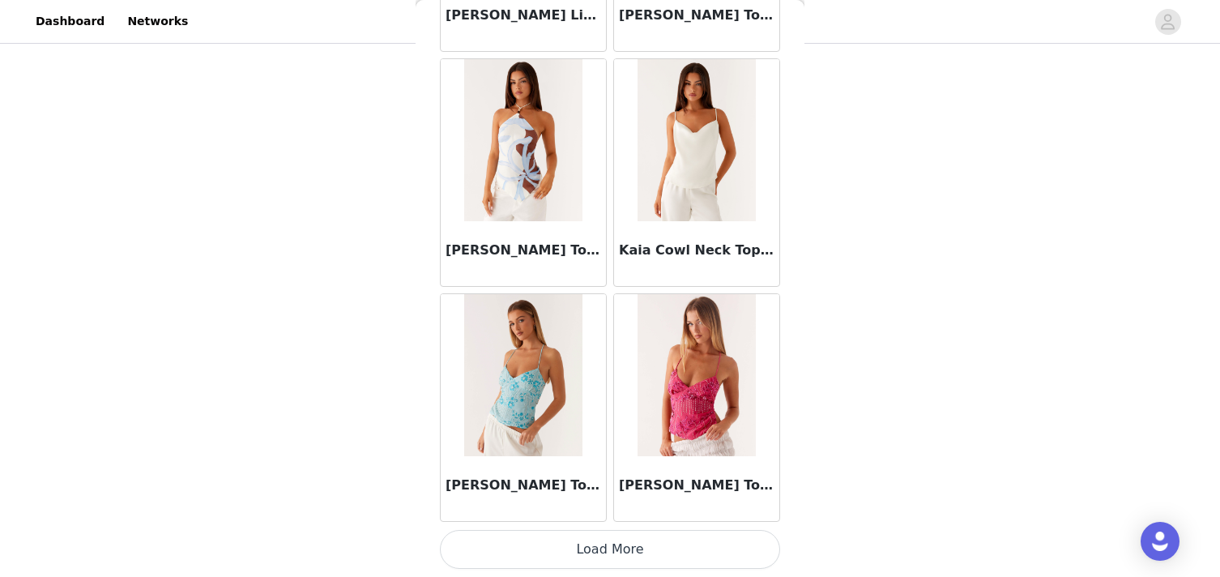
click at [528, 552] on button "Load More" at bounding box center [610, 549] width 340 height 39
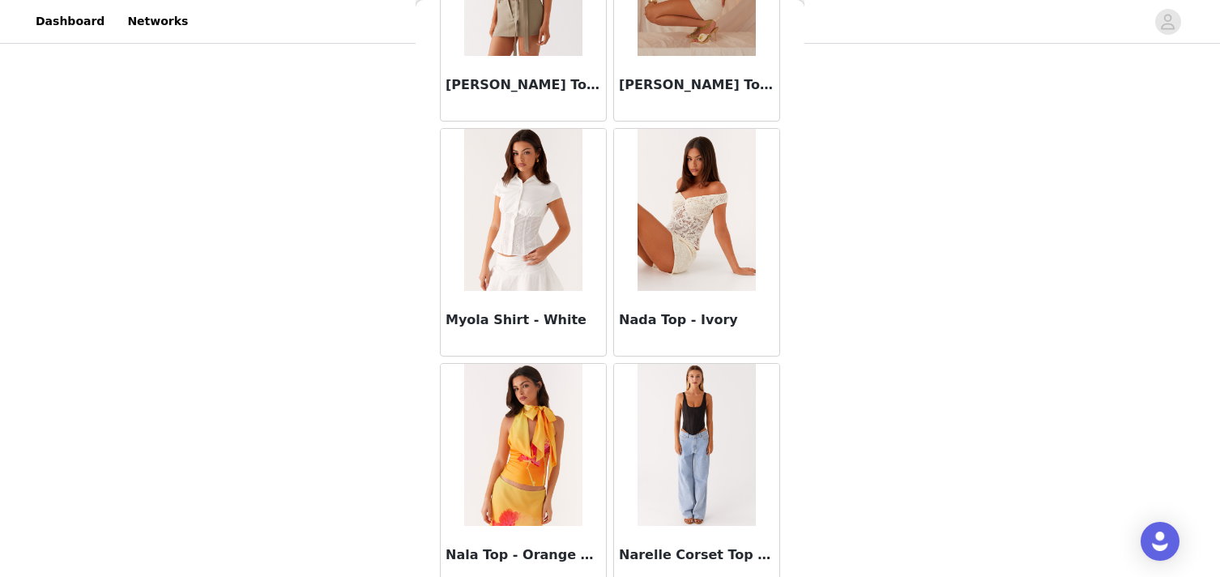
scroll to position [8952, 0]
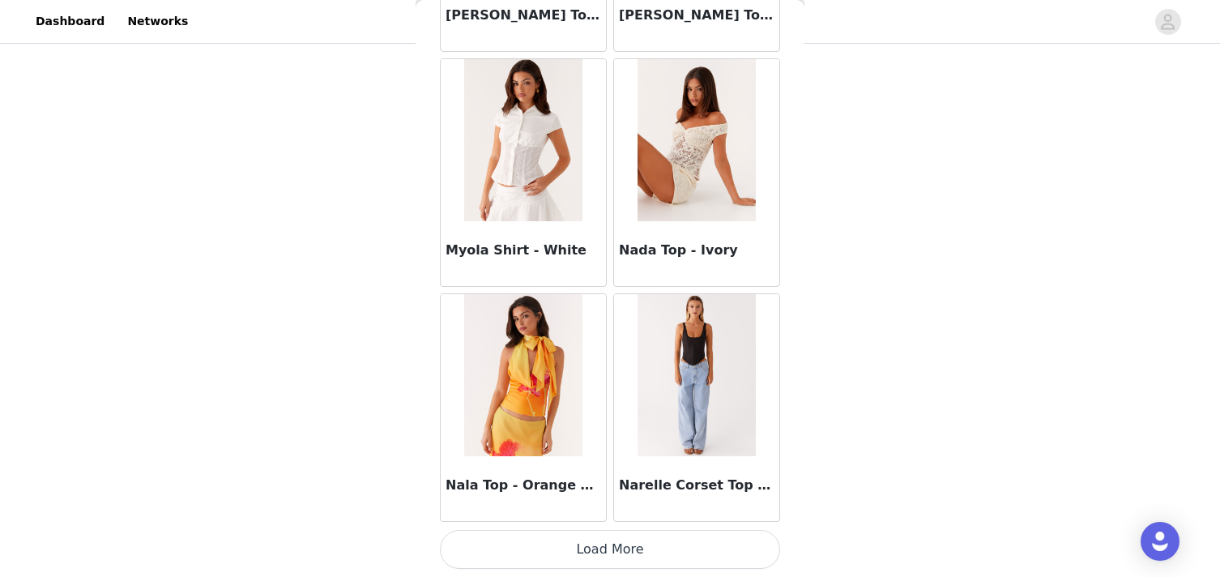
click at [586, 541] on button "Load More" at bounding box center [610, 549] width 340 height 39
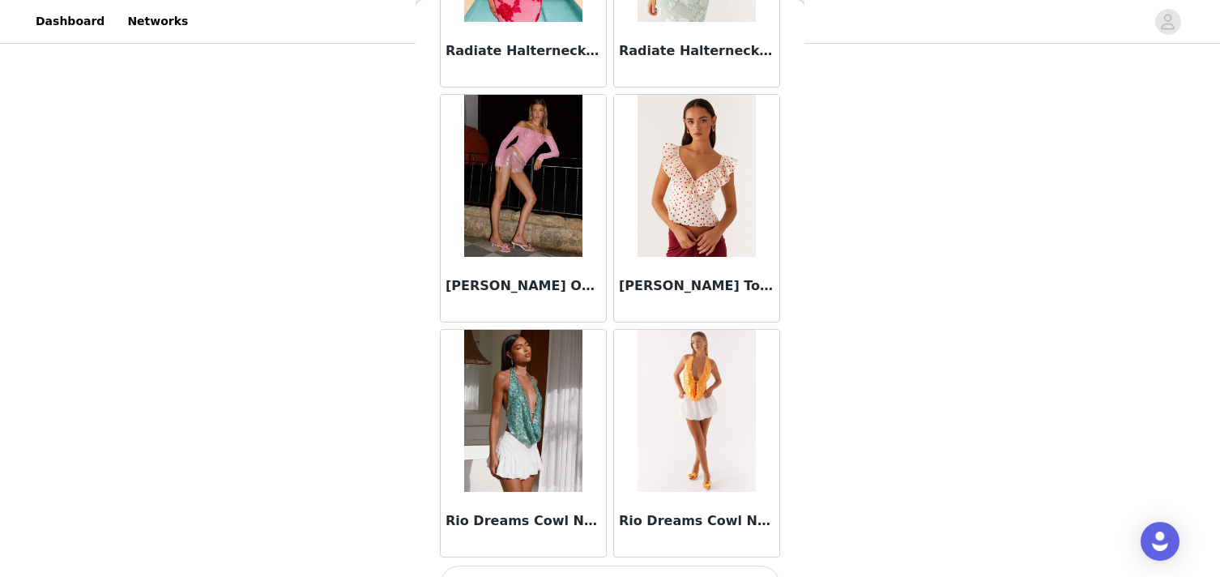
scroll to position [11301, 0]
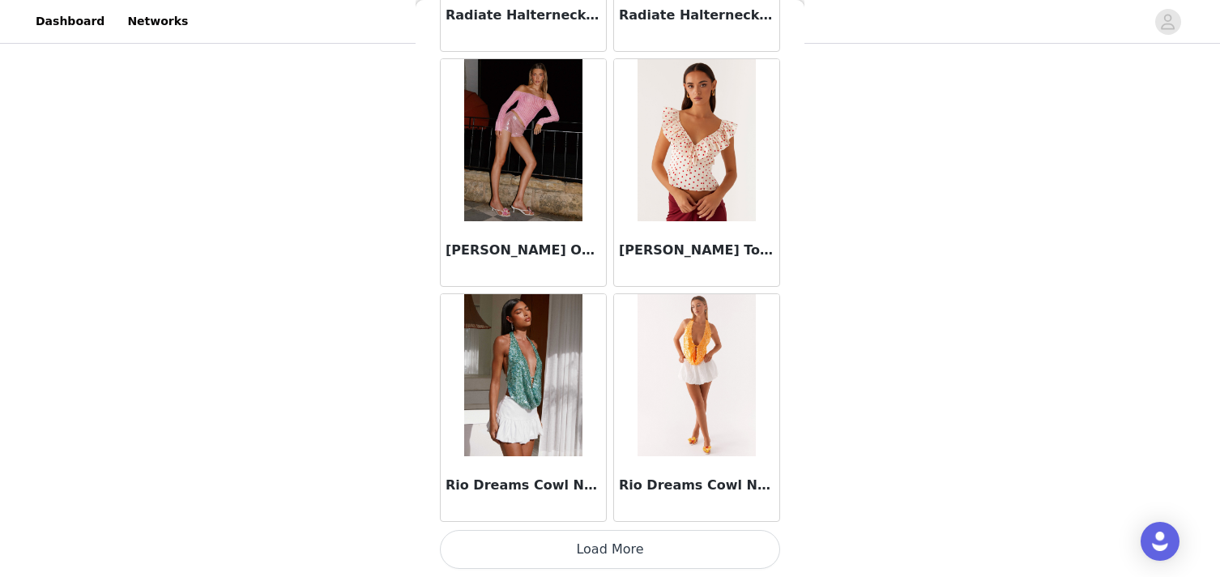
click at [581, 548] on button "Load More" at bounding box center [610, 549] width 340 height 39
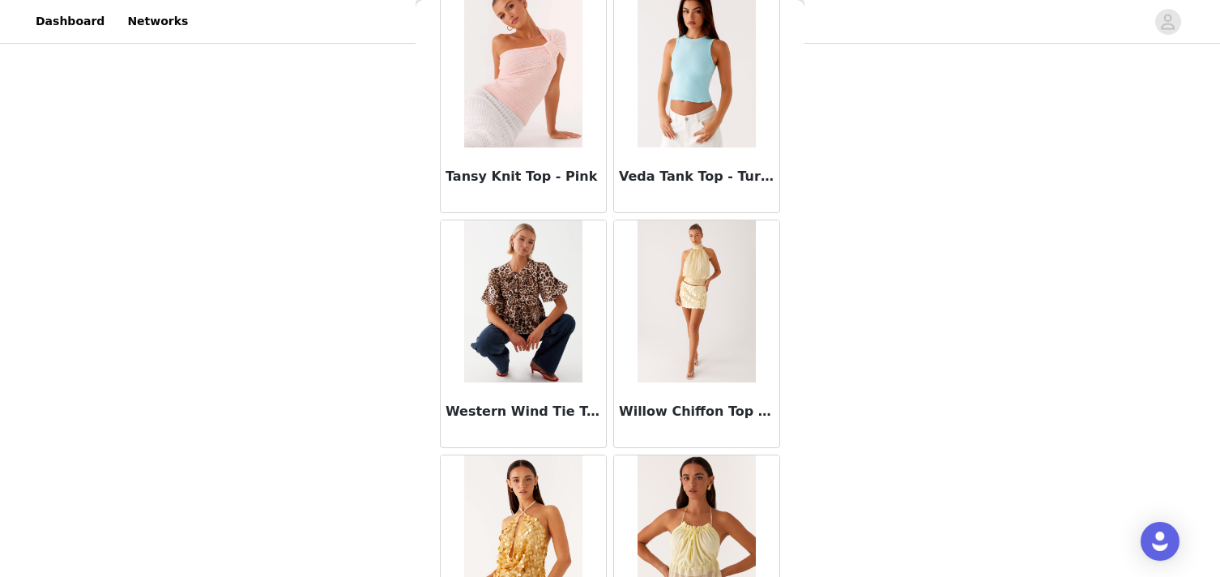
scroll to position [13651, 0]
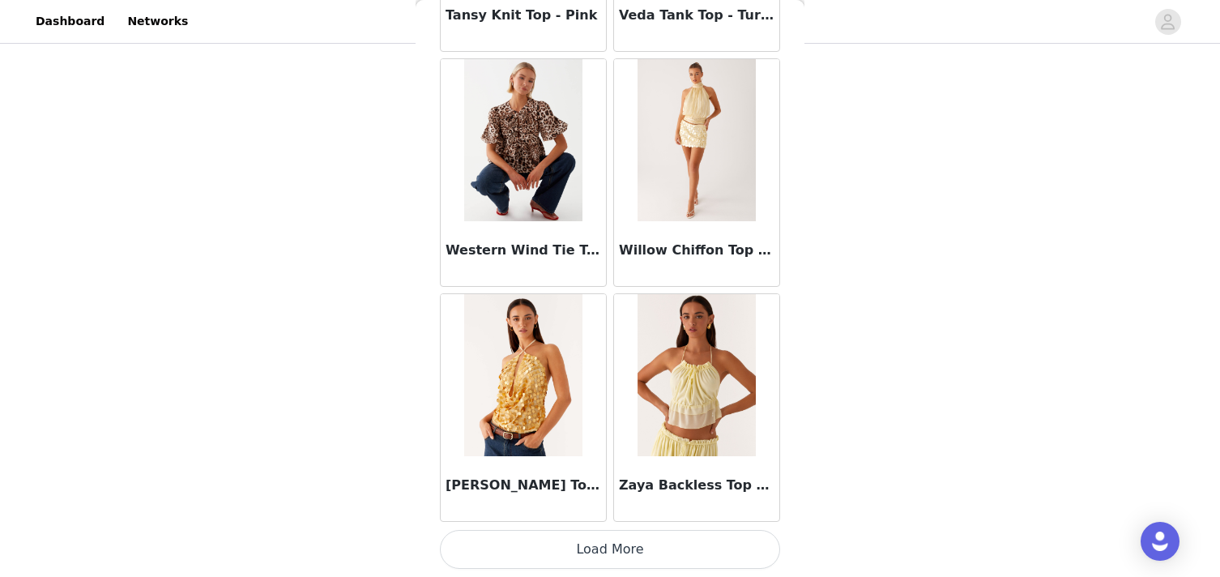
click at [573, 548] on button "Load More" at bounding box center [610, 549] width 340 height 39
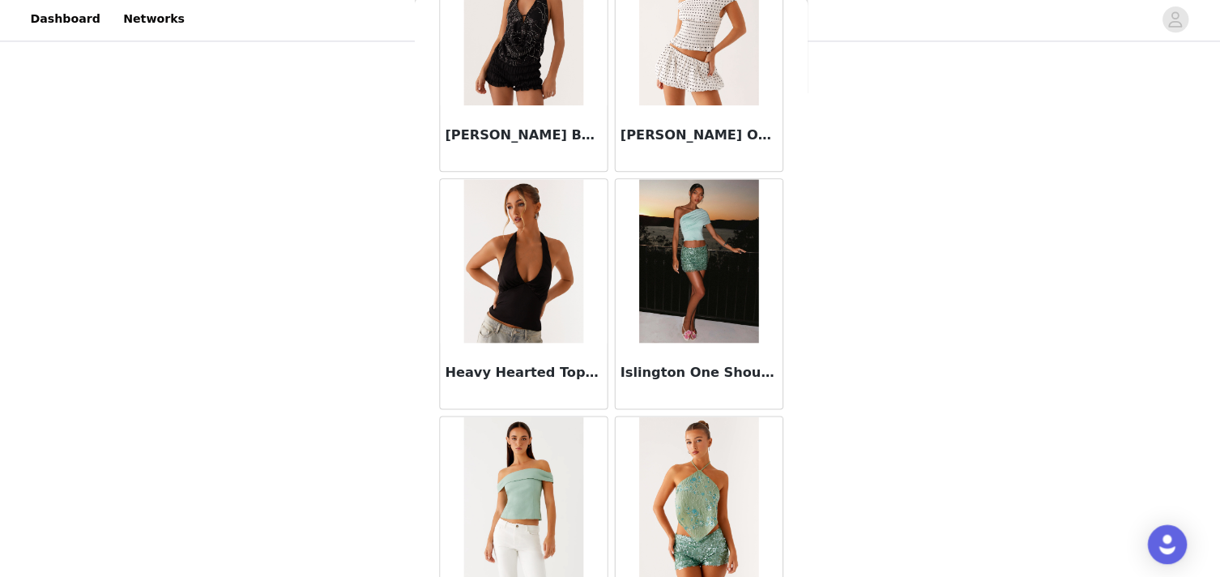
scroll to position [130, 0]
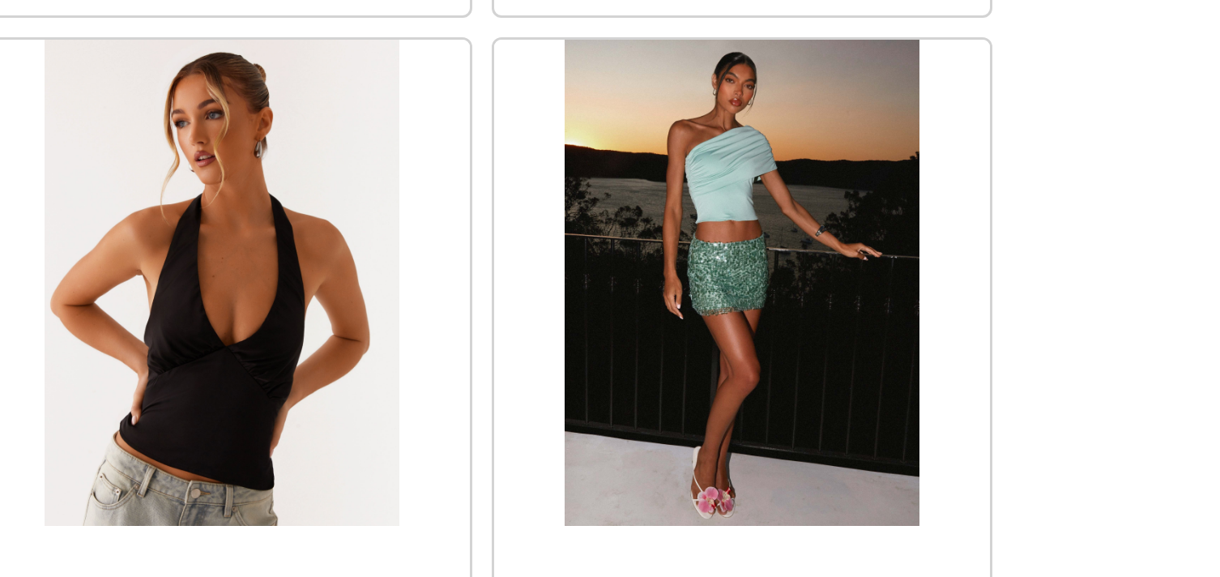
click at [698, 230] on img at bounding box center [696, 261] width 117 height 162
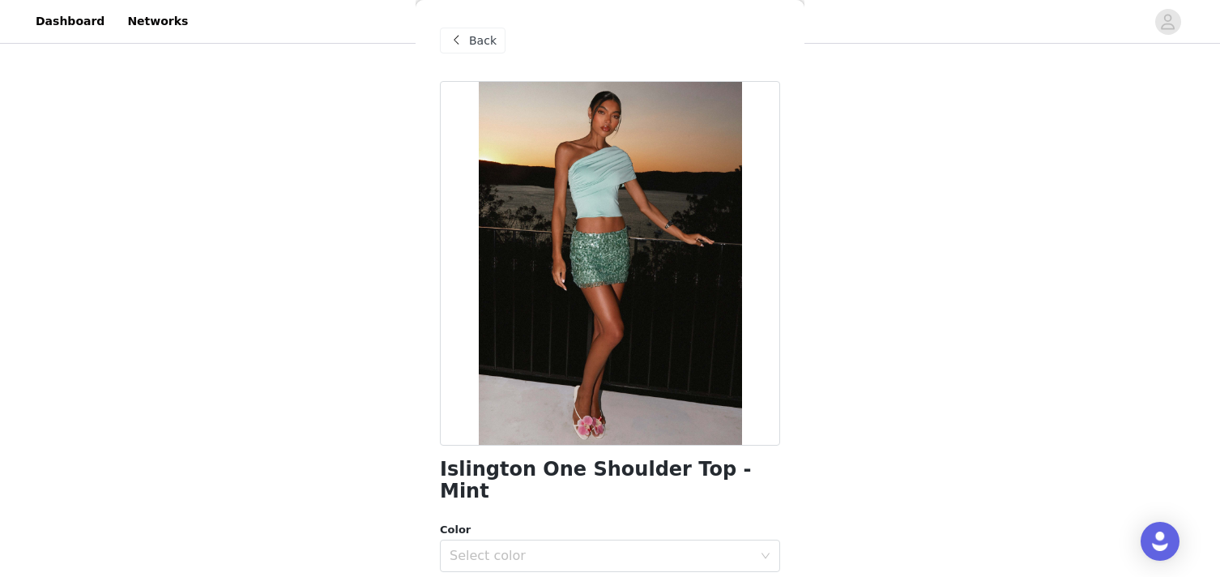
scroll to position [6, 0]
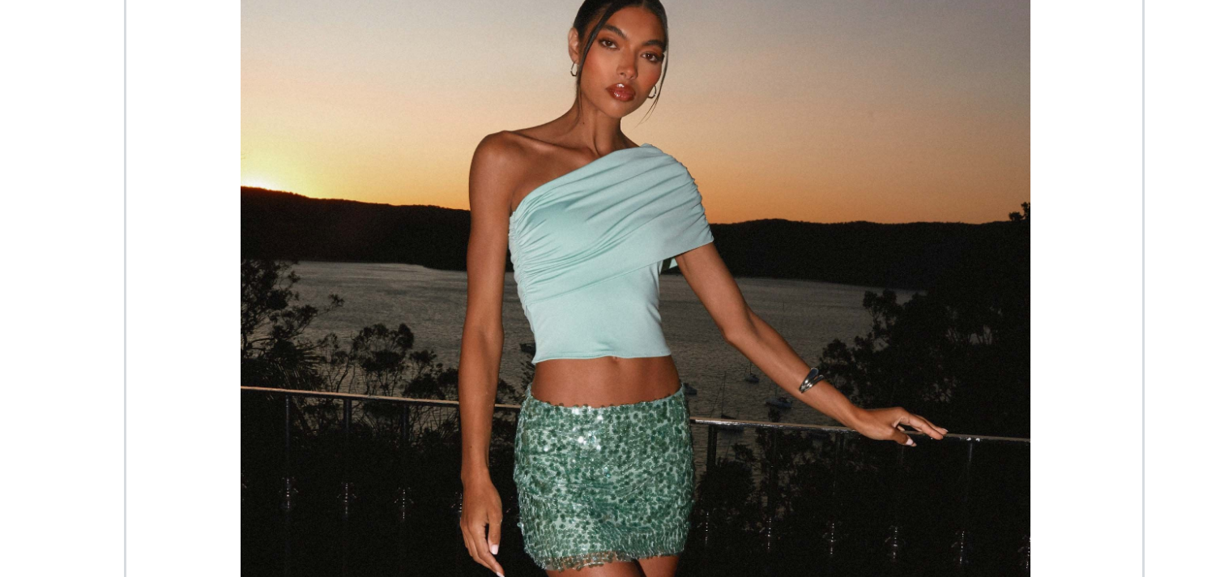
click at [597, 137] on div at bounding box center [610, 257] width 340 height 365
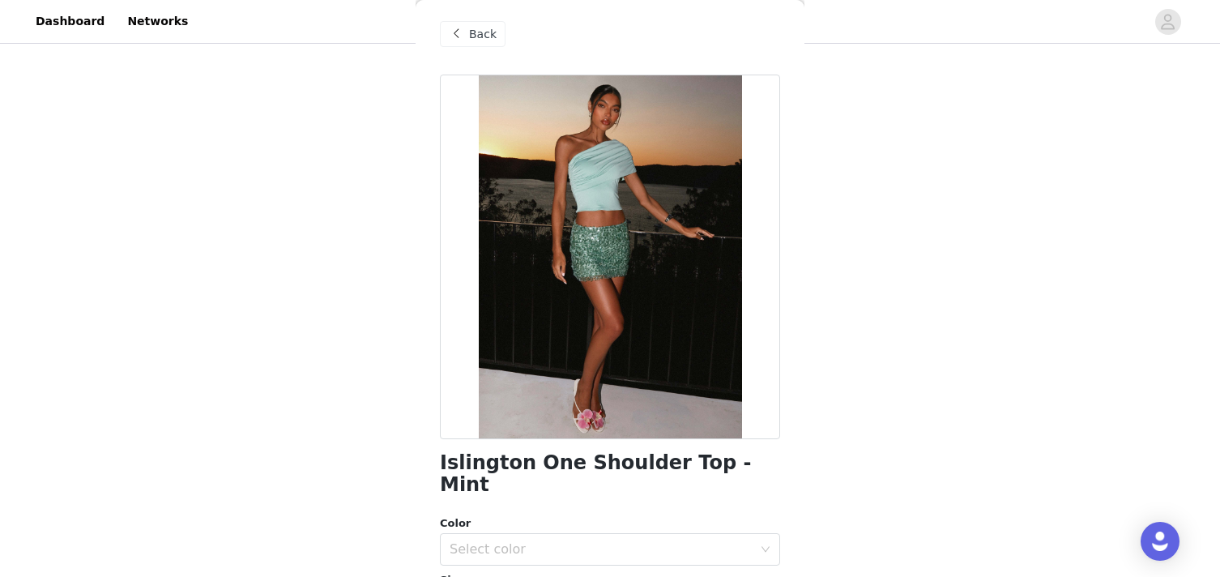
scroll to position [138, 0]
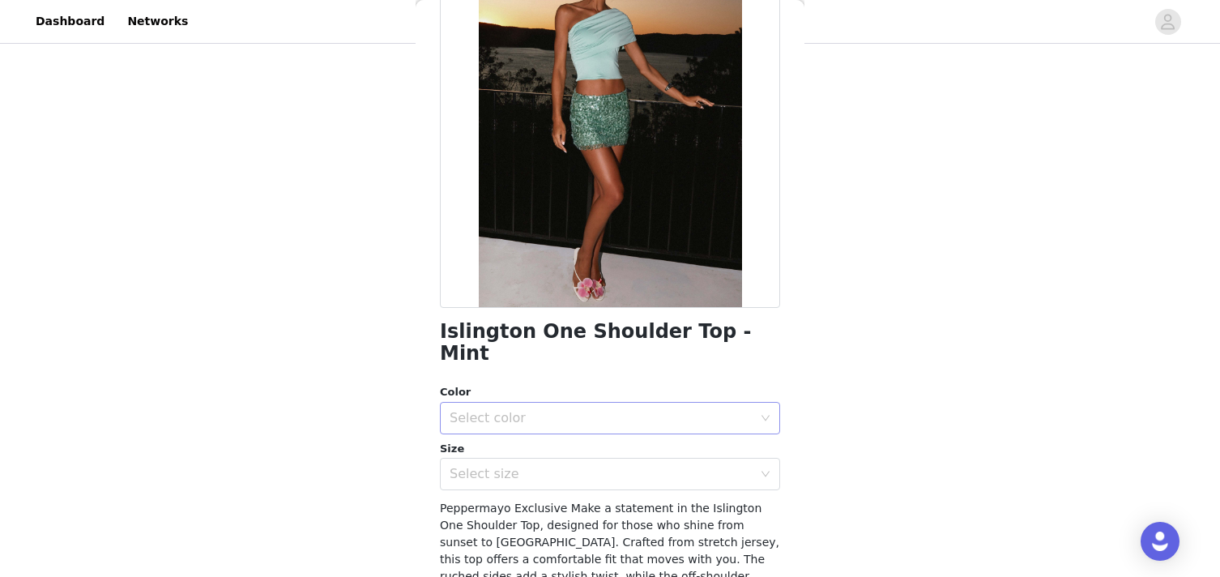
click at [521, 410] on div "Select color" at bounding box center [601, 418] width 303 height 16
click at [508, 421] on li "Mint" at bounding box center [610, 432] width 340 height 26
click at [501, 459] on div "Select size" at bounding box center [605, 474] width 310 height 31
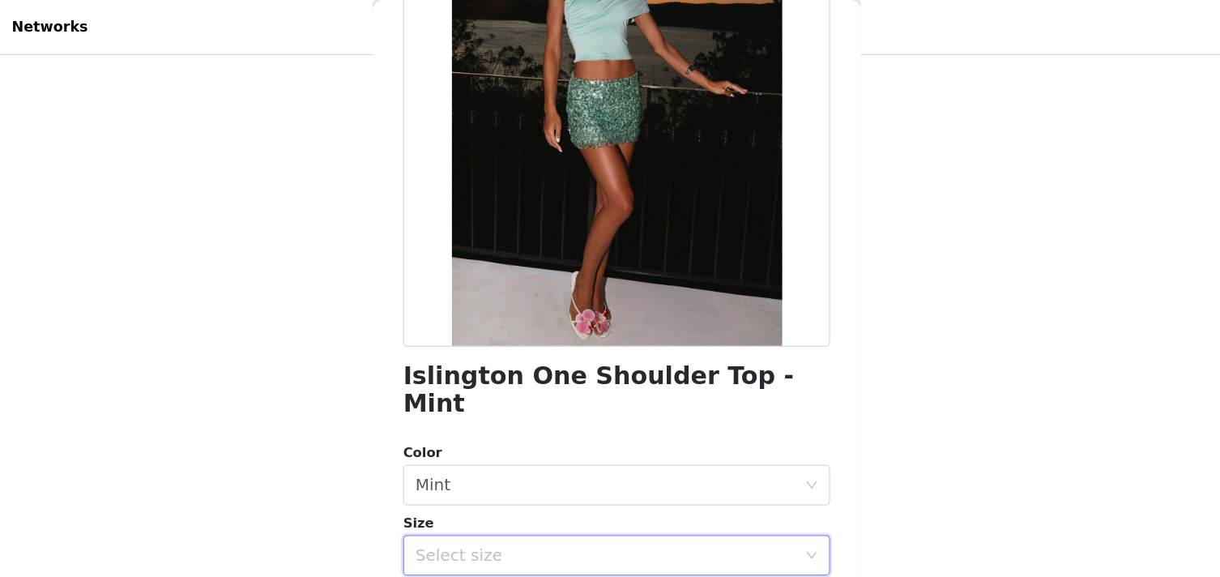
scroll to position [218, 0]
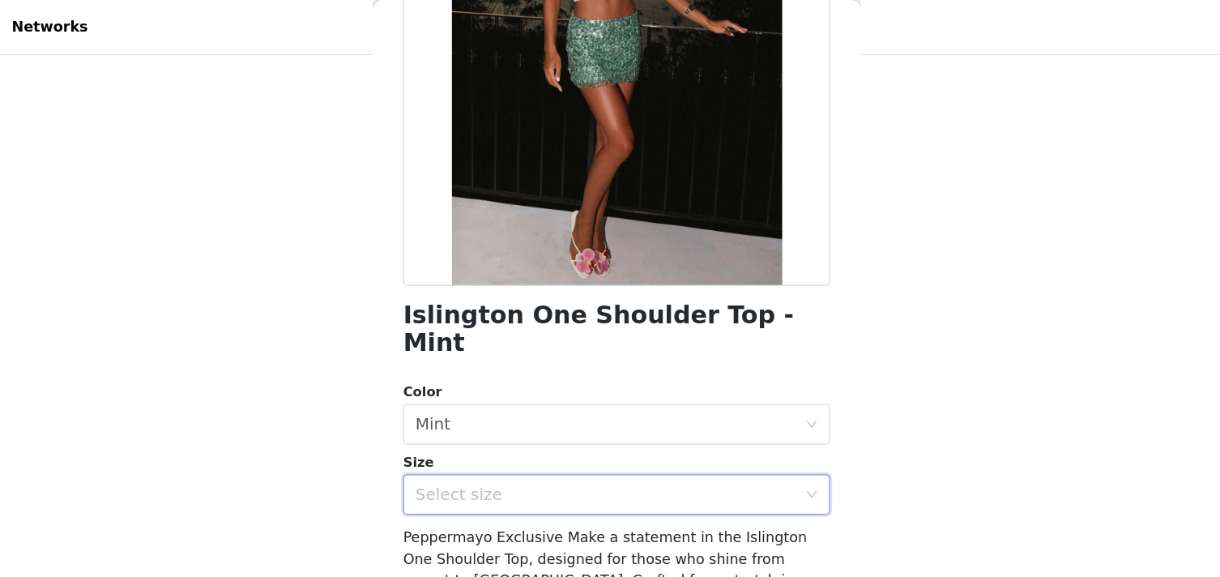
click at [574, 386] on div "Select size" at bounding box center [601, 394] width 303 height 16
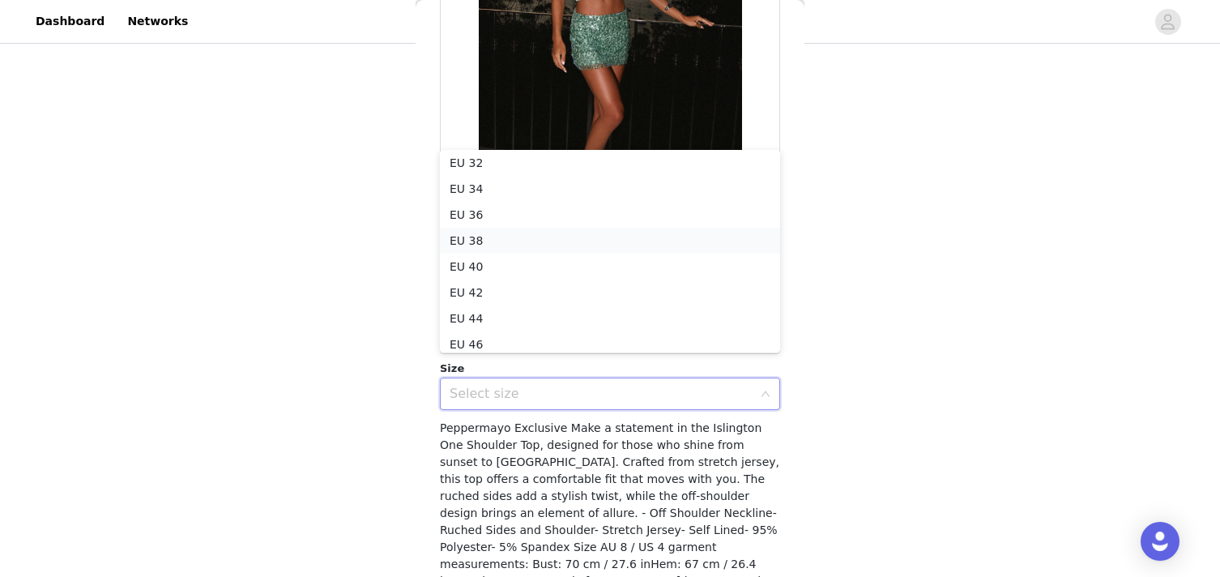
click at [496, 229] on li "EU 38" at bounding box center [610, 241] width 340 height 26
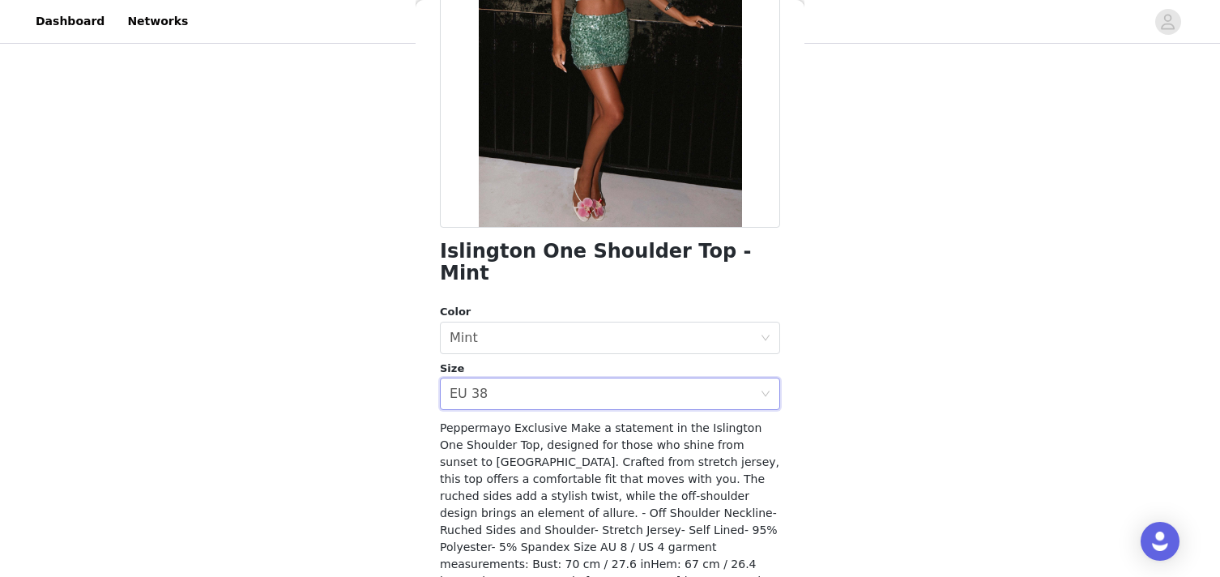
scroll to position [277, 0]
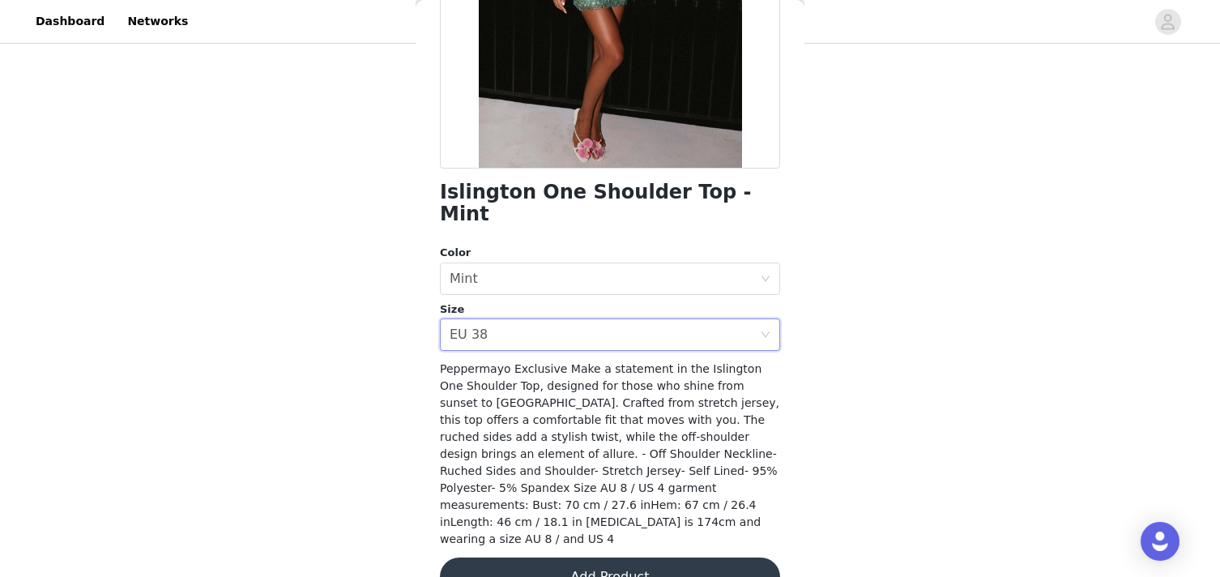
click at [580, 557] on button "Add Product" at bounding box center [610, 576] width 340 height 39
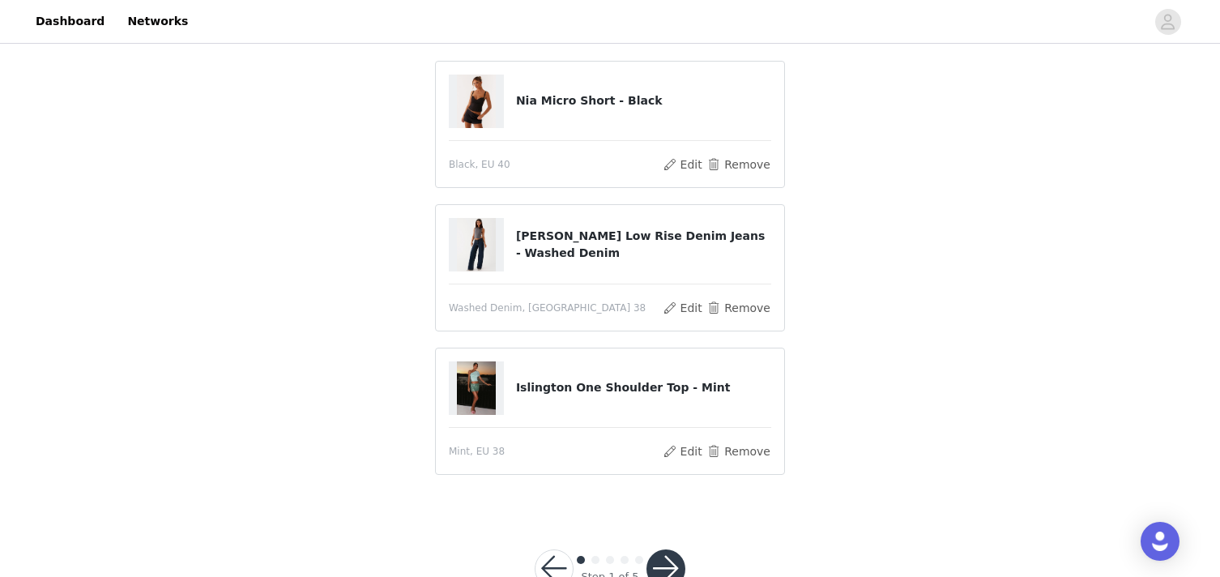
drag, startPoint x: 533, startPoint y: 239, endPoint x: 748, endPoint y: 21, distance: 306.0
click at [533, 239] on h4 "[PERSON_NAME] Low Rise Denim Jeans - Washed Denim" at bounding box center [643, 245] width 255 height 34
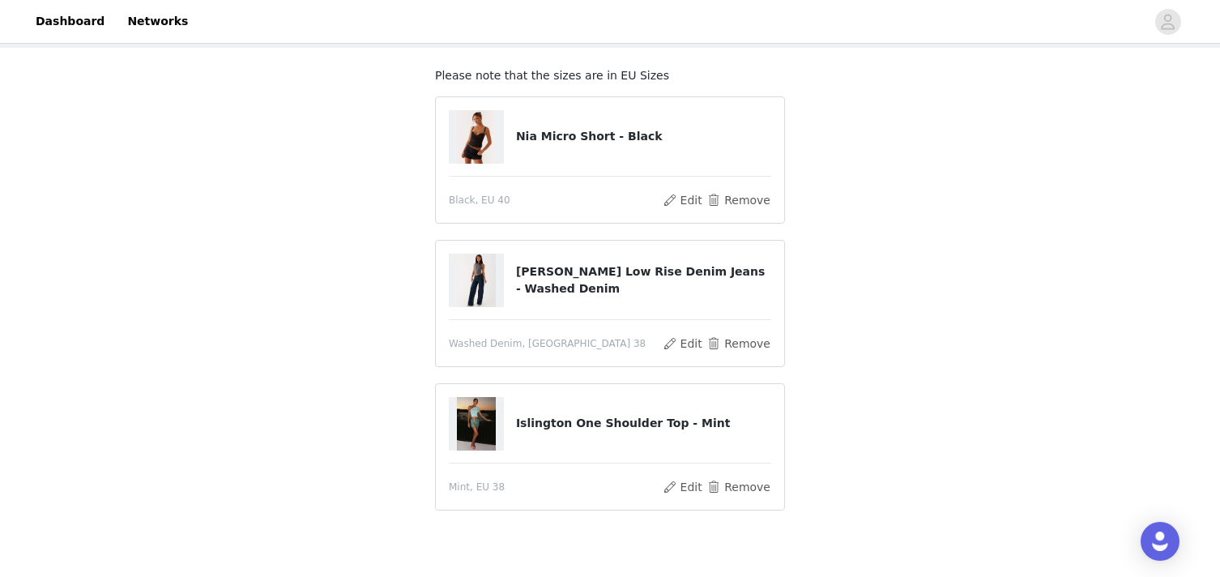
scroll to position [169, 0]
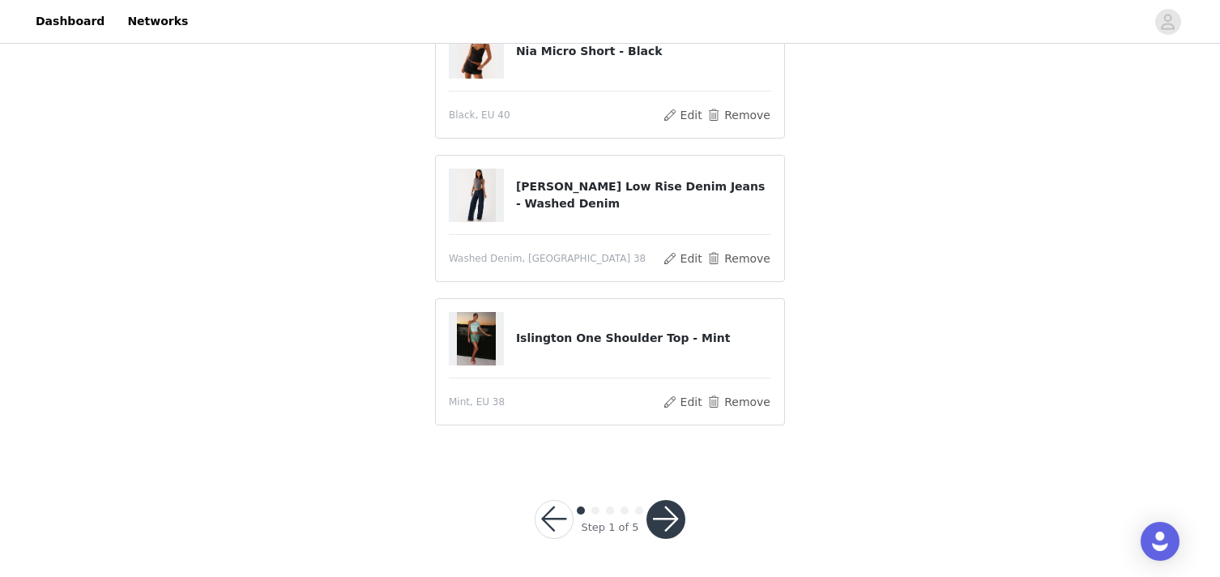
click at [666, 515] on button "button" at bounding box center [666, 519] width 39 height 39
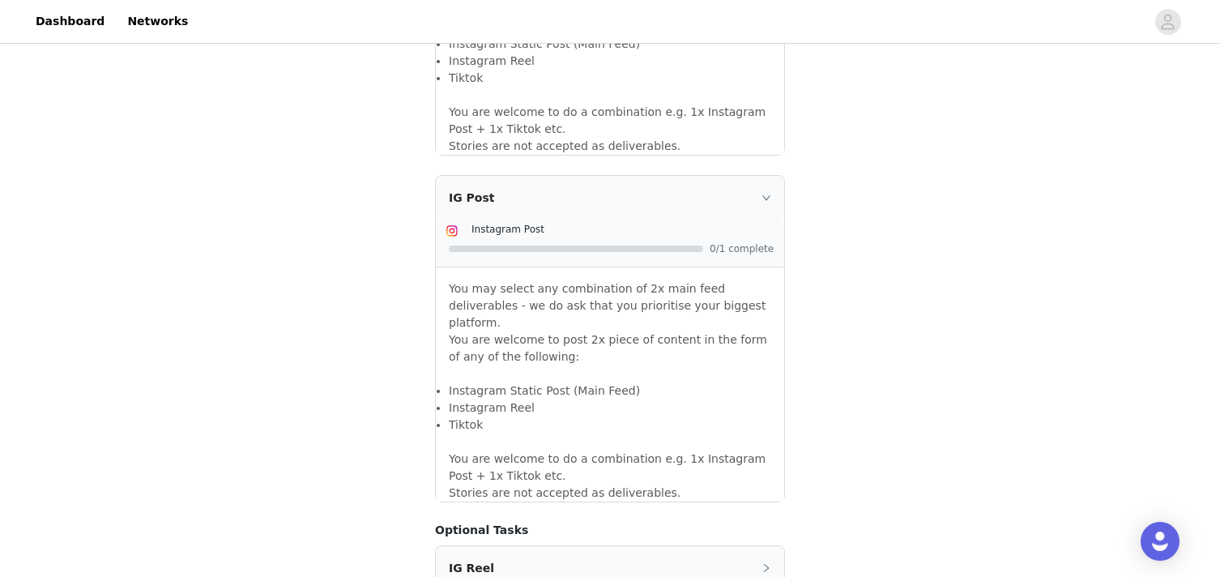
scroll to position [1463, 0]
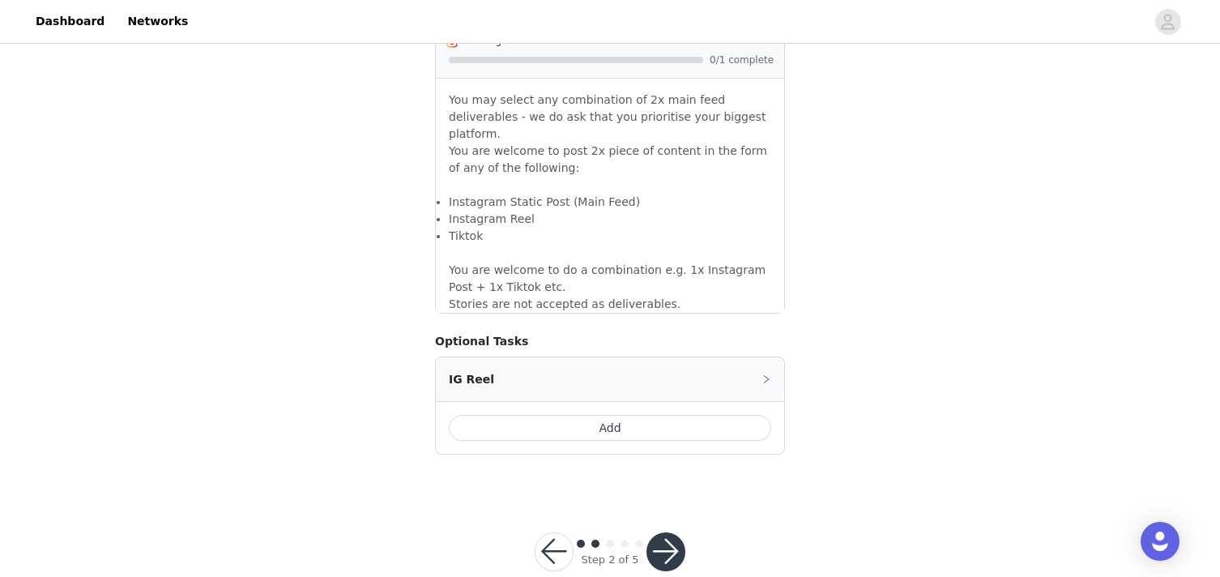
click at [664, 532] on button "button" at bounding box center [666, 551] width 39 height 39
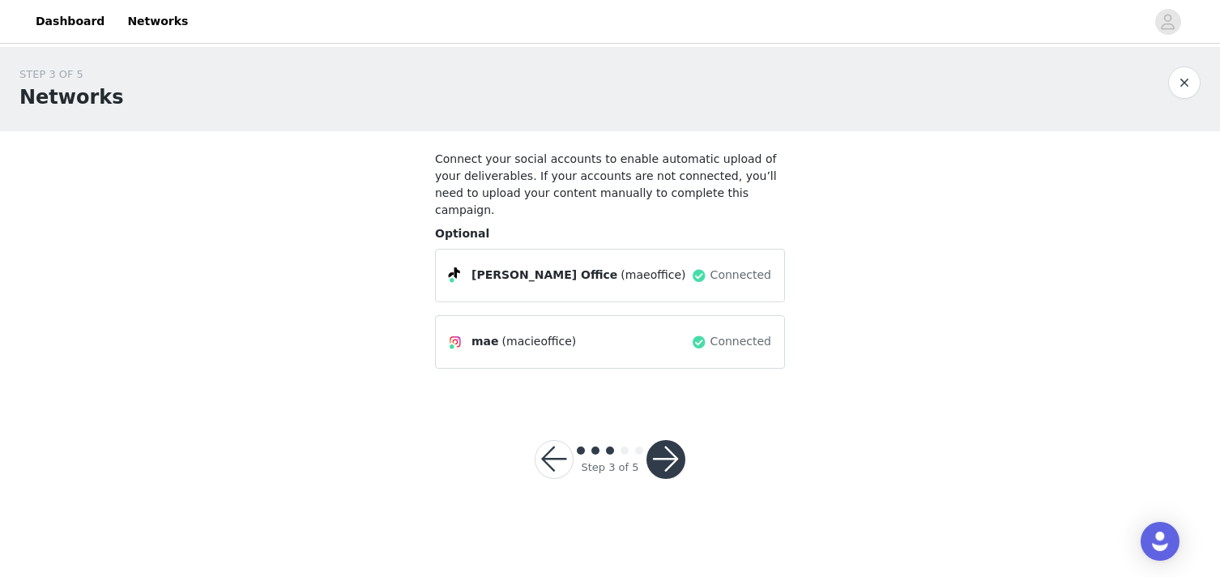
click at [655, 444] on button "button" at bounding box center [666, 459] width 39 height 39
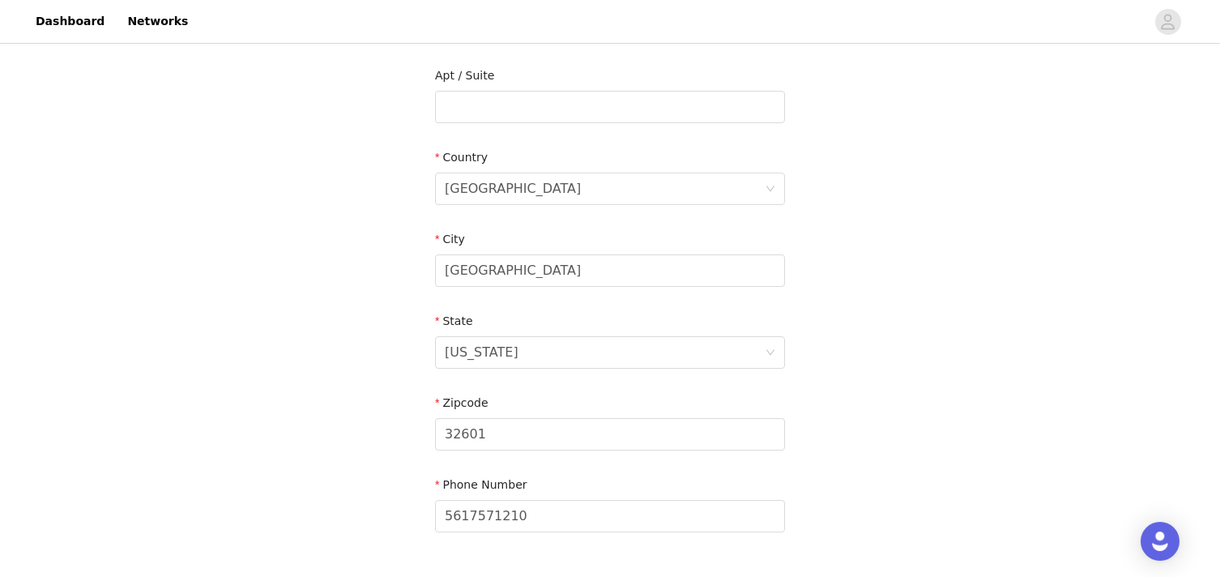
scroll to position [562, 0]
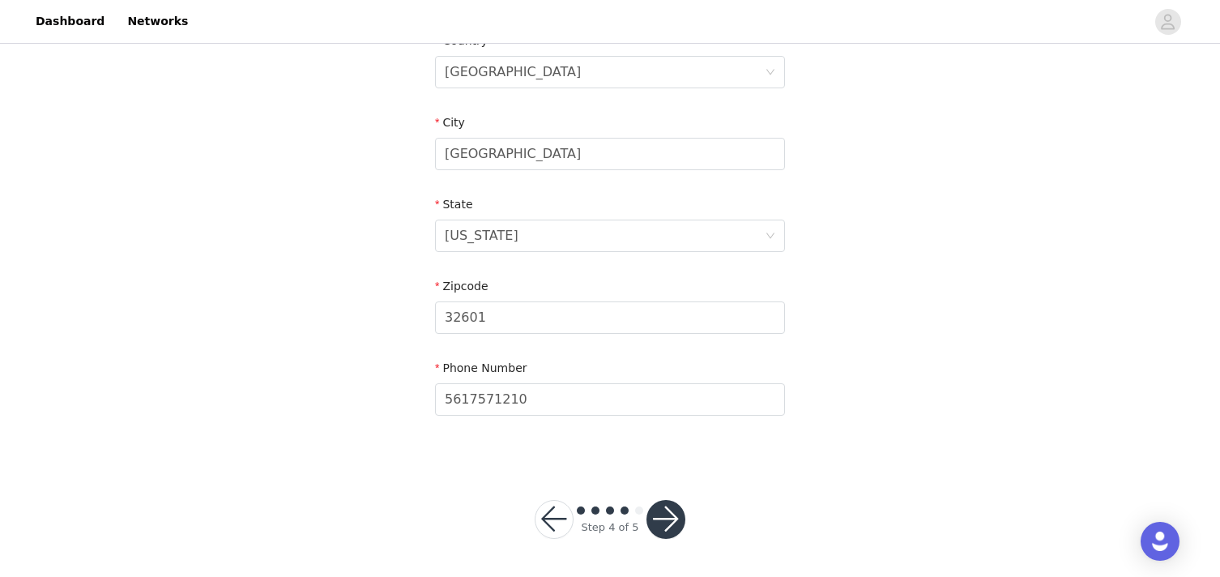
click at [654, 520] on button "button" at bounding box center [666, 519] width 39 height 39
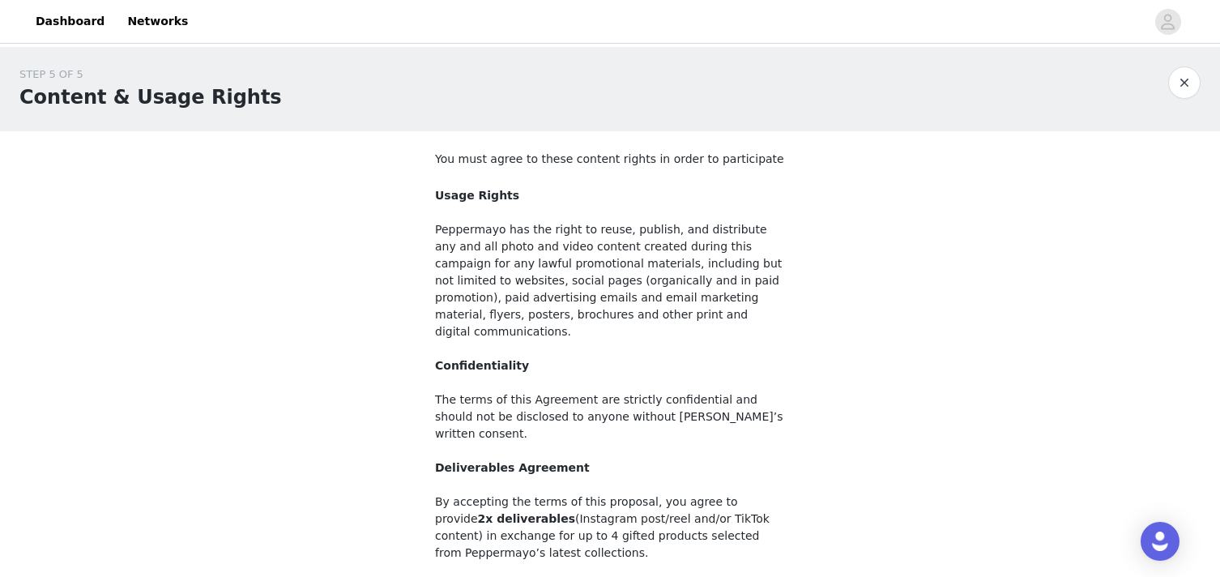
scroll to position [172, 0]
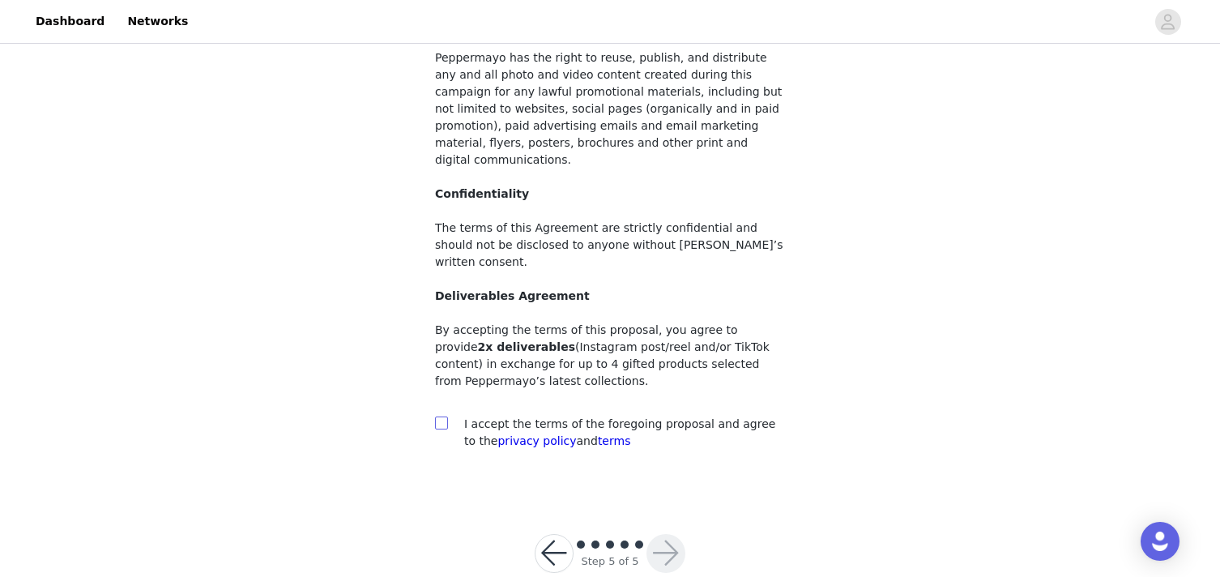
click at [441, 416] on input "checkbox" at bounding box center [440, 421] width 11 height 11
checkbox input "true"
click at [667, 534] on button "button" at bounding box center [666, 553] width 39 height 39
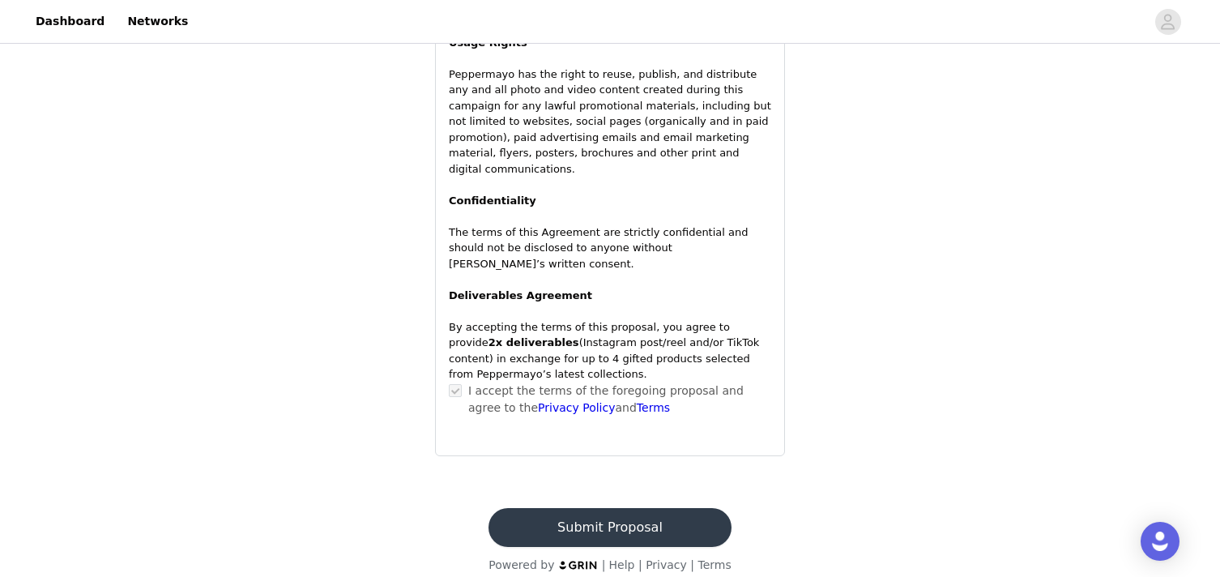
click at [615, 515] on button "Submit Proposal" at bounding box center [610, 527] width 242 height 39
